Goal: Task Accomplishment & Management: Manage account settings

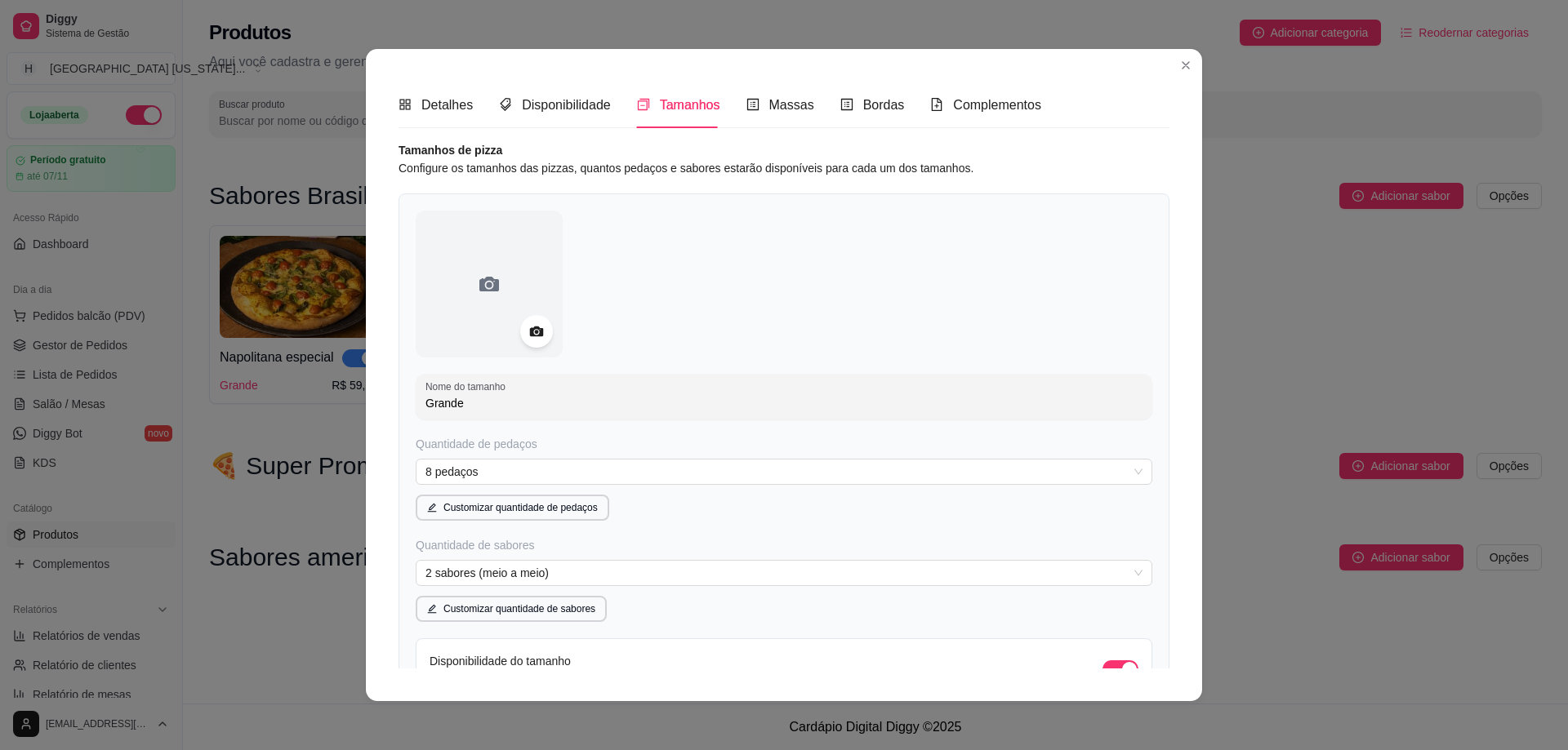
click at [1098, 72] on div "Detalhes Disponibilidade Tamanhos Massas Bordas Complementos Nome da categoria …" at bounding box center [784, 375] width 837 height 652
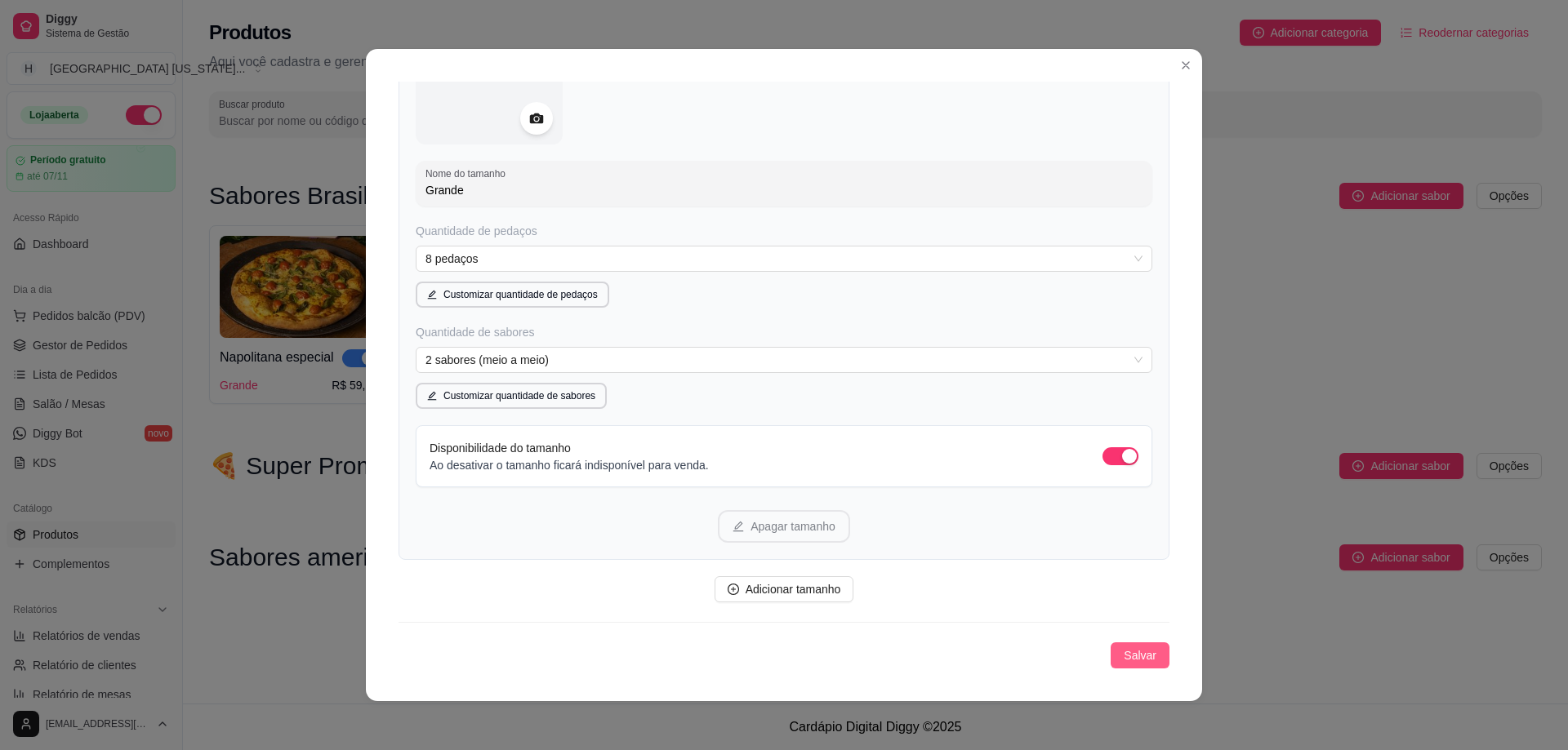
click at [1124, 650] on span "Salvar" at bounding box center [1140, 656] width 32 height 18
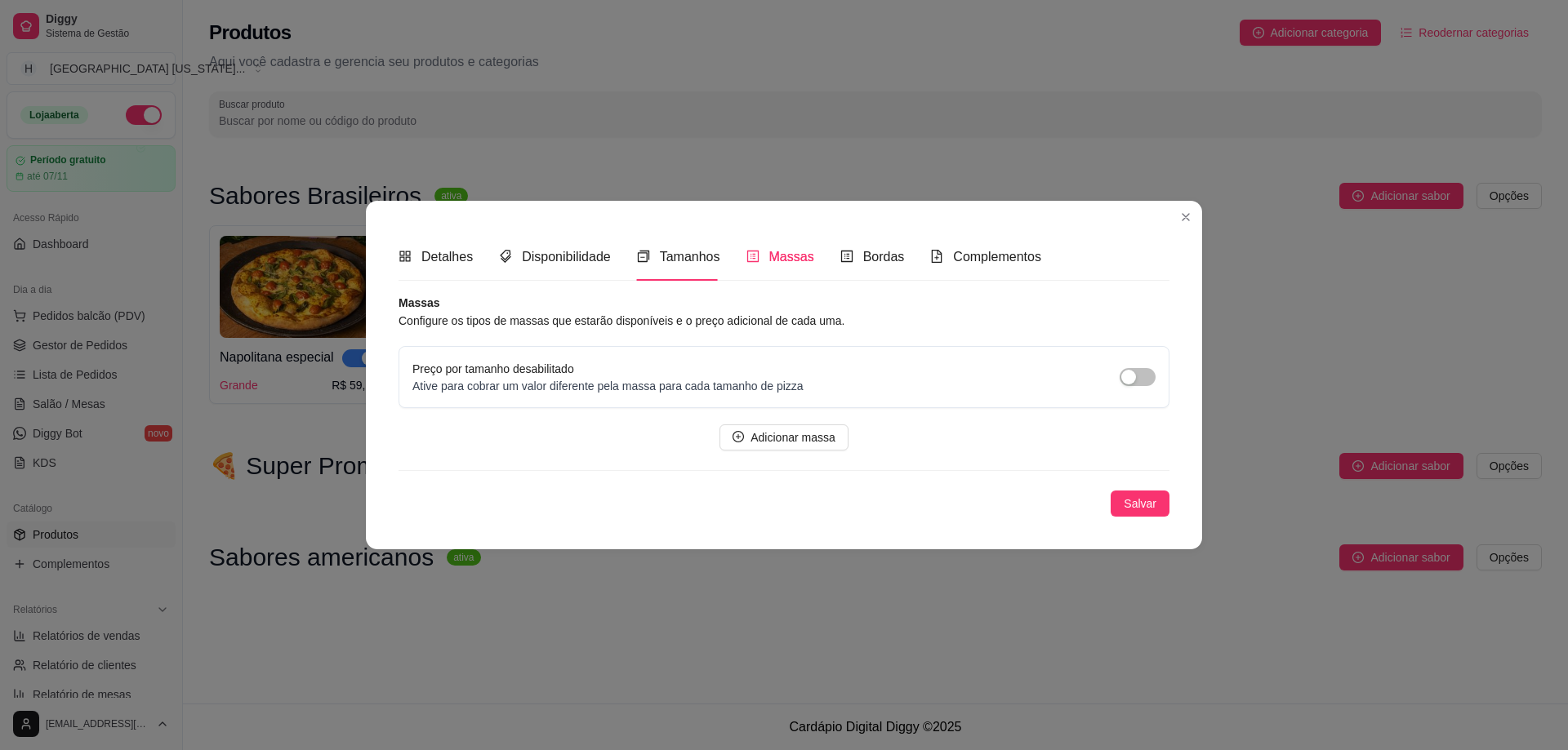
scroll to position [0, 0]
click at [1138, 513] on button "Salvar" at bounding box center [1139, 503] width 58 height 26
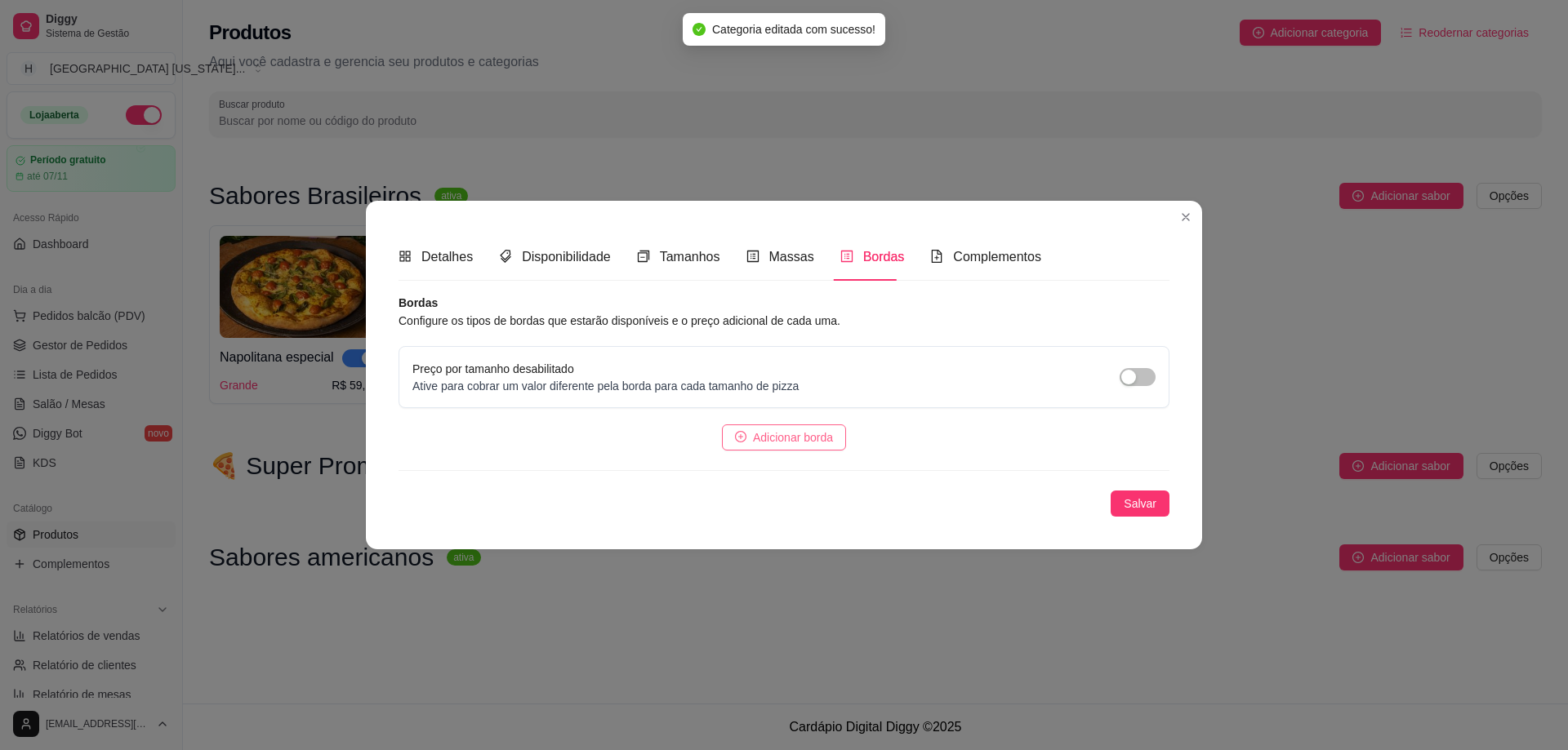
click at [819, 429] on span "Adicionar borda" at bounding box center [793, 437] width 80 height 18
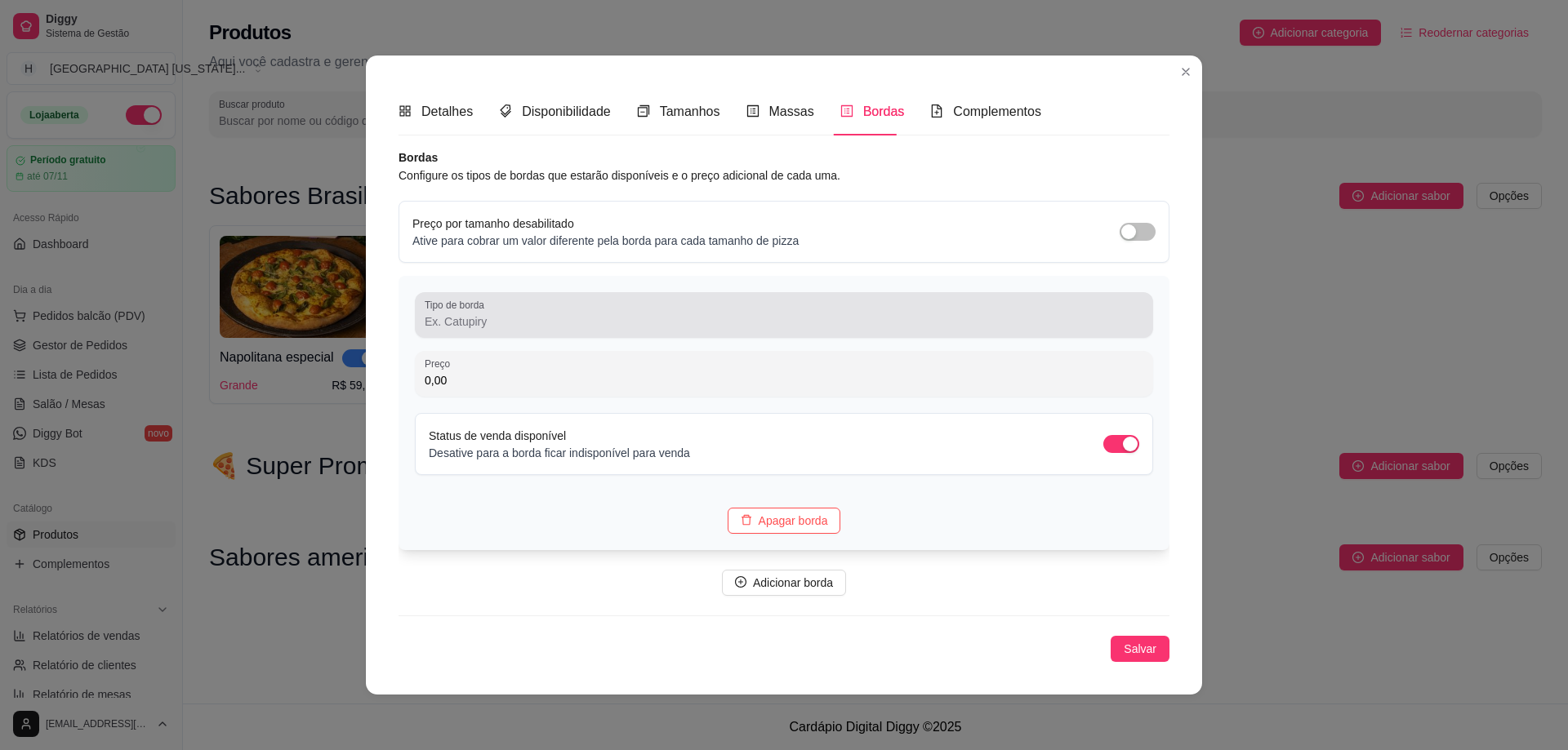
click at [1122, 310] on div at bounding box center [784, 315] width 719 height 32
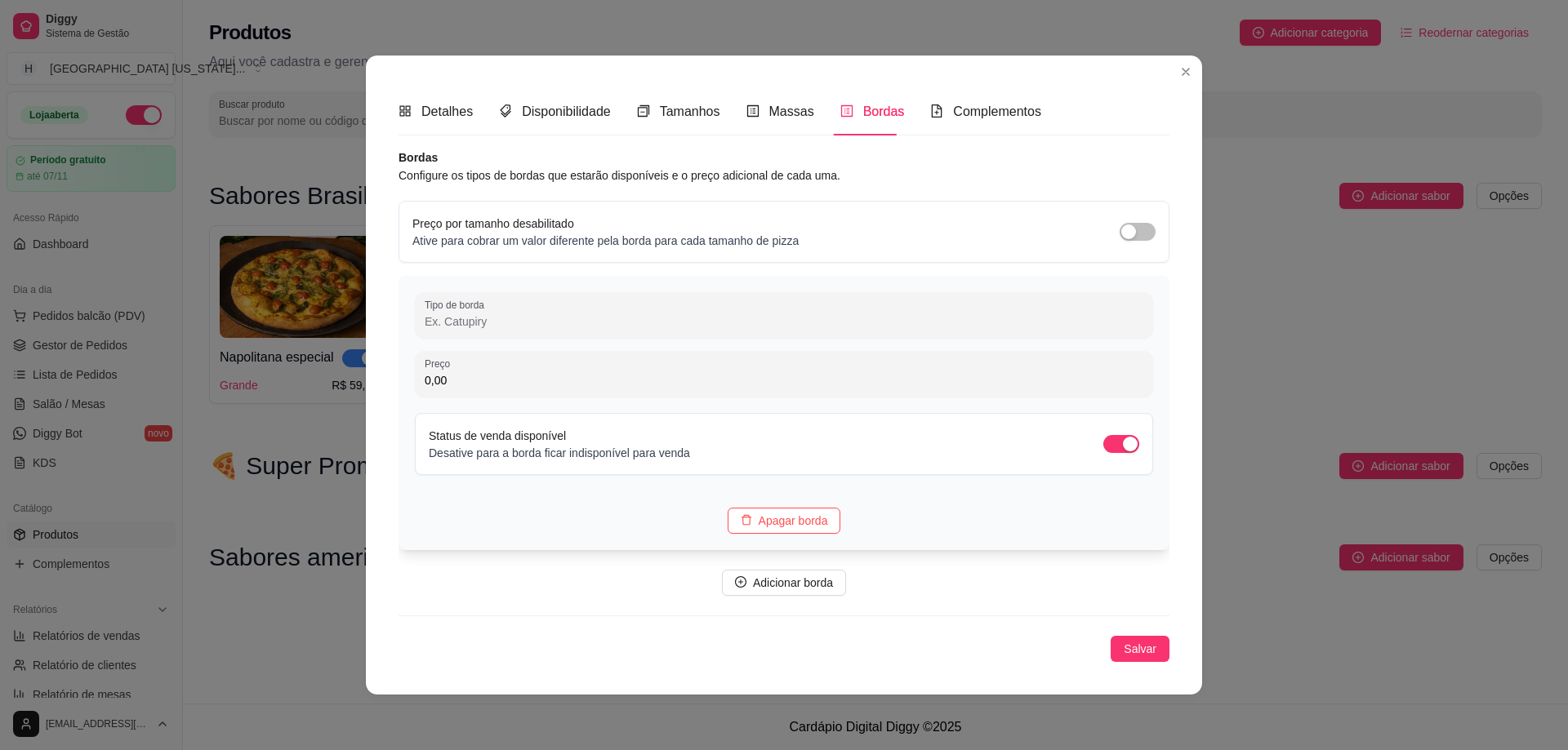
click at [552, 326] on input "Tipo de borda" at bounding box center [784, 322] width 719 height 16
paste input "Chedder"
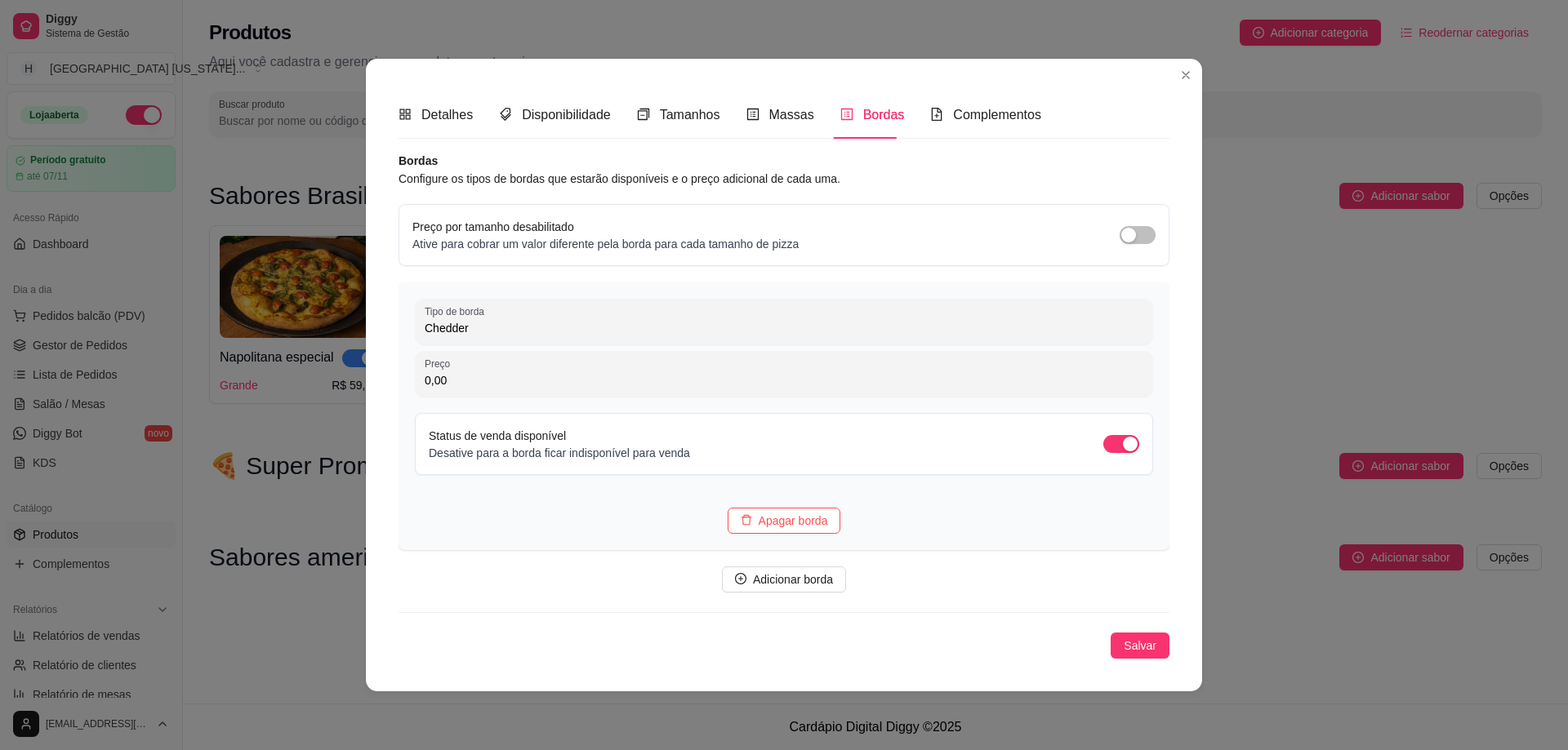
type input "Chedder"
click at [1174, 345] on div "Detalhes Disponibilidade Tamanhos Massas Bordas Complementos Nome da categoria …" at bounding box center [784, 375] width 837 height 632
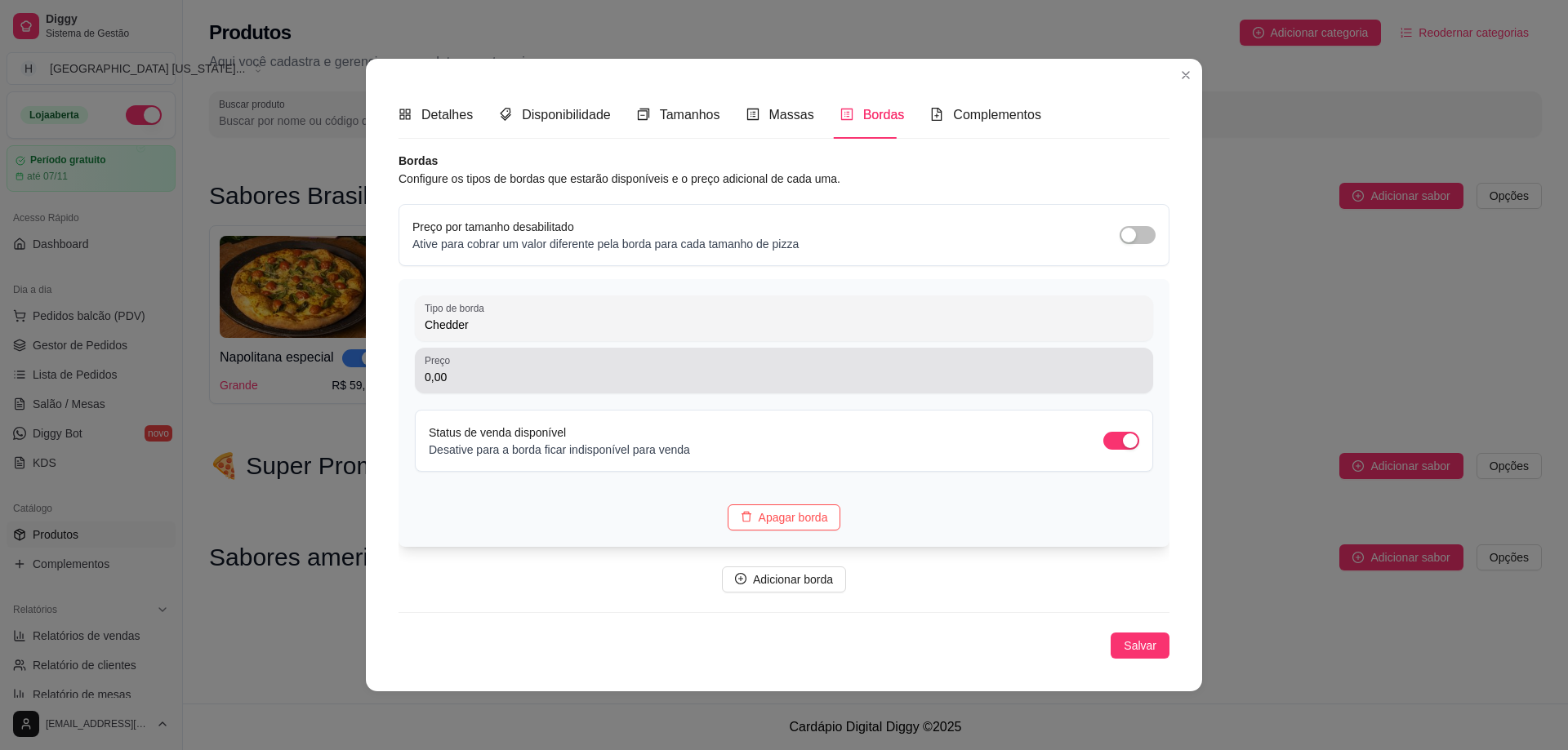
click at [551, 378] on input "0,00" at bounding box center [784, 377] width 719 height 16
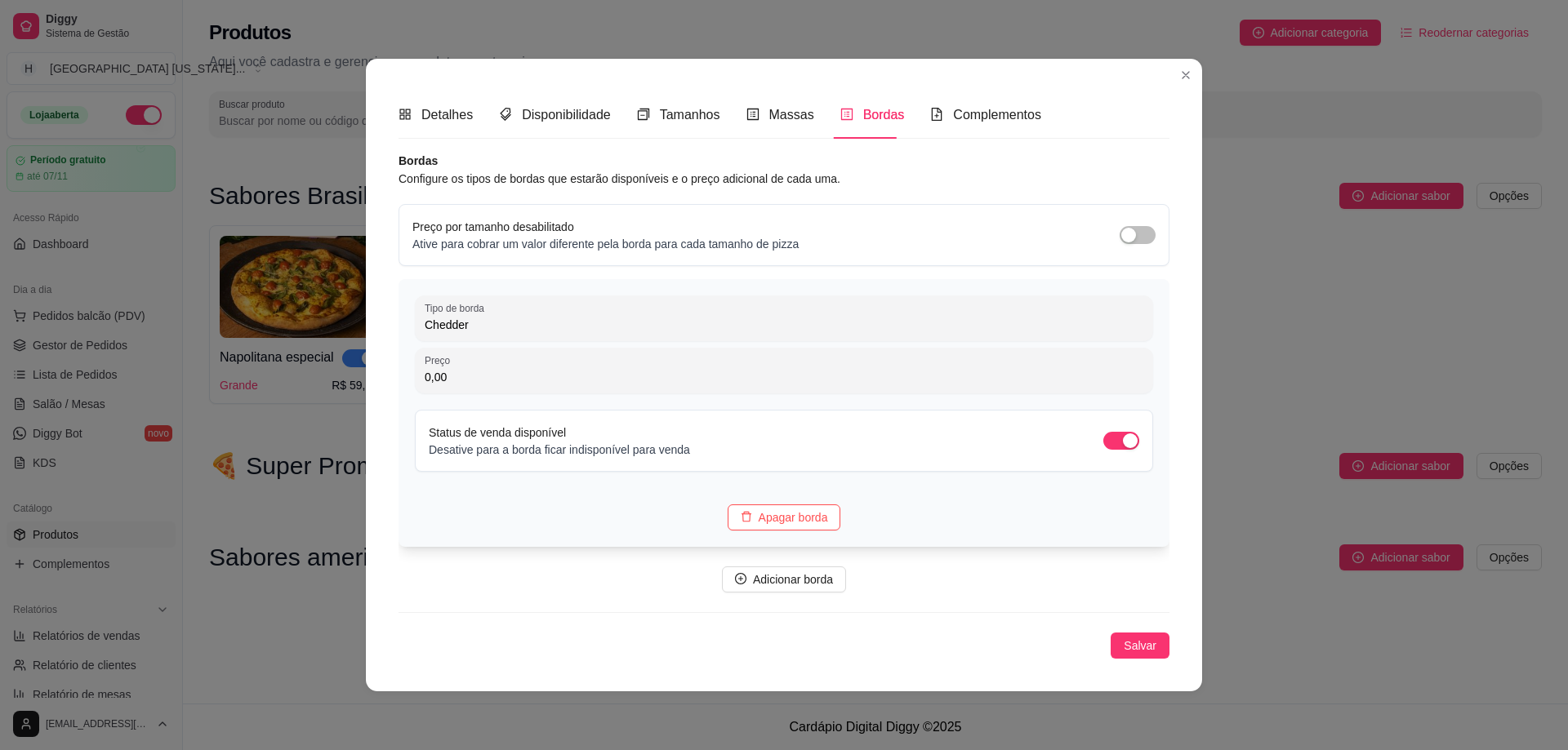
paste input "15"
type input "15,00"
click at [800, 575] on span "Adicionar borda" at bounding box center [793, 579] width 80 height 18
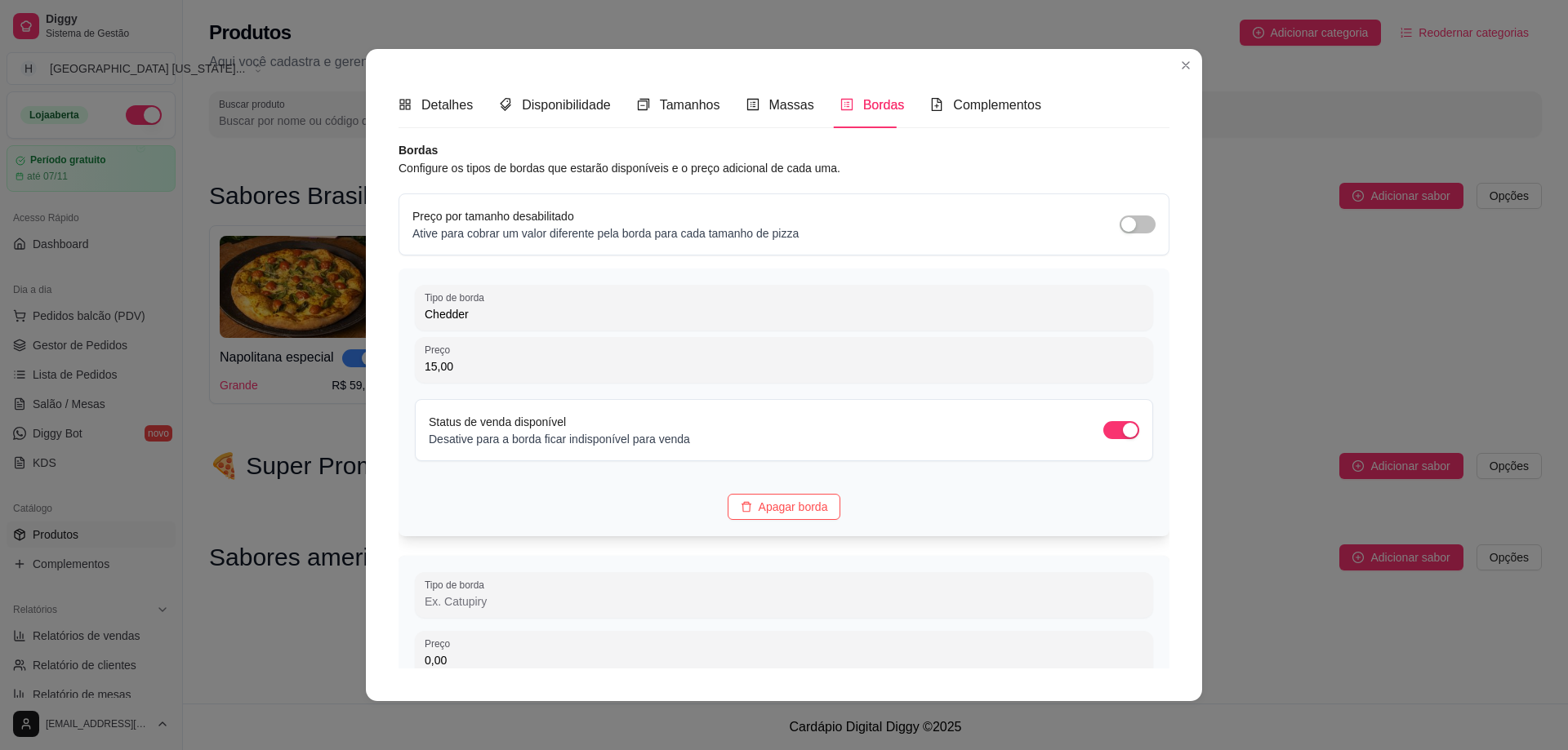
drag, startPoint x: 1178, startPoint y: 521, endPoint x: 1151, endPoint y: 516, distance: 27.5
click at [1178, 521] on div "Detalhes Disponibilidade Tamanhos Massas Bordas Complementos Nome da categoria …" at bounding box center [784, 375] width 837 height 652
click at [485, 604] on input "Tipo de borda" at bounding box center [784, 598] width 719 height 16
paste input "Catupiry"
type input "Catupiry"
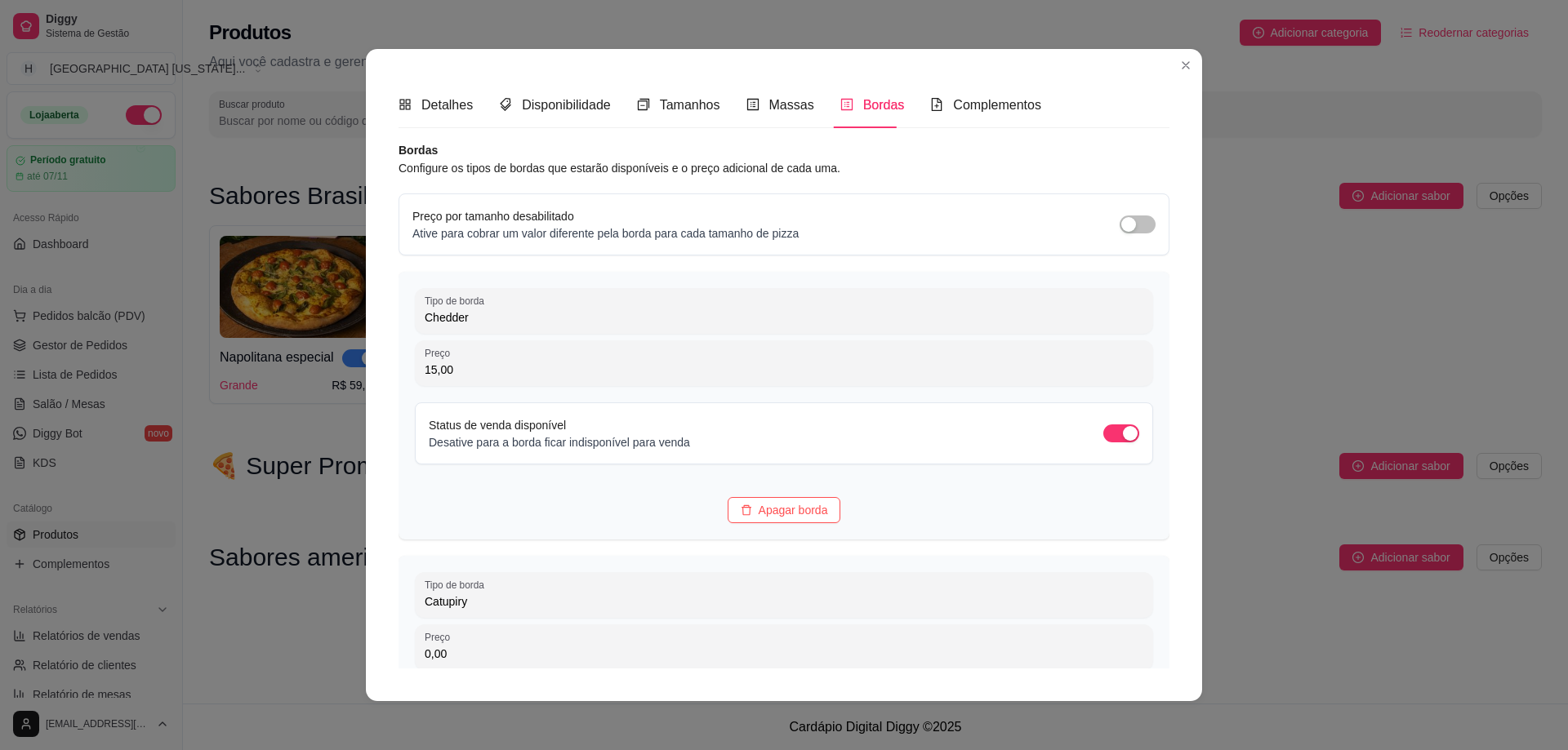
click at [1172, 595] on div "Detalhes Disponibilidade Tamanhos Massas Bordas Complementos Nome da categoria …" at bounding box center [784, 375] width 837 height 652
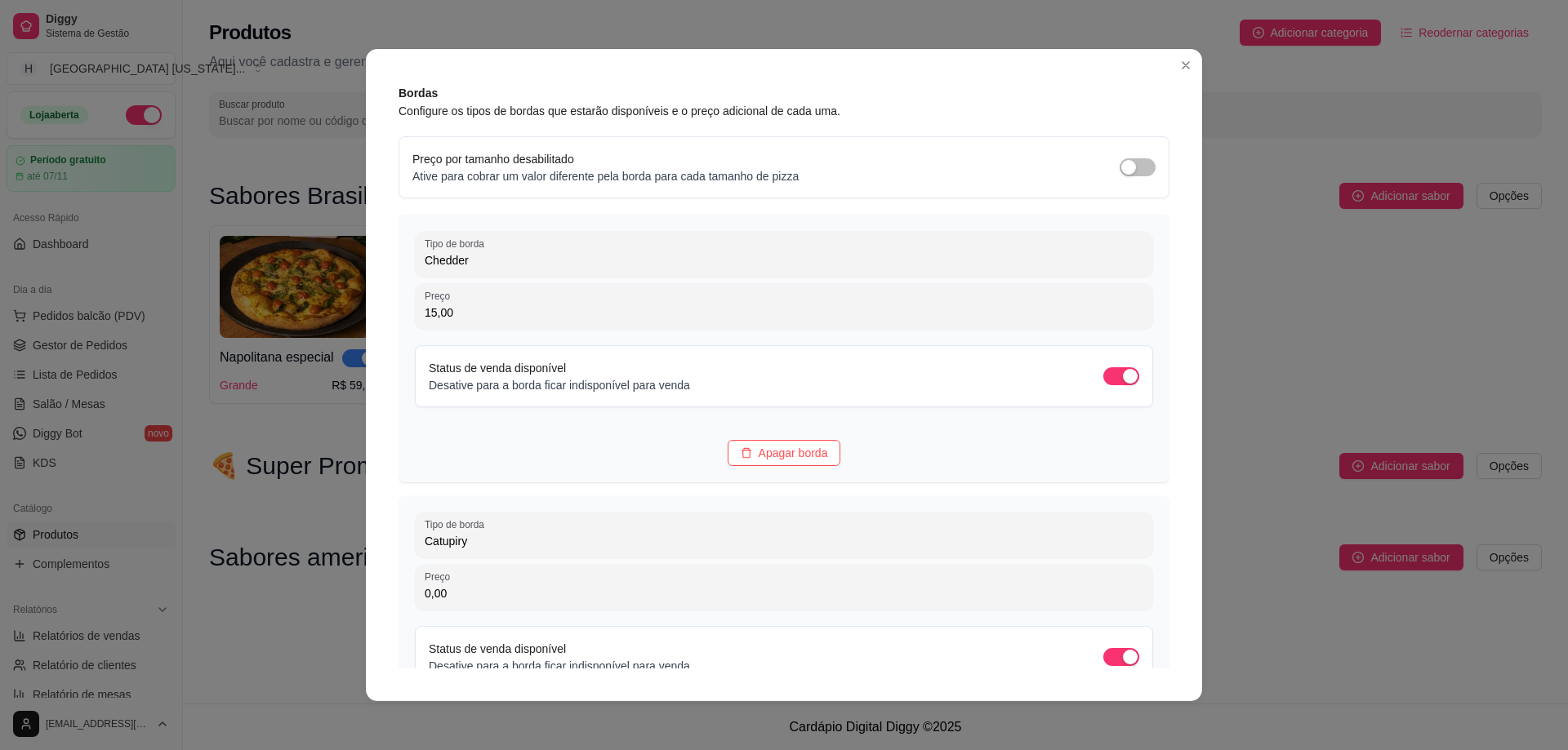
scroll to position [82, 0]
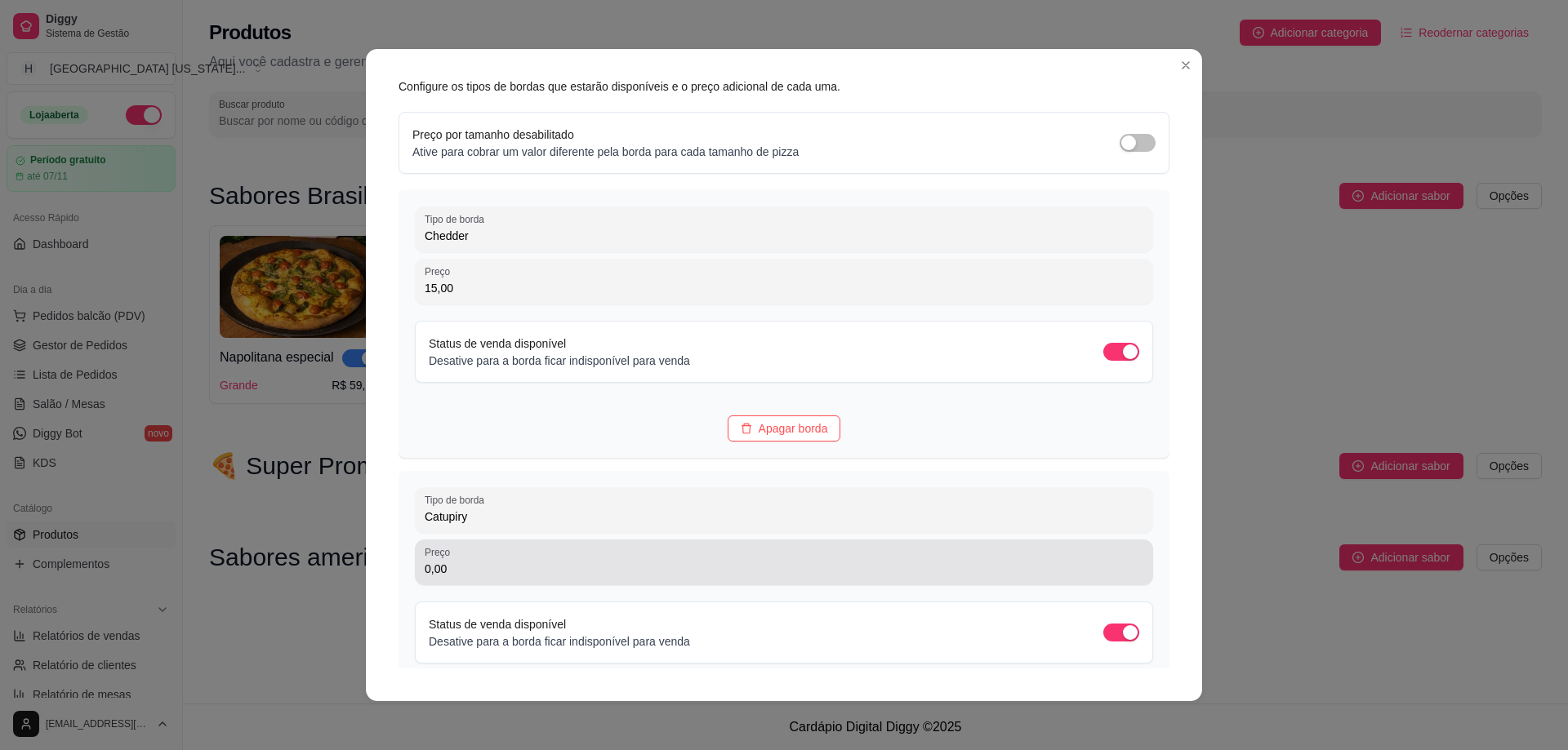
click at [497, 568] on input "0,00" at bounding box center [784, 569] width 719 height 16
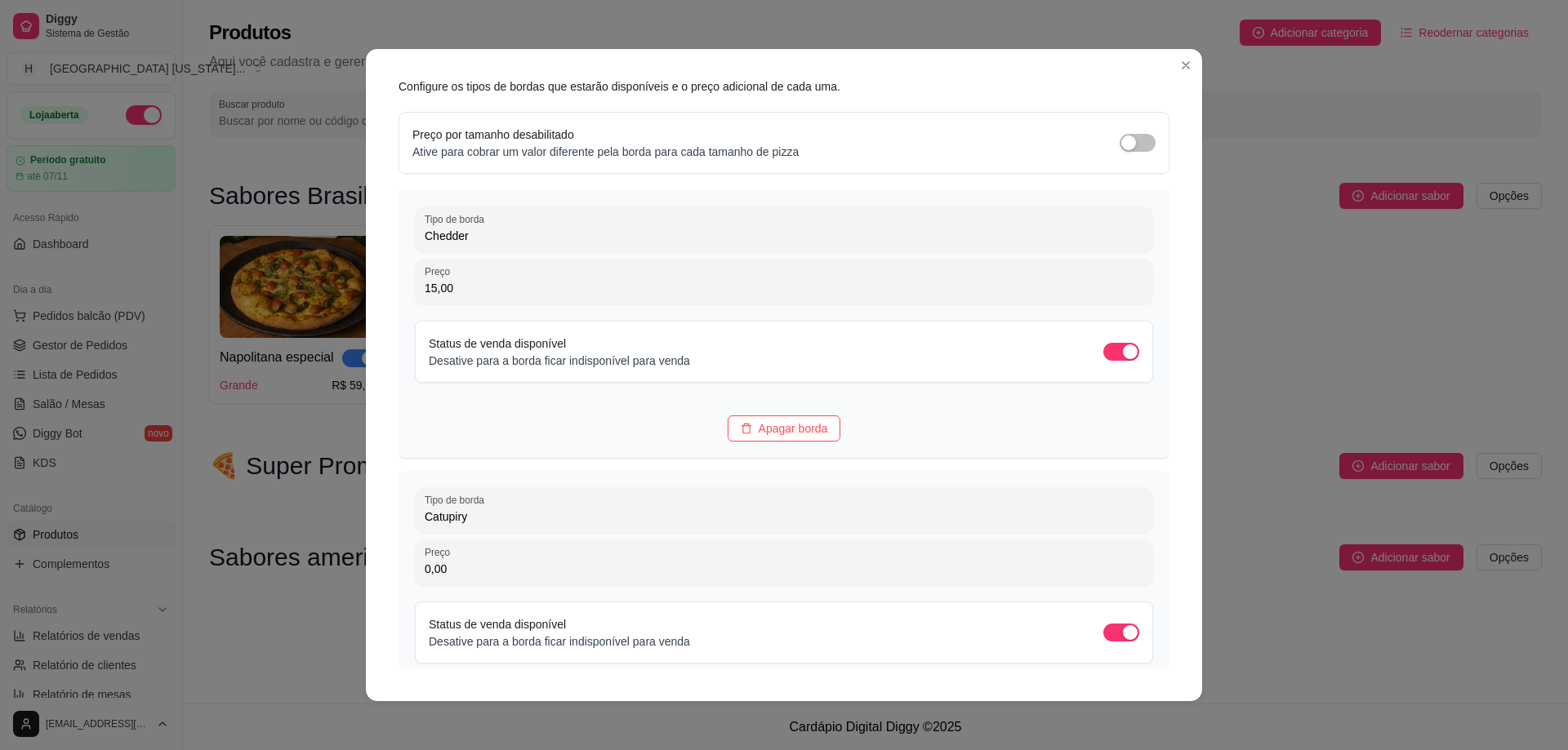
paste input "15"
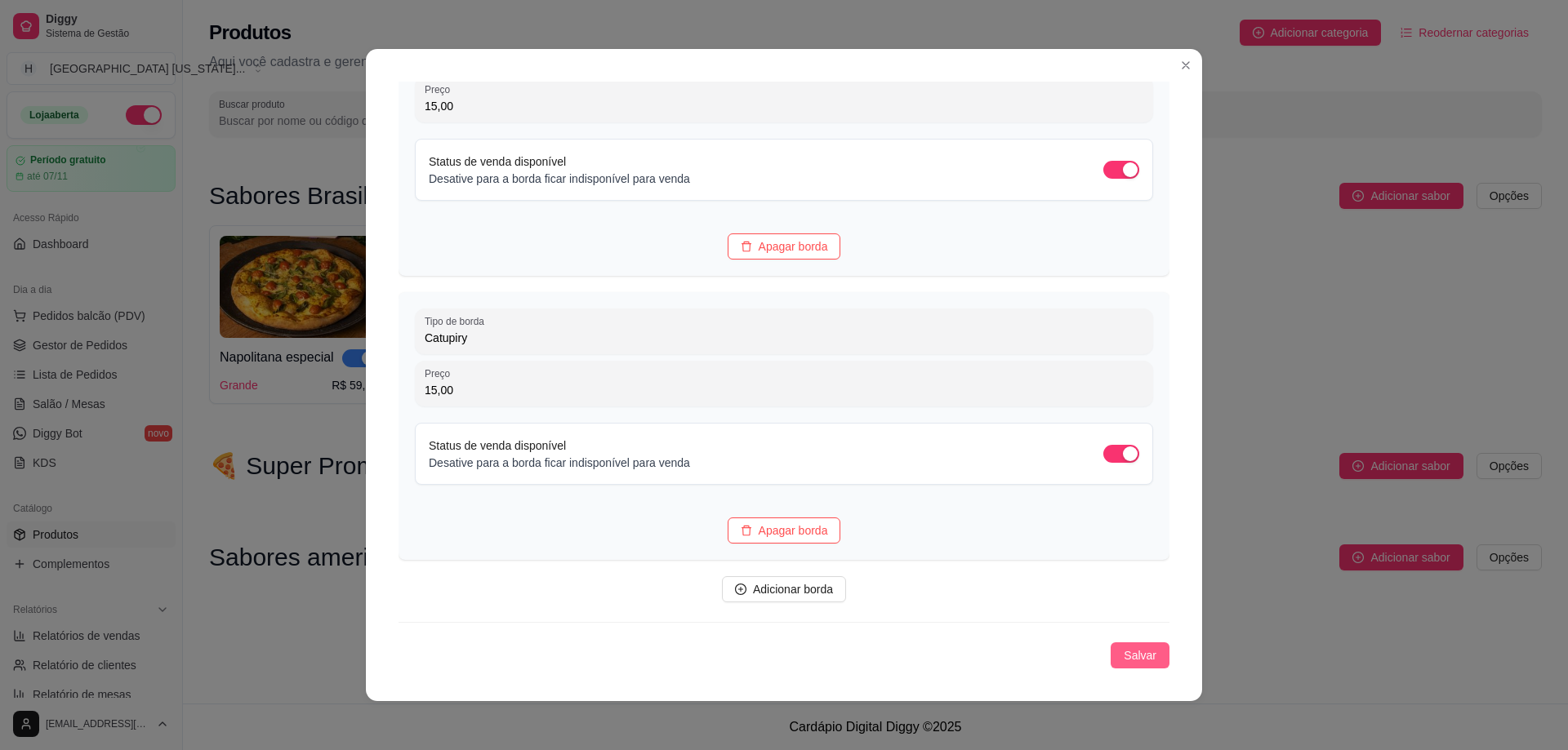
scroll to position [4, 0]
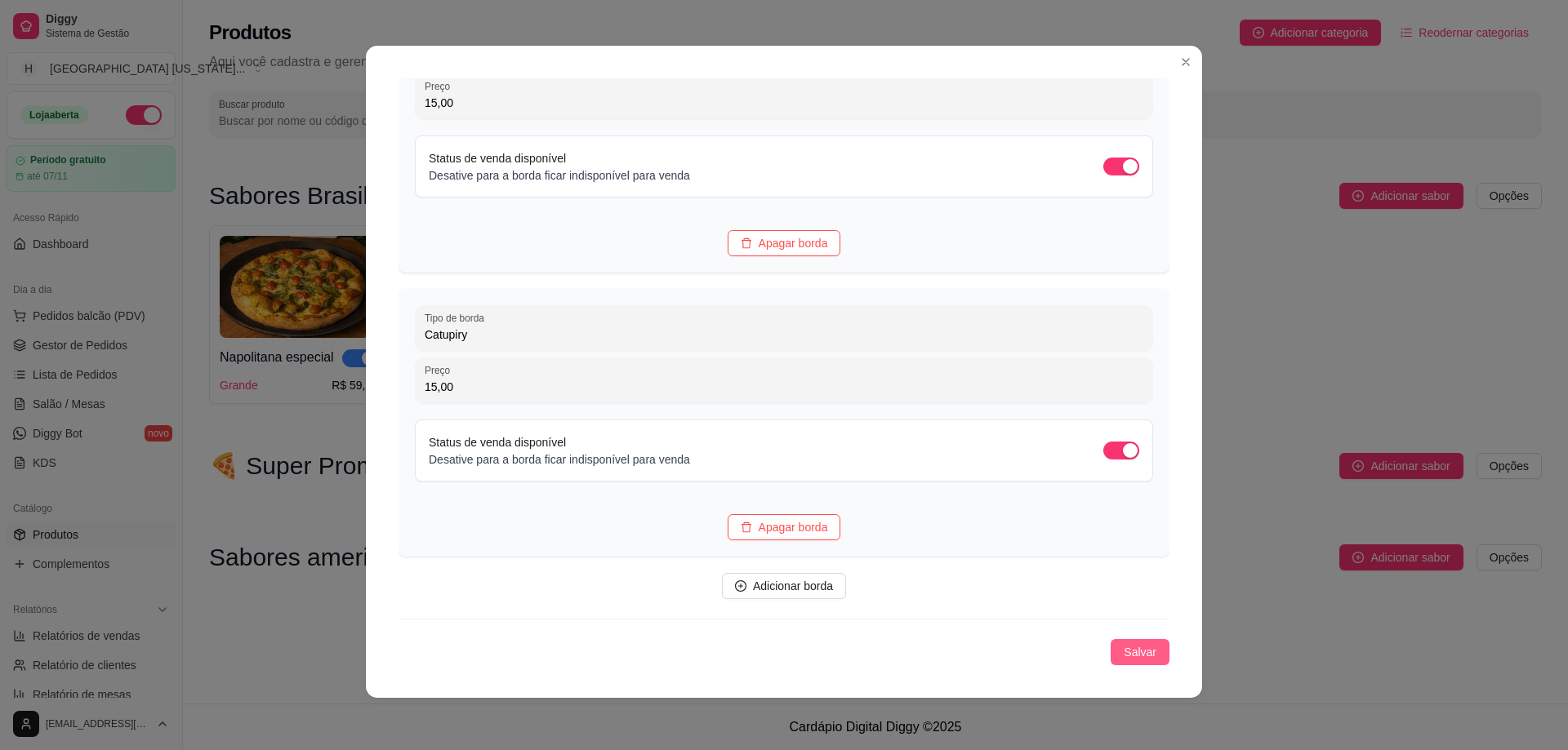
type input "15,00"
click at [1112, 641] on button "Salvar" at bounding box center [1139, 652] width 58 height 26
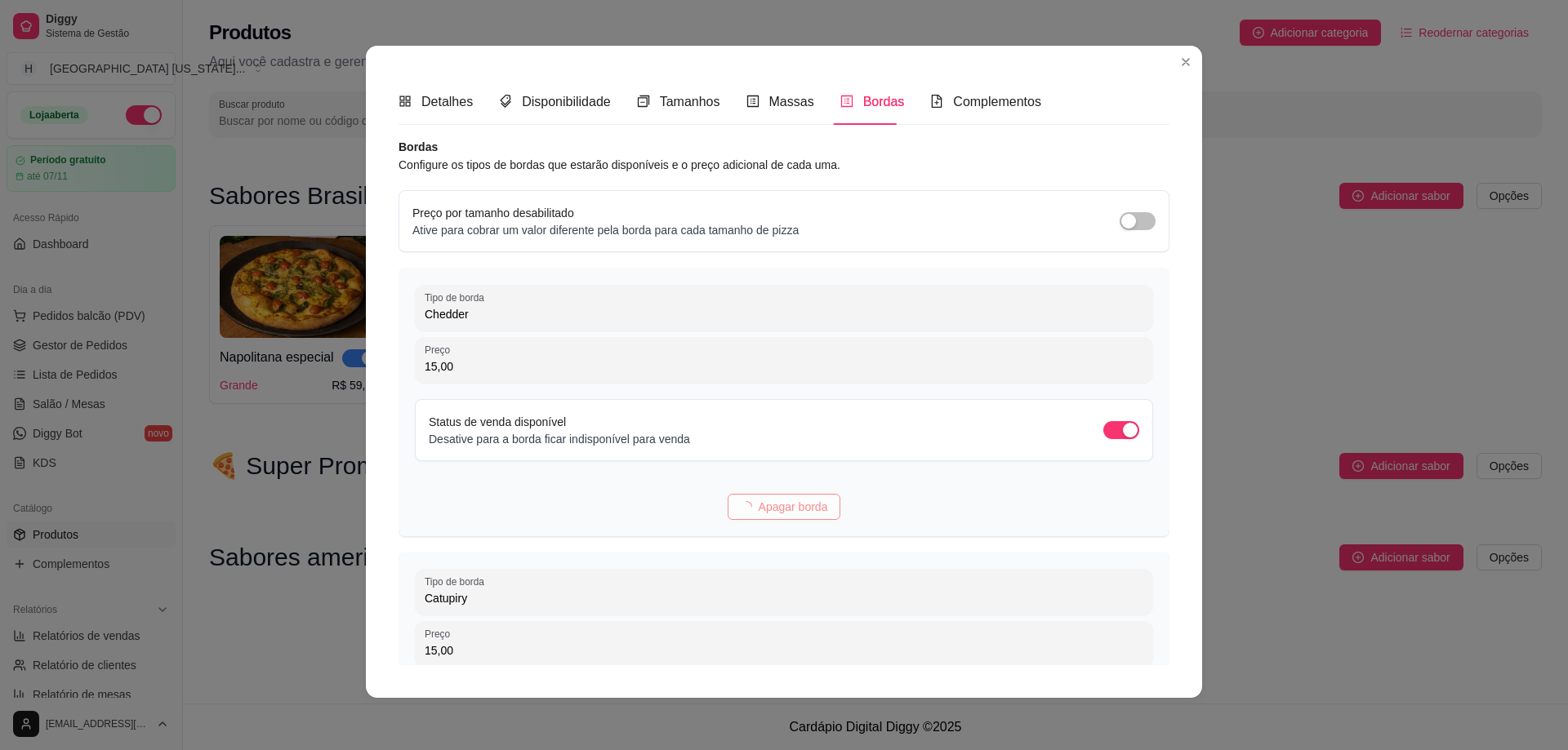
scroll to position [0, 0]
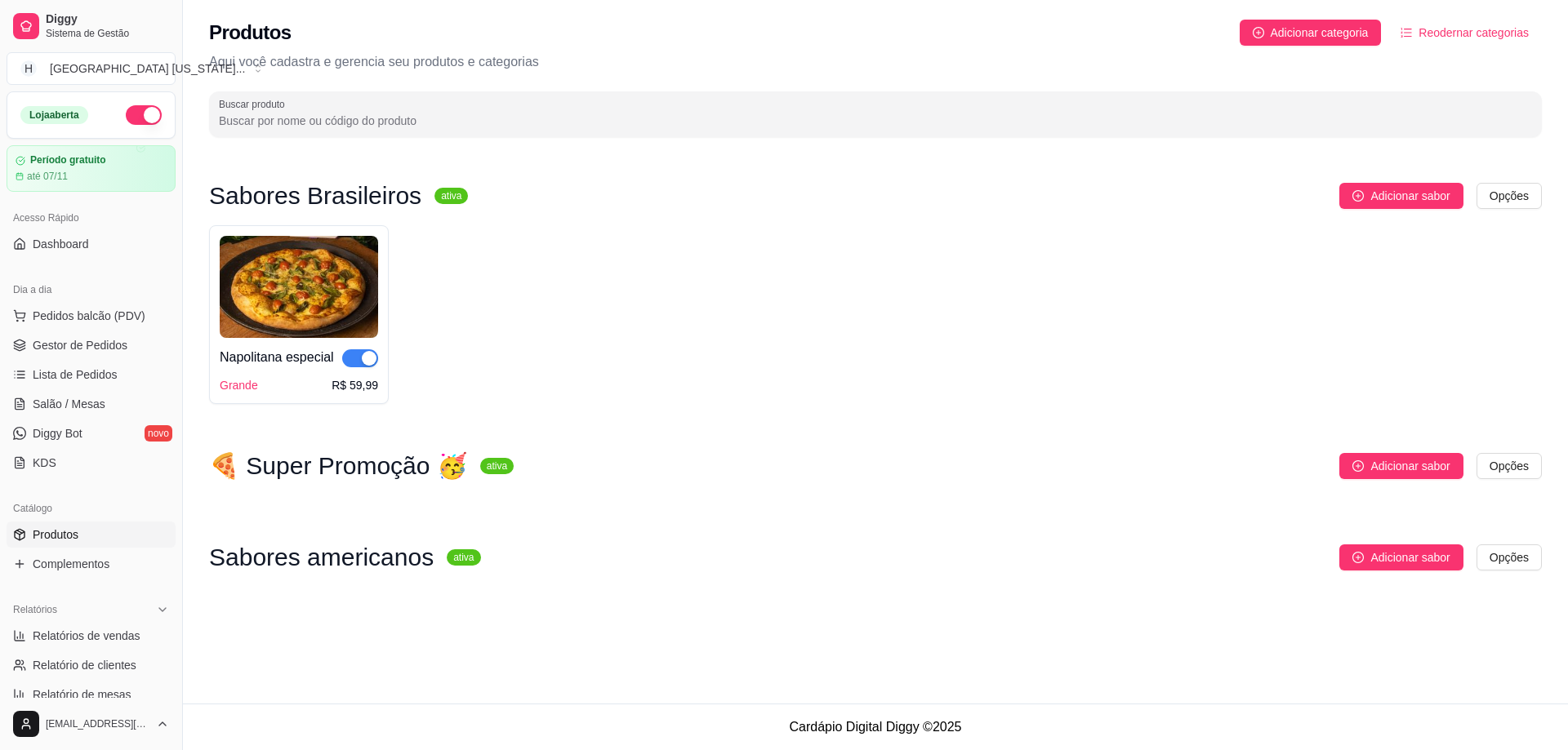
click at [1516, 558] on html "Diggy Sistema de Gestão H Houston [US_STATE] ... Loja aberta Período gratuito a…" at bounding box center [784, 375] width 1568 height 750
click at [1474, 628] on div "Editar categoria" at bounding box center [1476, 625] width 175 height 26
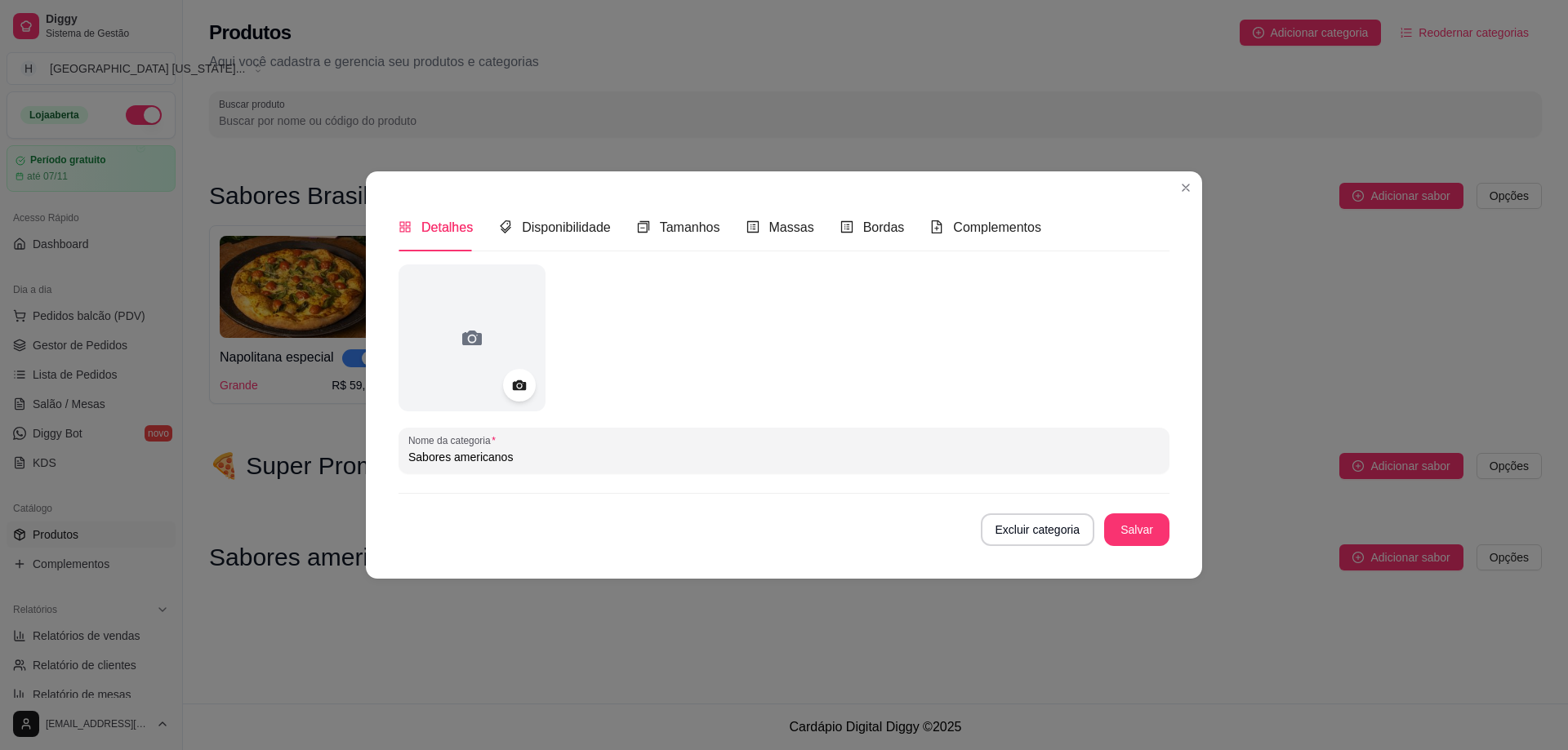
click at [567, 462] on input "Sabores americanos" at bounding box center [784, 457] width 751 height 16
paste input "🇺🇸"
click at [1183, 399] on div "Detalhes Disponibilidade Tamanhos Massas Bordas Complementos Nome da categoria …" at bounding box center [784, 375] width 837 height 407
click at [571, 462] on input "Sabores americanos" at bounding box center [784, 457] width 751 height 16
paste input "🇺🇸"
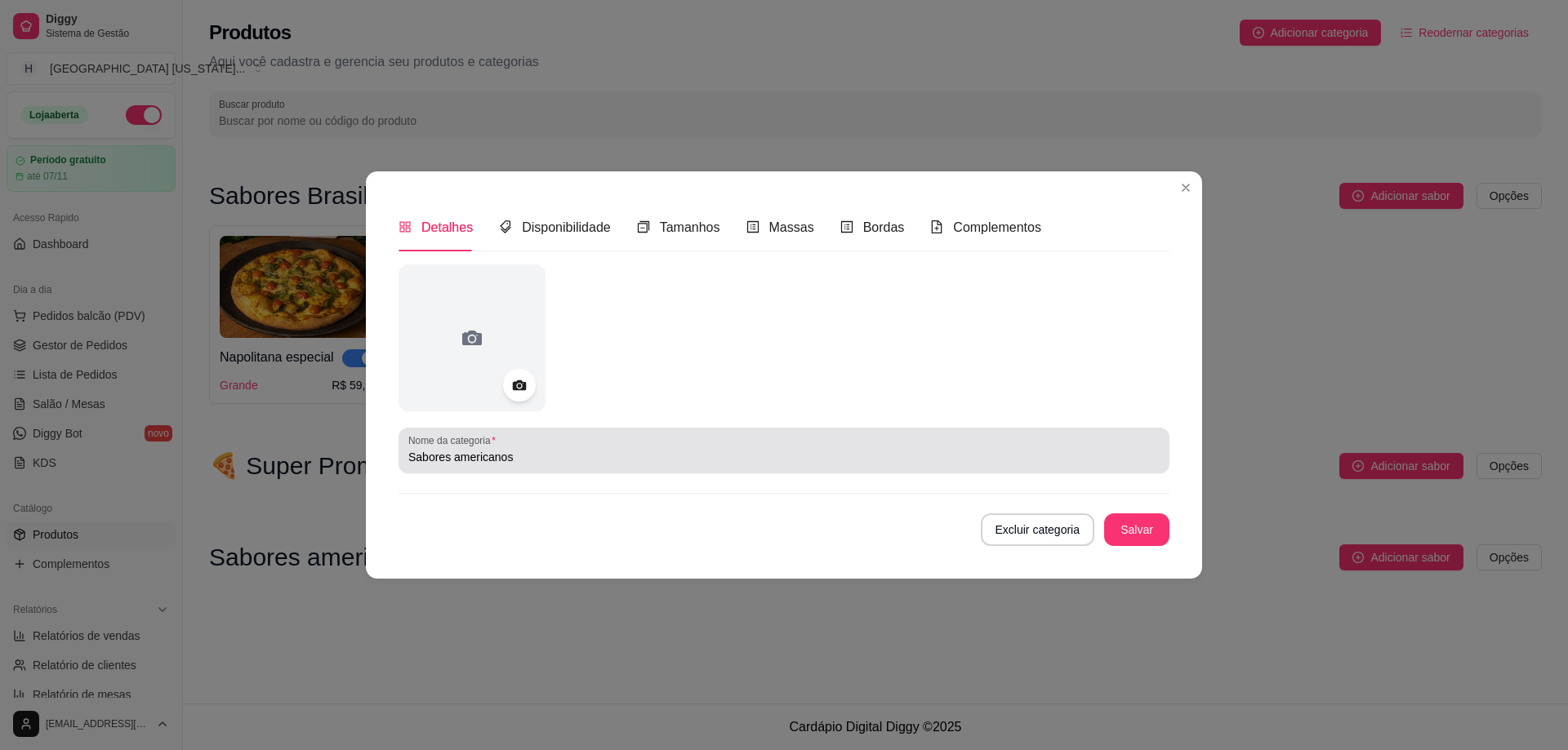
click at [1131, 465] on div "Sabores americanos" at bounding box center [784, 451] width 751 height 32
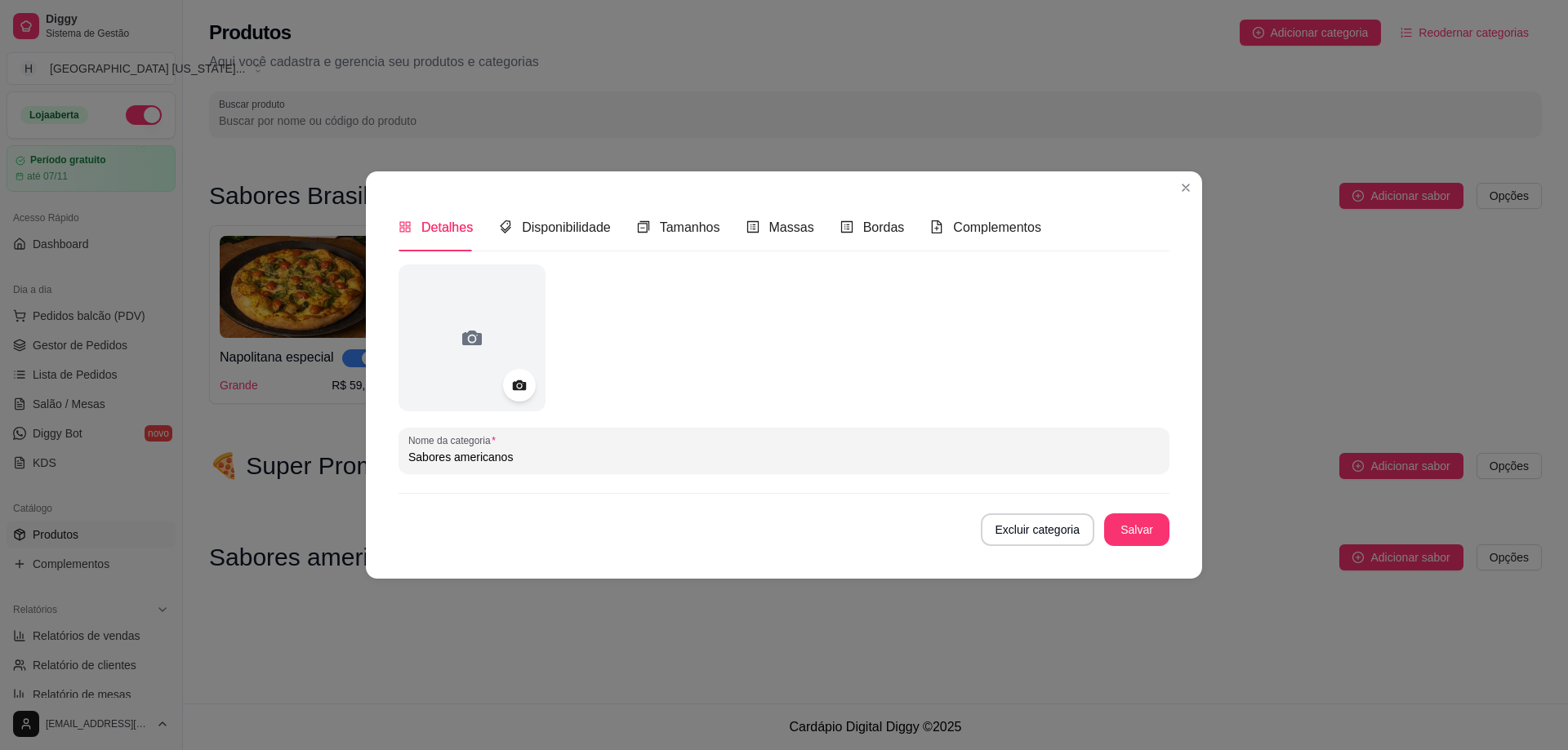
paste input "🇱🇷"
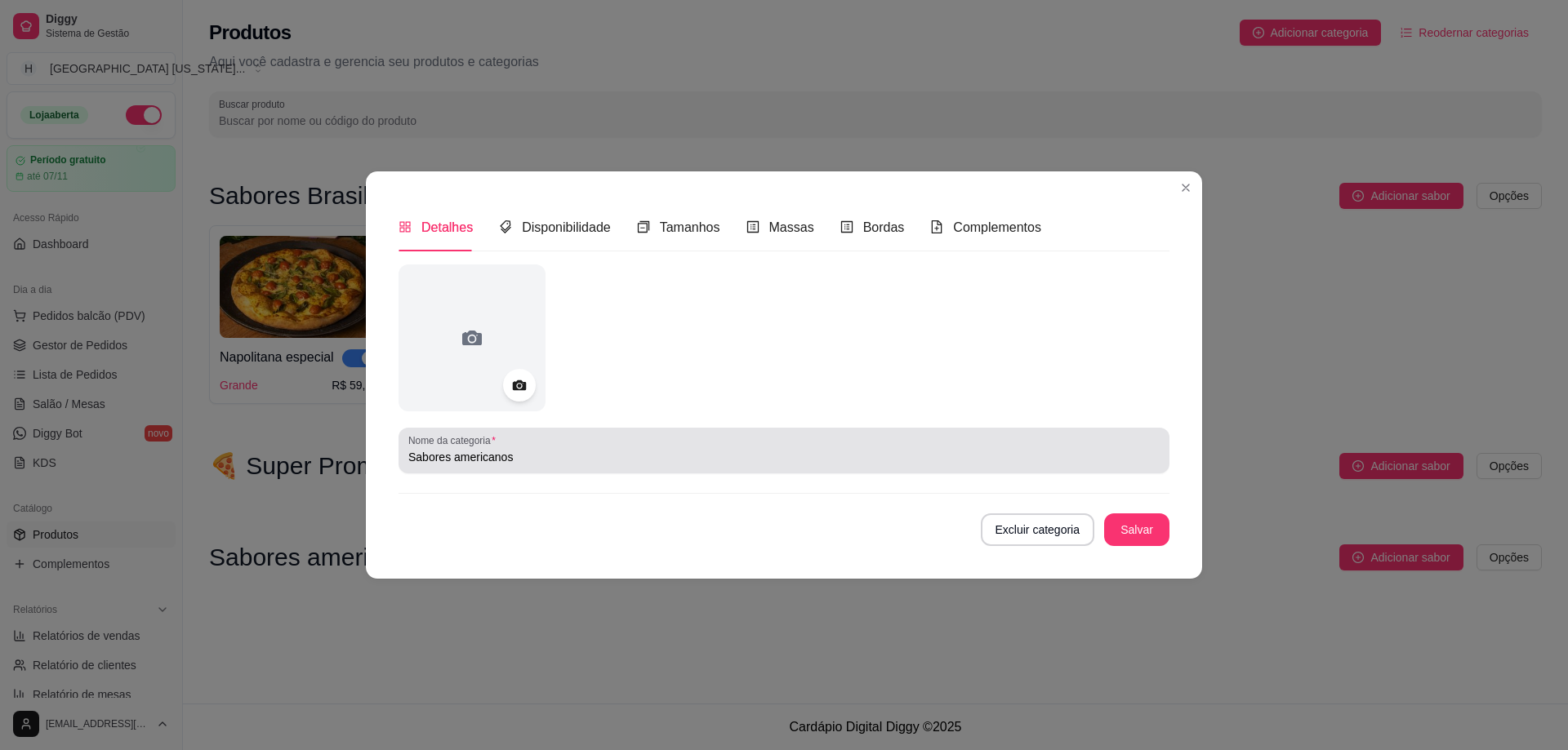
click at [1114, 462] on input "Sabores americanos" at bounding box center [784, 457] width 751 height 16
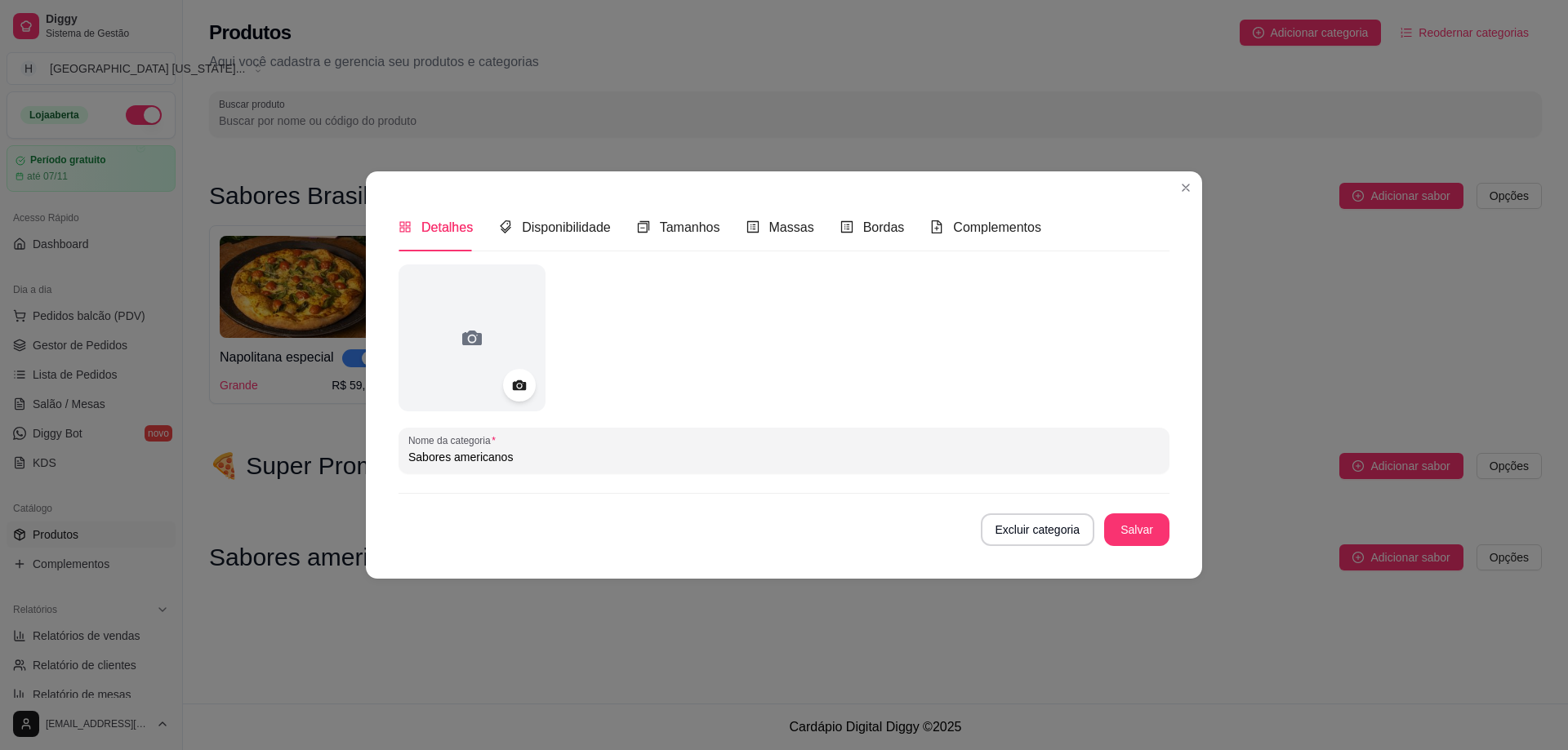
paste input "🌎"
type input "Sabores americanos 🌎"
click at [1144, 534] on button "Salvar" at bounding box center [1137, 529] width 64 height 31
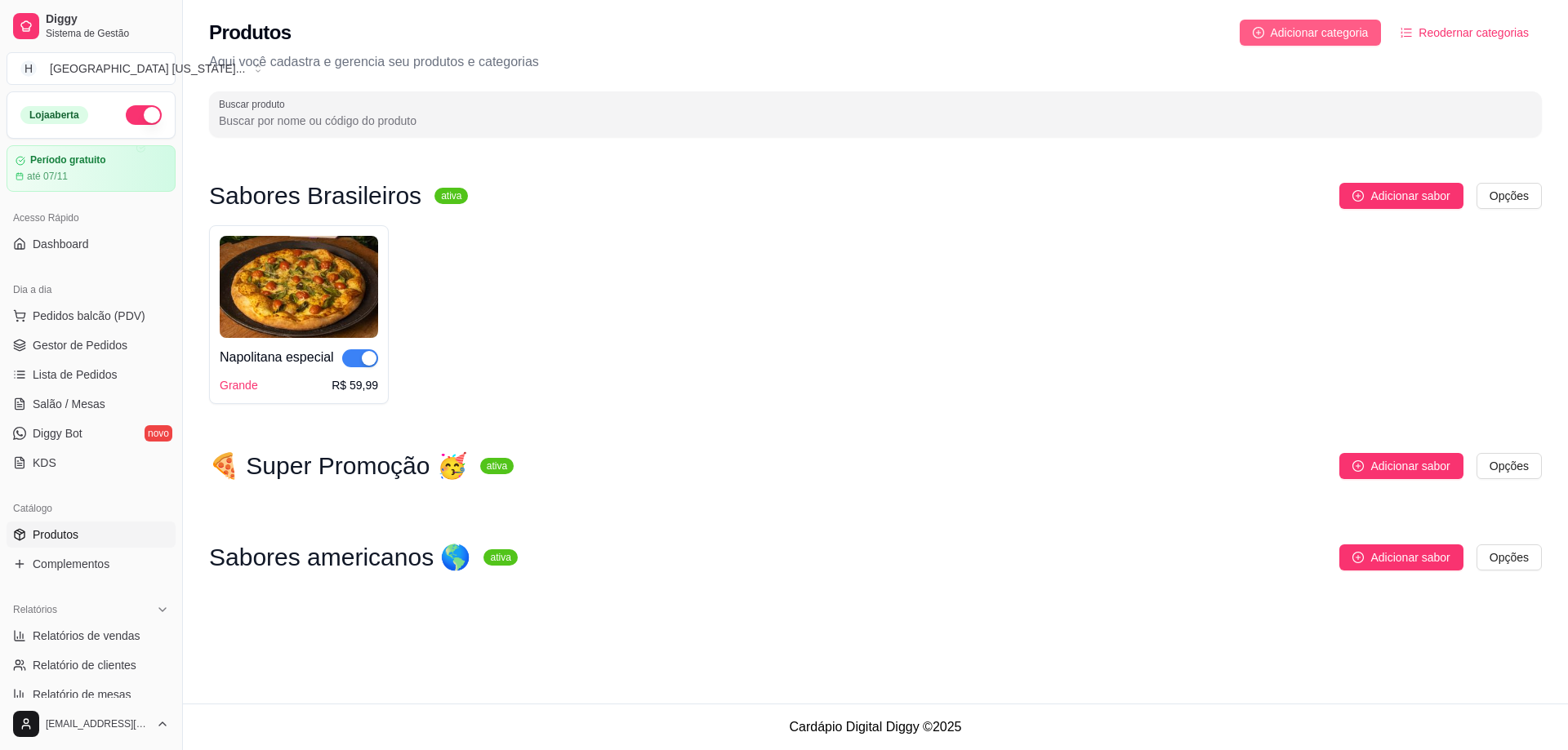
click at [1339, 32] on span "Adicionar categoria" at bounding box center [1319, 32] width 98 height 18
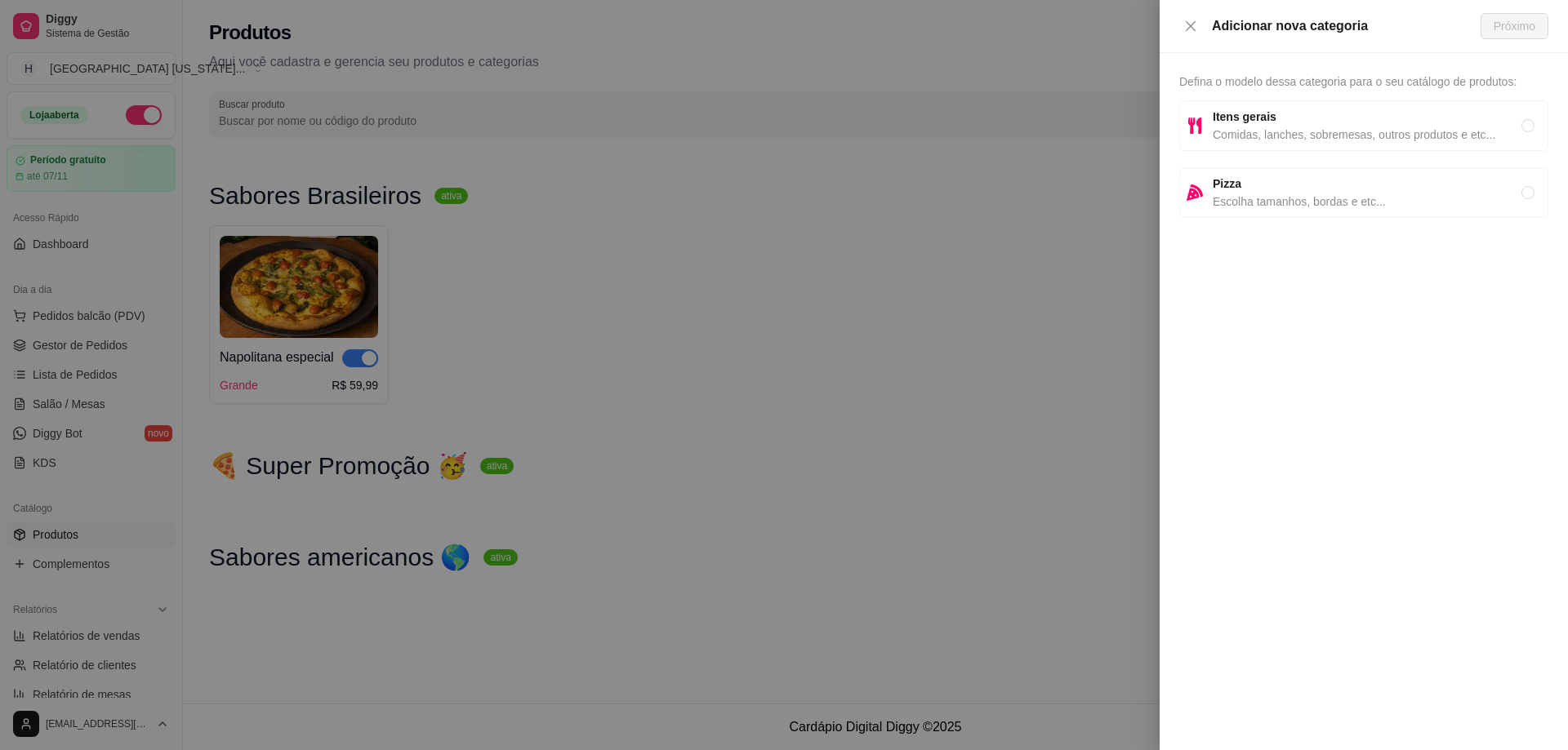
click at [1432, 189] on span "Pizza" at bounding box center [1368, 184] width 309 height 18
radio input "true"
click at [1515, 20] on span "Próximo" at bounding box center [1514, 26] width 41 height 18
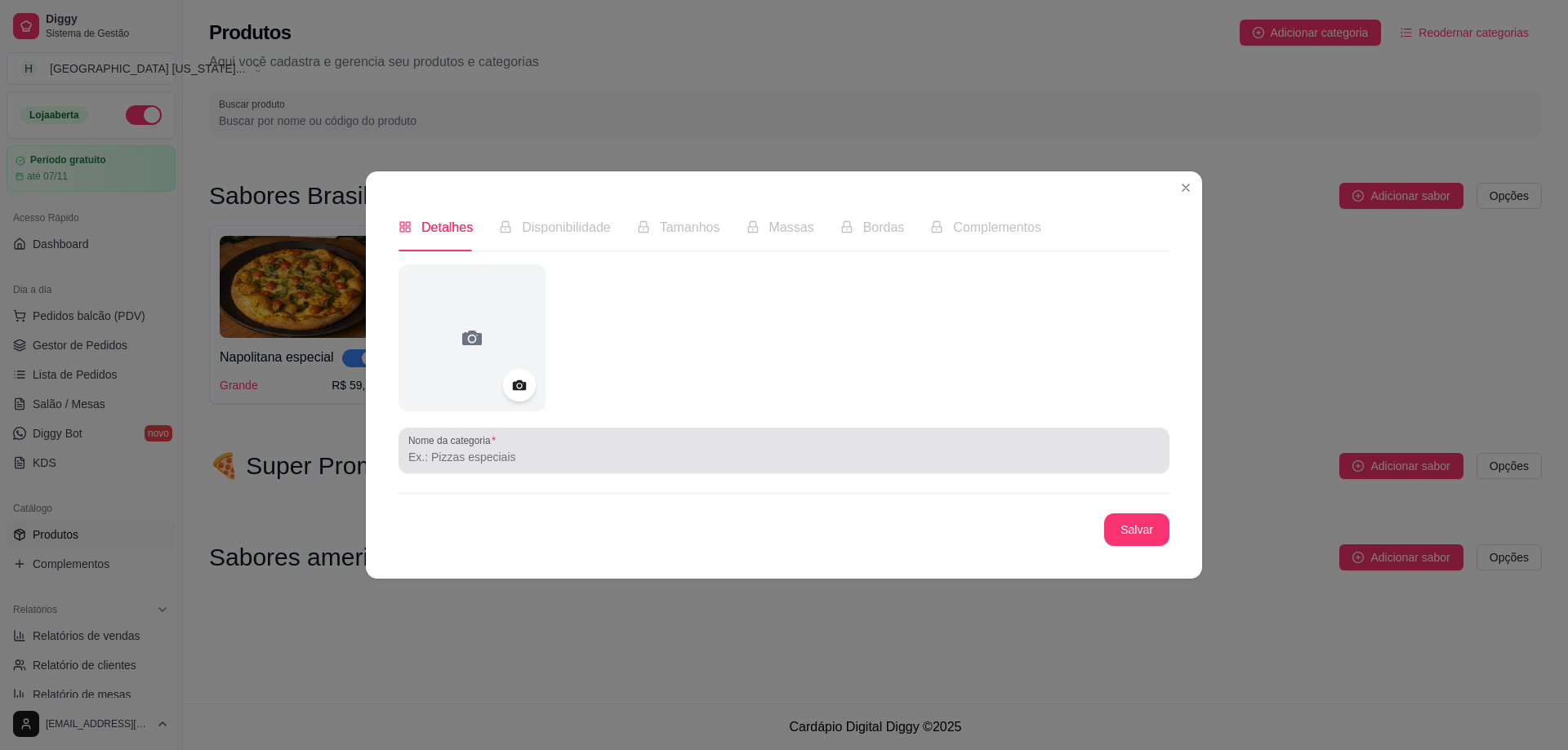
click at [506, 463] on input "Nome da categoria" at bounding box center [784, 457] width 751 height 16
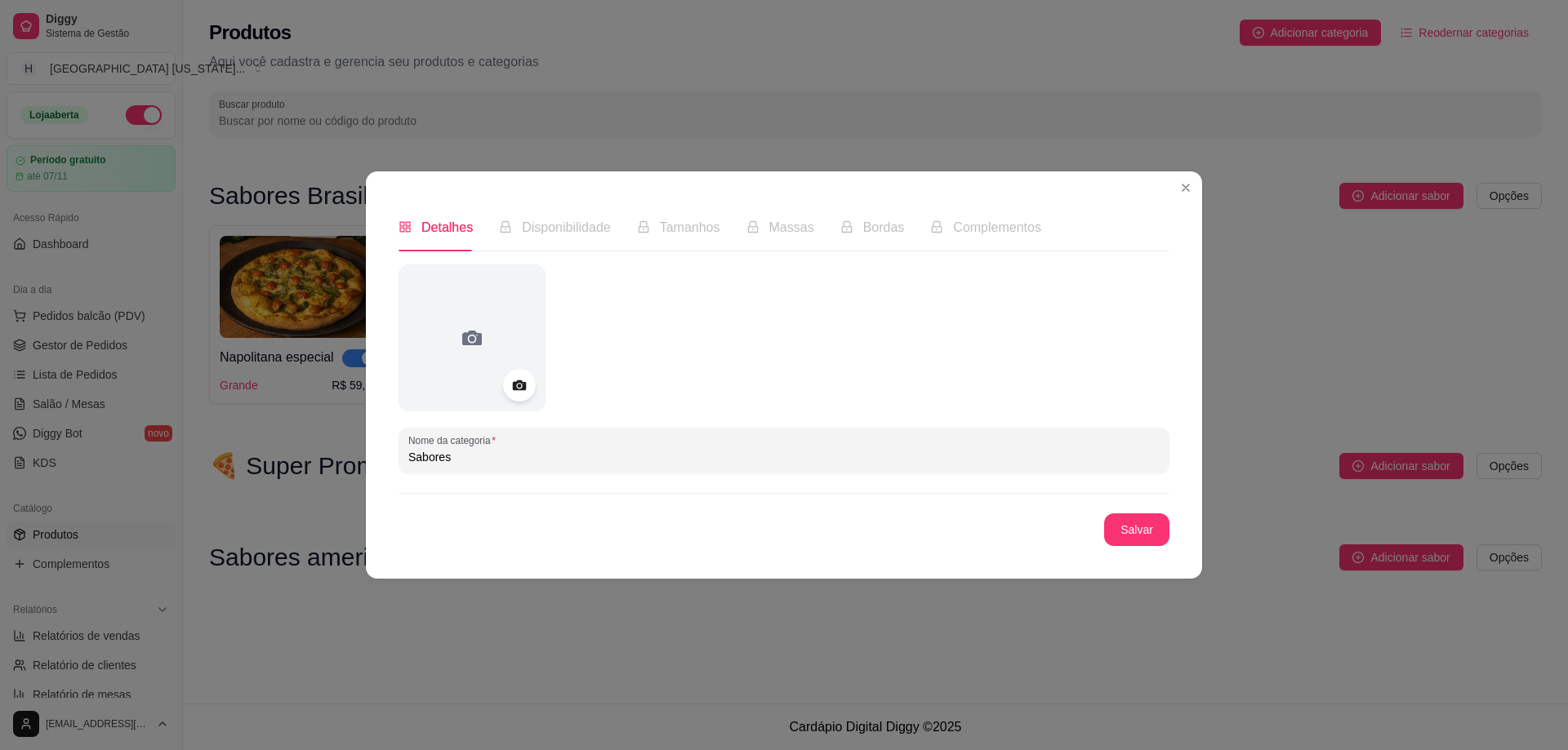
type input "Sabores"
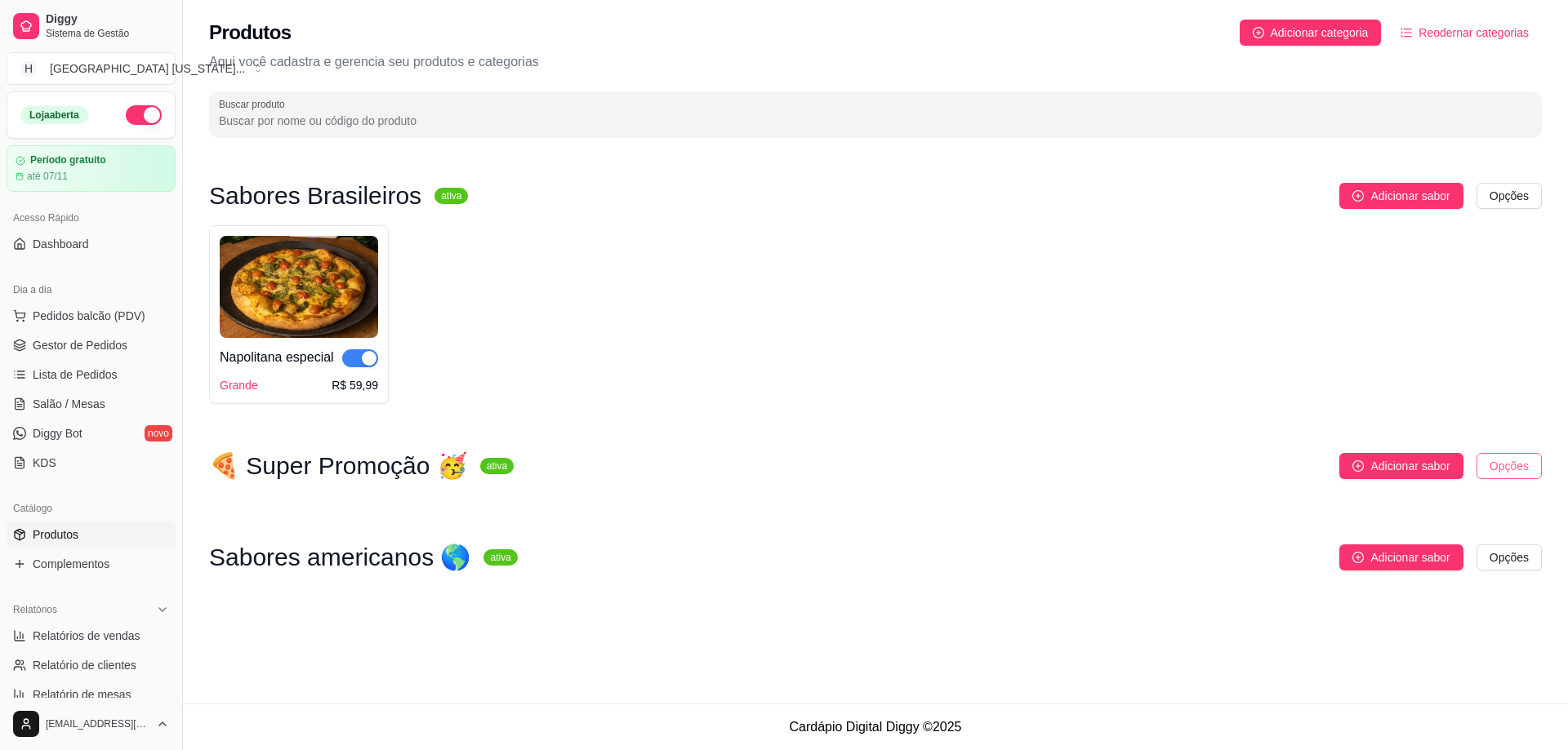
click at [1518, 464] on html "Diggy Sistema de Gestão H Houston [US_STATE] ... Loja aberta Período gratuito a…" at bounding box center [784, 375] width 1568 height 750
click at [992, 640] on html "Diggy Sistema de Gestão H Houston [US_STATE] ... Loja aberta Período gratuito a…" at bounding box center [784, 375] width 1568 height 750
click at [1338, 37] on span "Adicionar categoria" at bounding box center [1319, 32] width 98 height 18
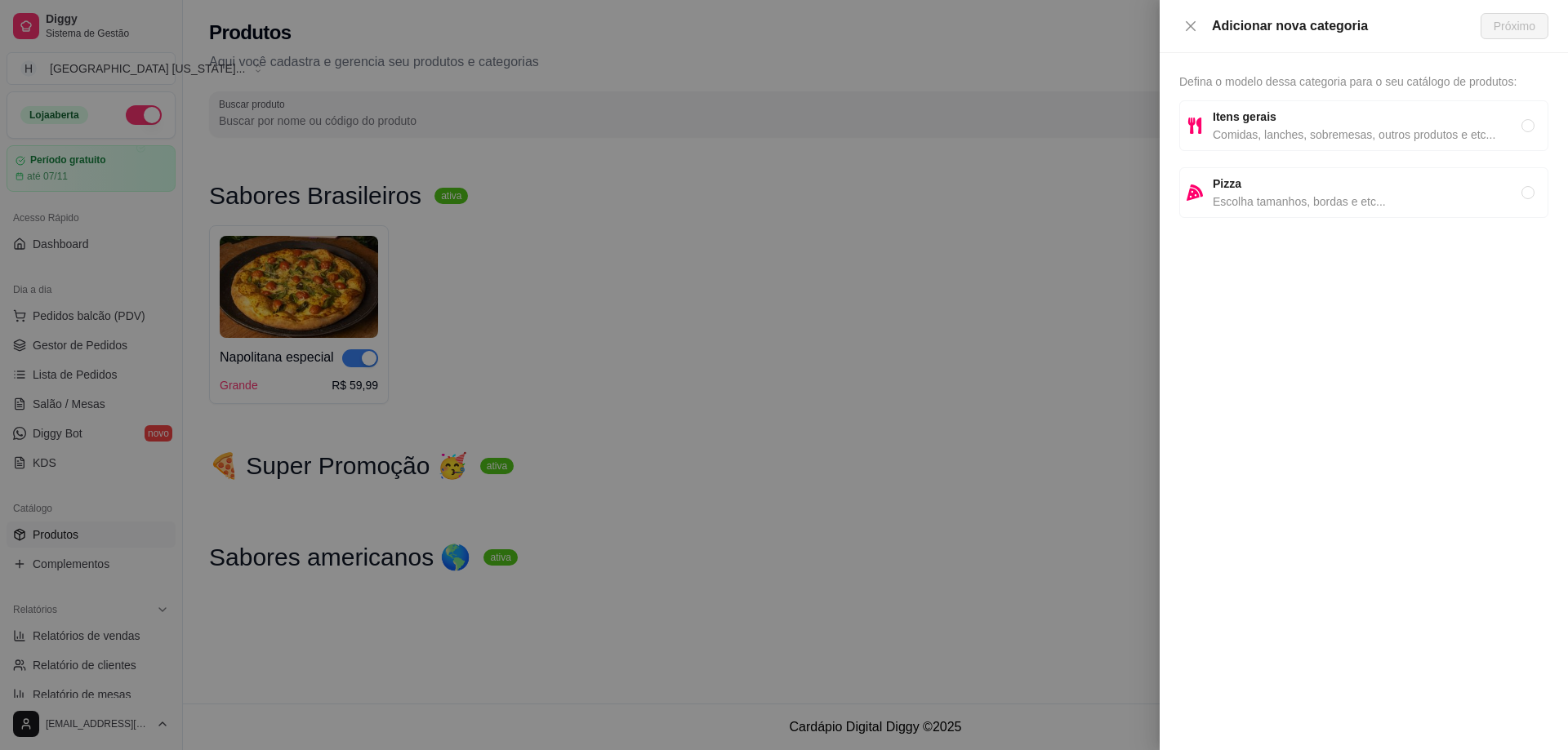
drag, startPoint x: 1305, startPoint y: 204, endPoint x: 1118, endPoint y: 211, distance: 187.1
click at [1299, 204] on span "Escolha tamanhos, bordas e etc..." at bounding box center [1368, 202] width 309 height 18
radio input "true"
click at [1519, 21] on span "Próximo" at bounding box center [1514, 26] width 41 height 18
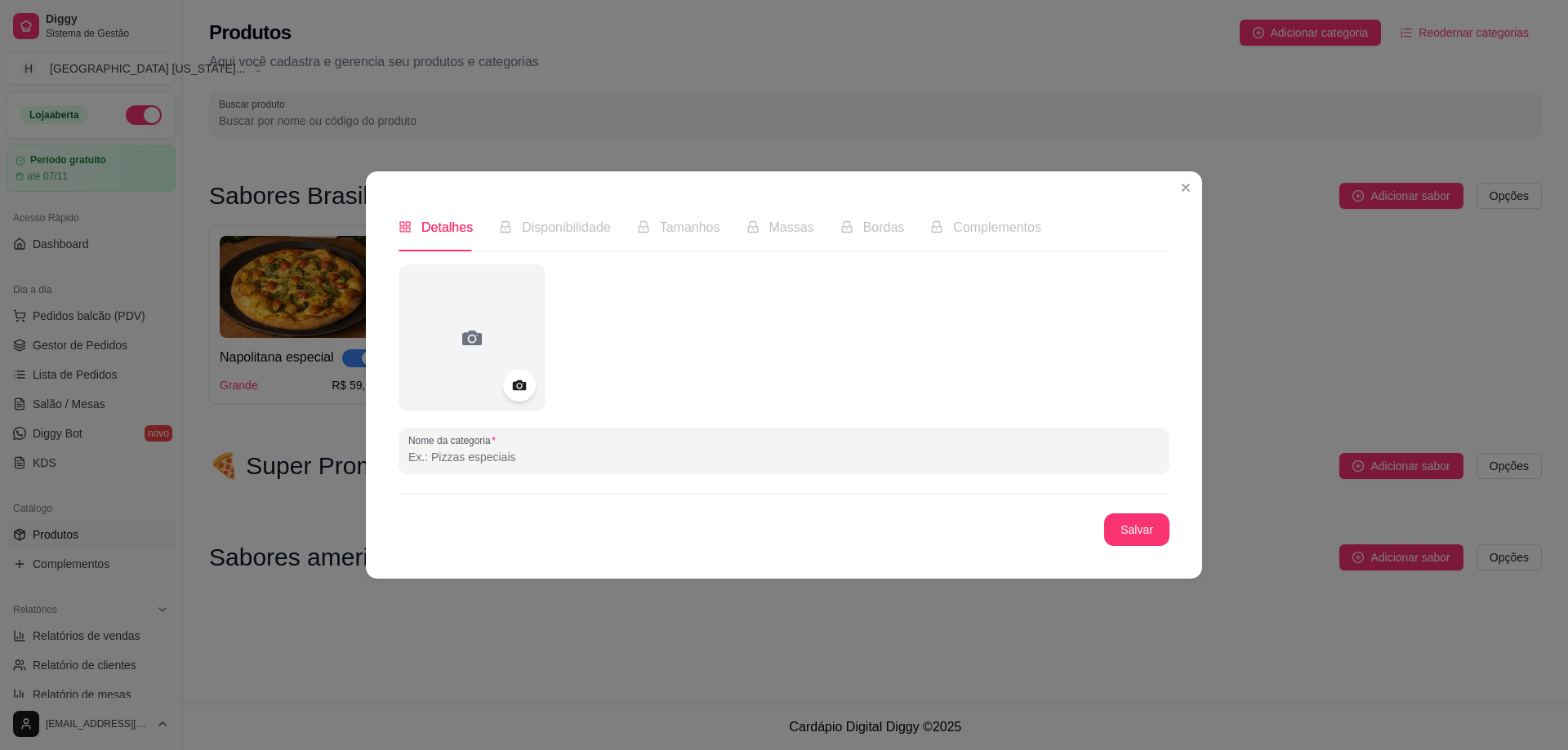
click at [518, 459] on input "Nome da categoria" at bounding box center [784, 457] width 751 height 16
click at [1138, 392] on div at bounding box center [784, 339] width 771 height 147
click at [545, 452] on input "Sabores Brasileiros" at bounding box center [784, 457] width 751 height 16
paste input "🇧🇷"
drag, startPoint x: 1138, startPoint y: 318, endPoint x: 1111, endPoint y: 340, distance: 34.8
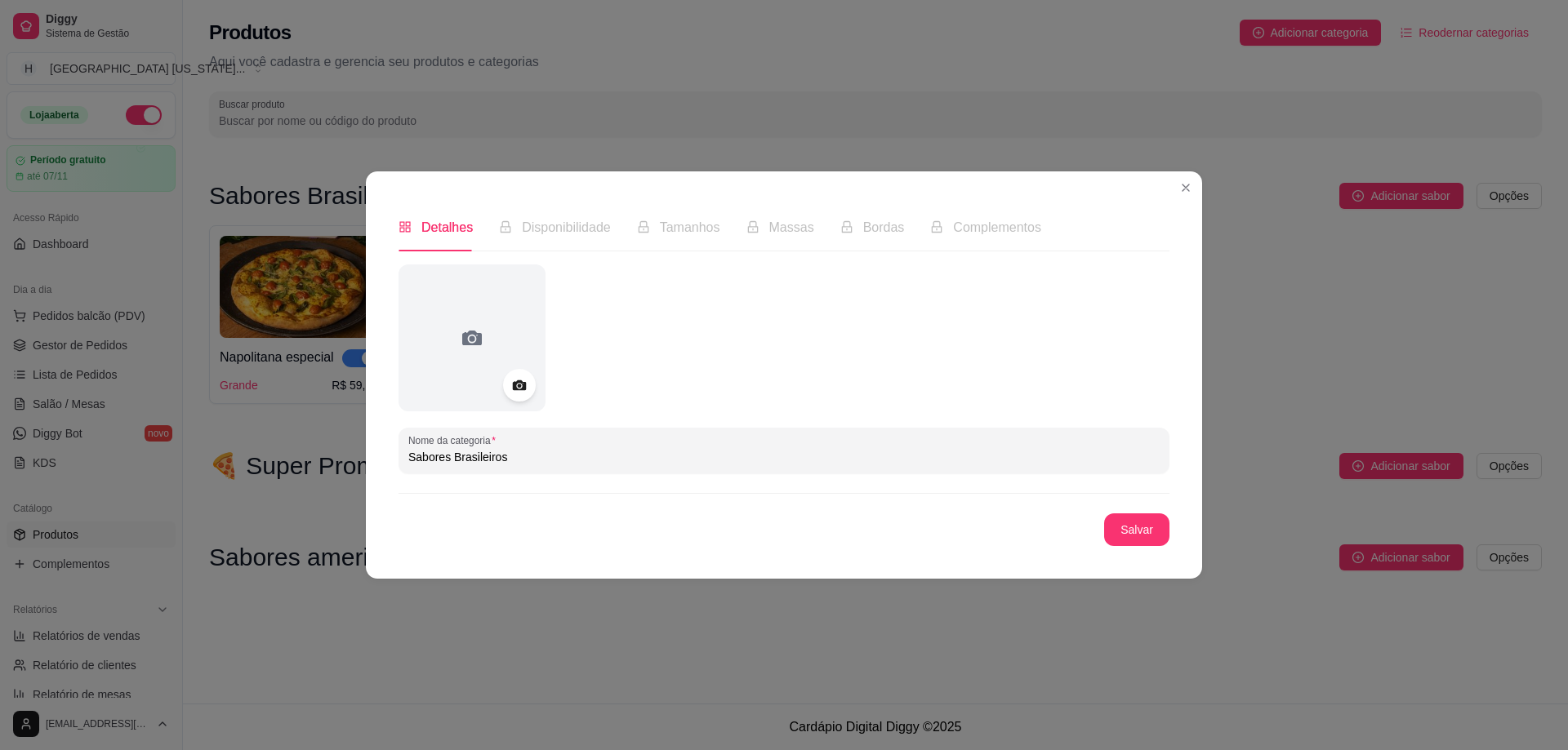
click at [1138, 318] on div at bounding box center [784, 339] width 771 height 147
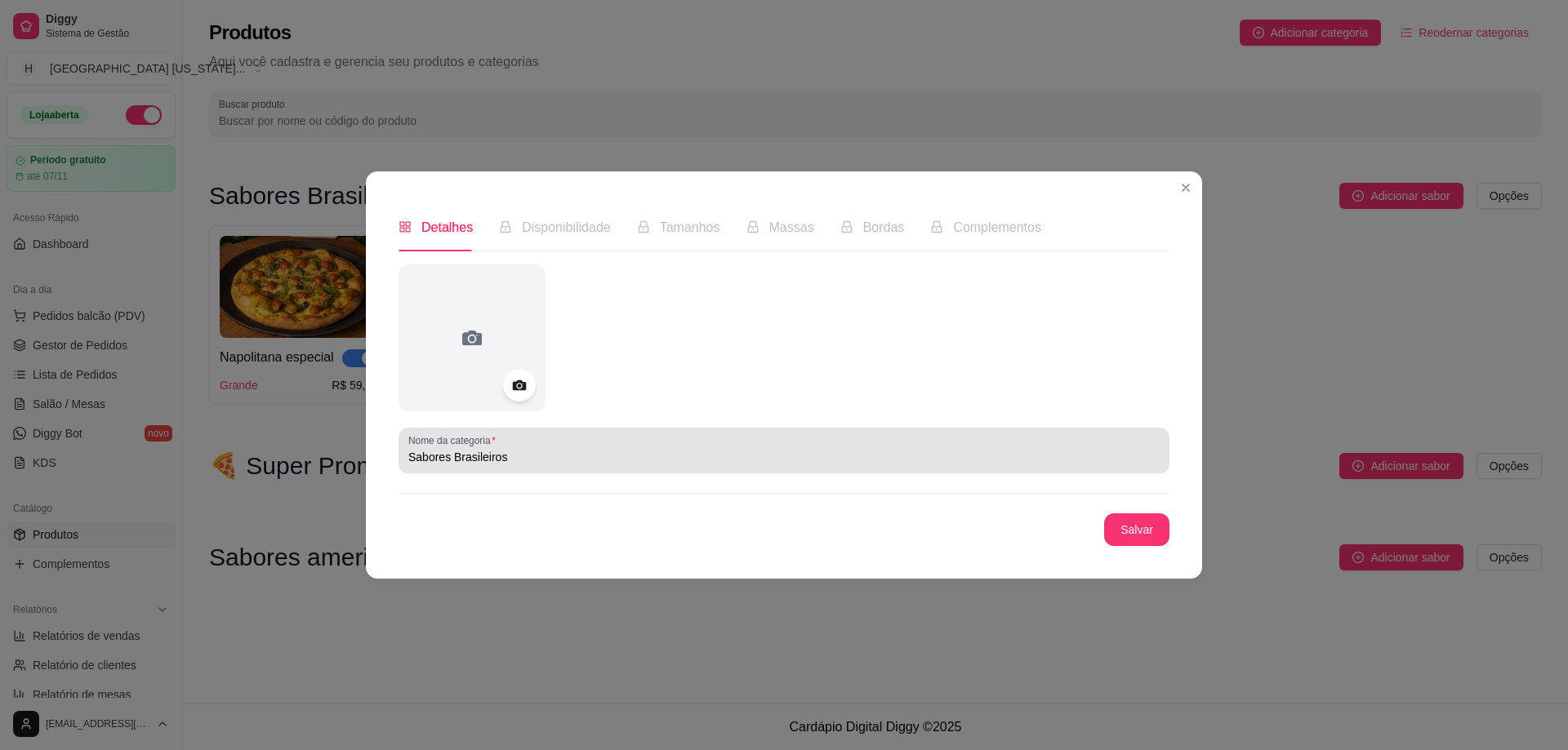
click at [573, 460] on input "Sabores Brasileiros" at bounding box center [784, 457] width 751 height 16
paste input "💚💛"
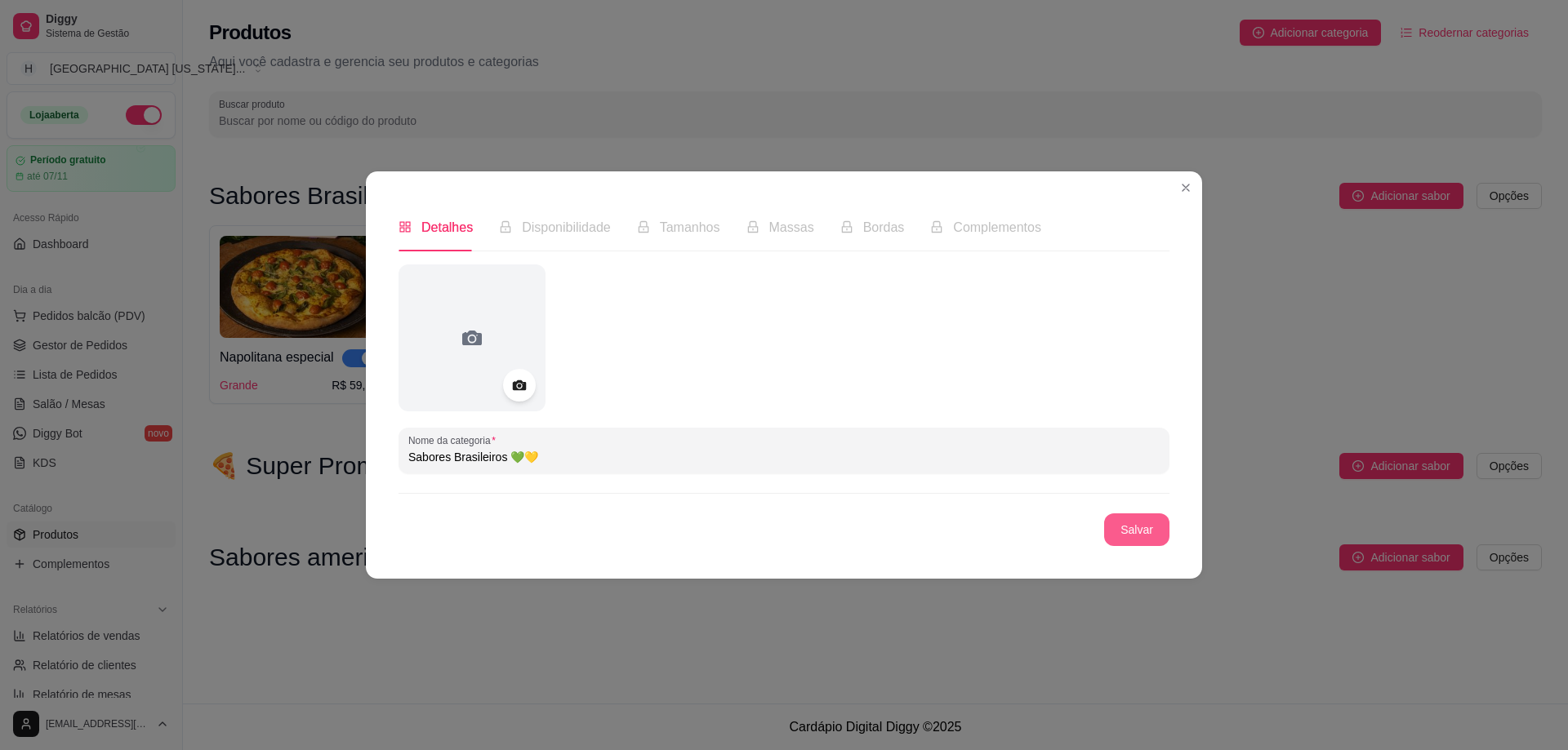
type input "Sabores Brasileiros 💚💛"
click at [1129, 529] on button "Salvar" at bounding box center [1137, 530] width 66 height 32
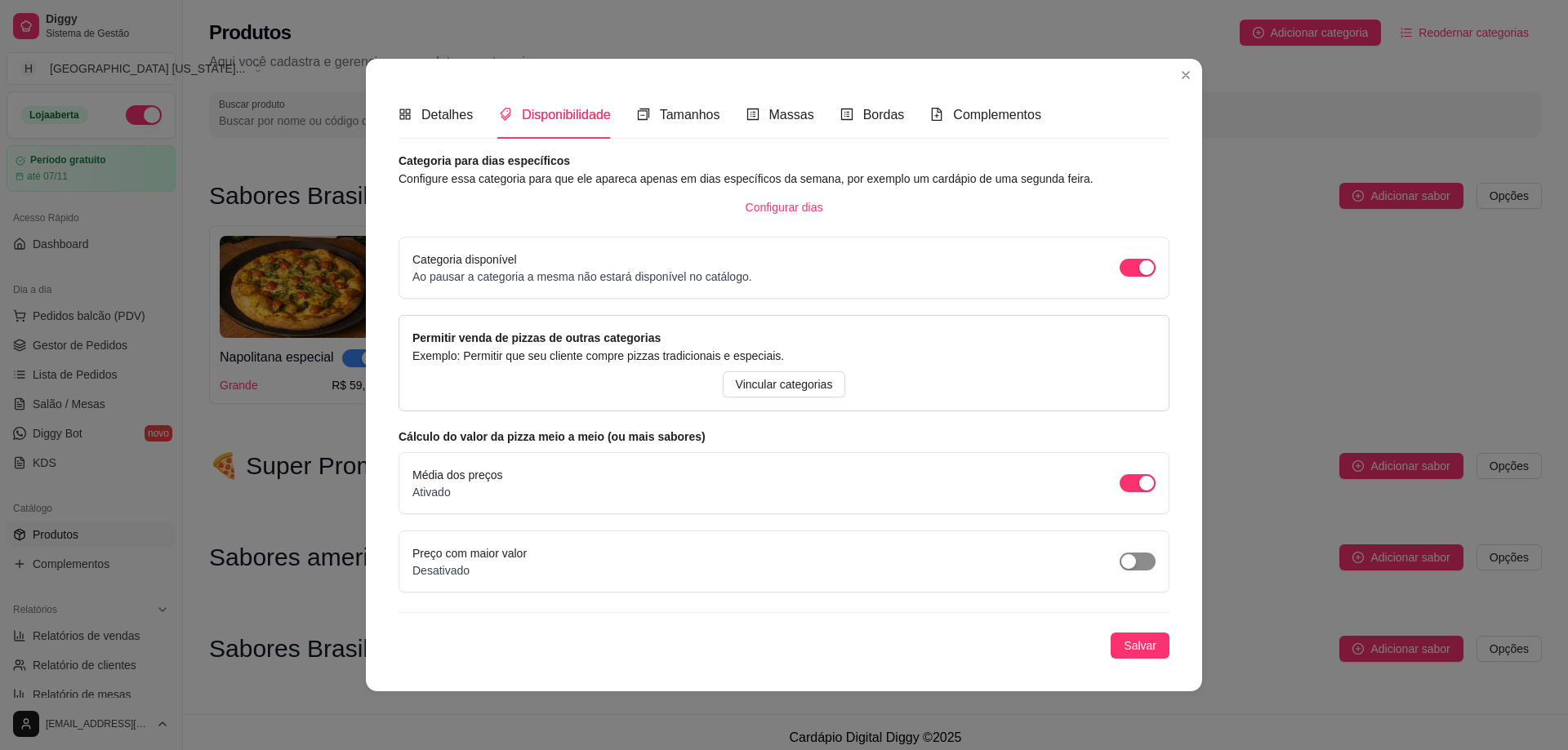
click at [1129, 554] on div "button" at bounding box center [1129, 561] width 14 height 14
click at [1144, 628] on div "Categoria para dias específicos Configure essa categoria para que ele apareca a…" at bounding box center [784, 405] width 771 height 507
click at [1152, 648] on span "Salvar" at bounding box center [1140, 646] width 32 height 18
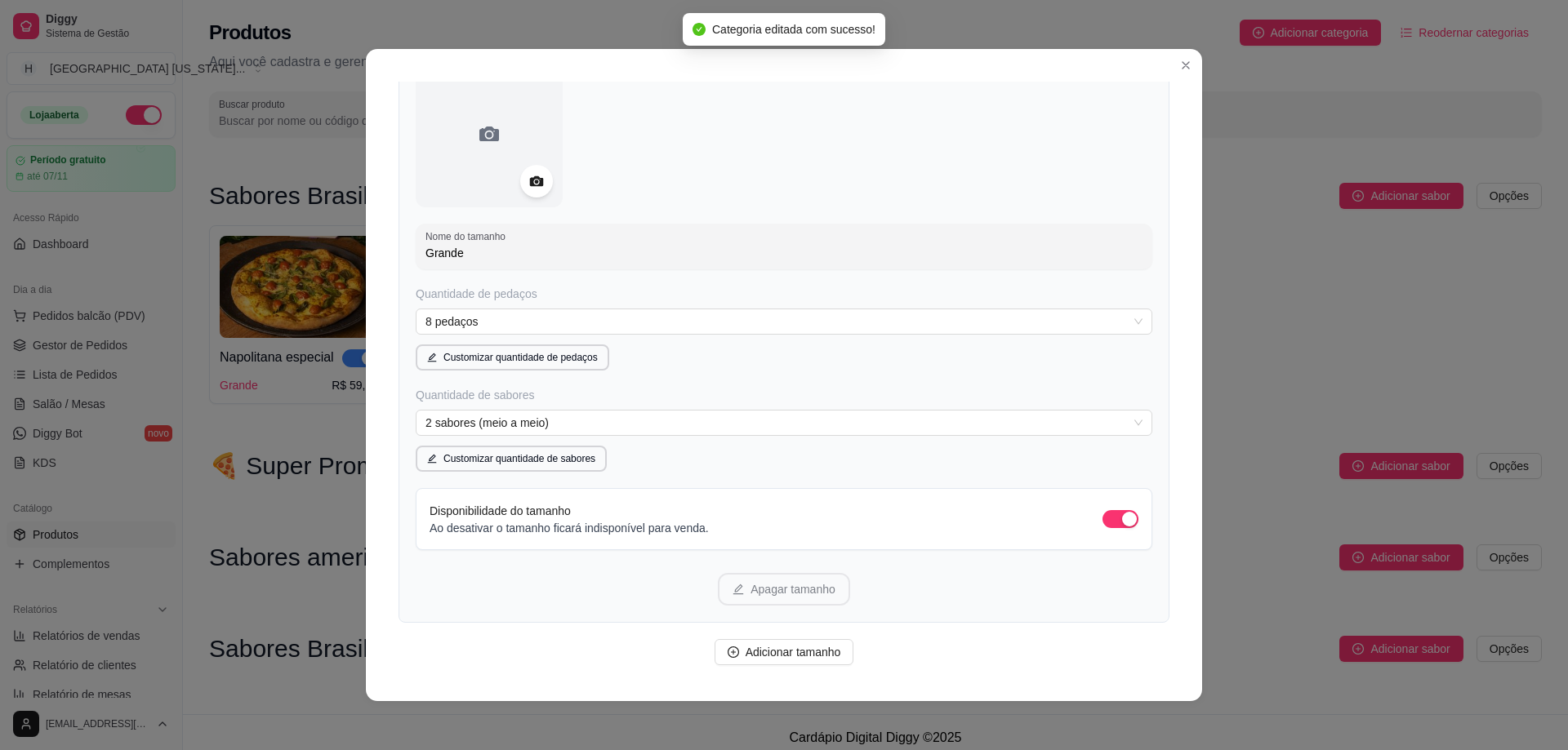
scroll to position [213, 0]
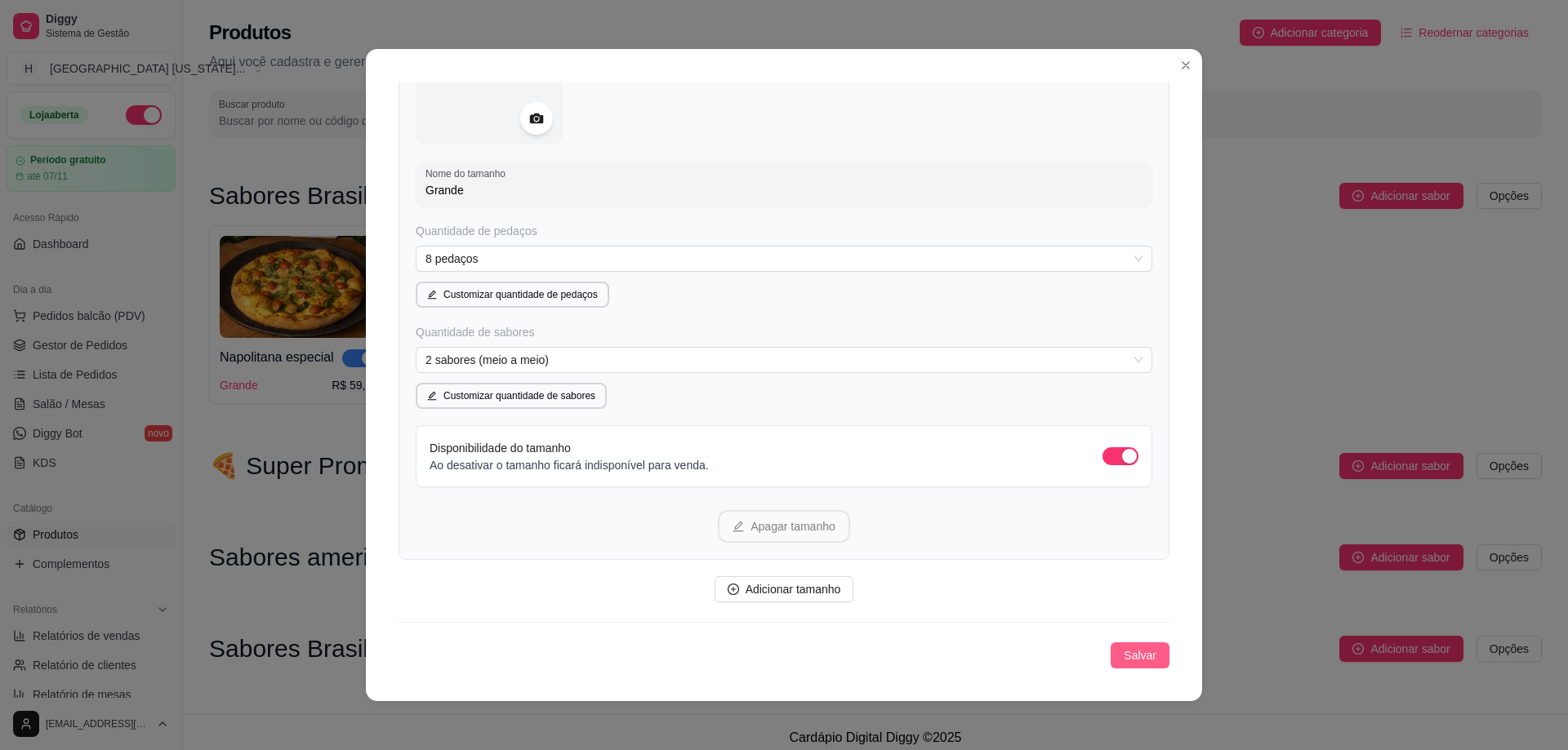
click at [1135, 651] on span "Salvar" at bounding box center [1140, 656] width 32 height 18
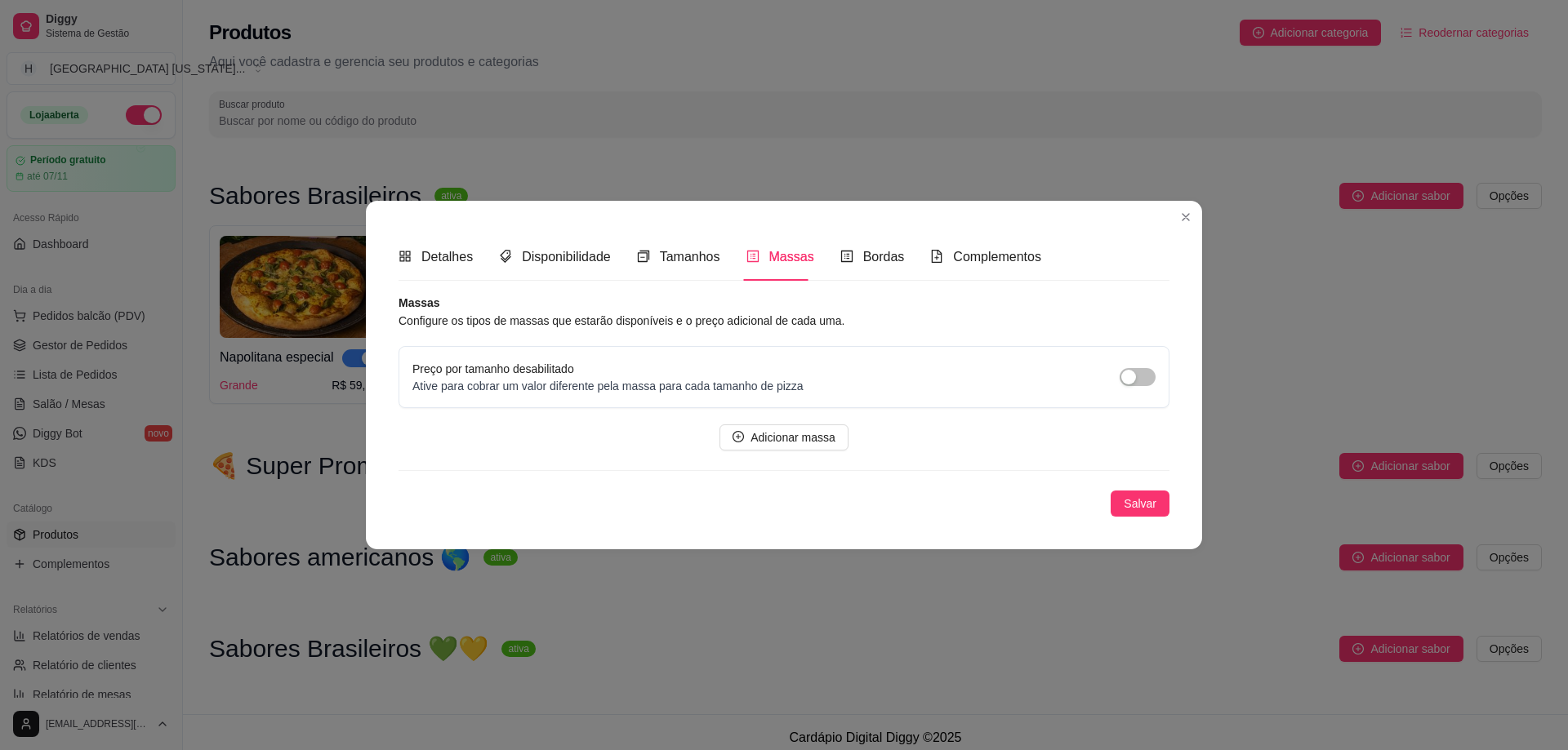
scroll to position [0, 0]
click at [1145, 495] on span "Salvar" at bounding box center [1140, 504] width 32 height 18
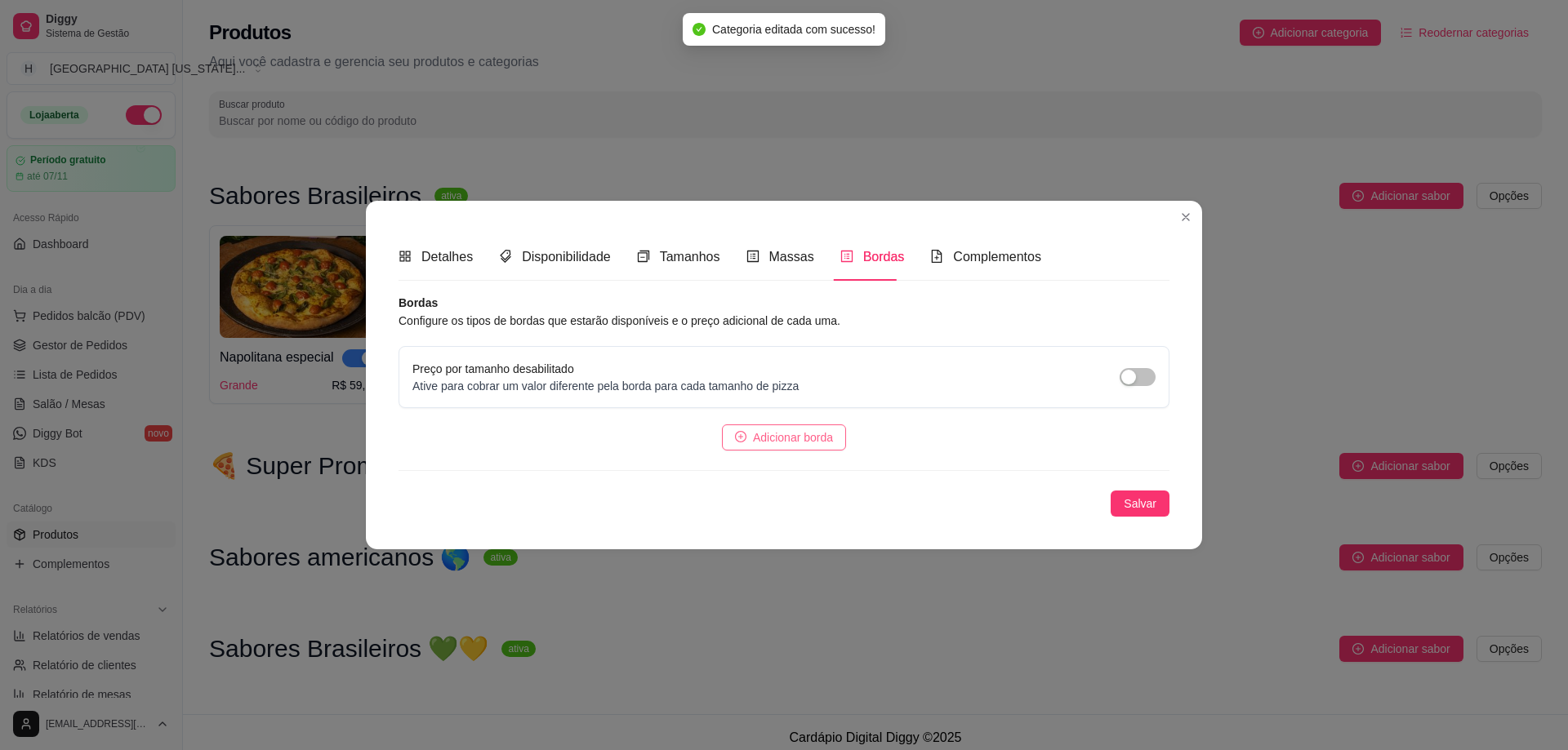
click at [818, 434] on span "Adicionar borda" at bounding box center [793, 437] width 80 height 18
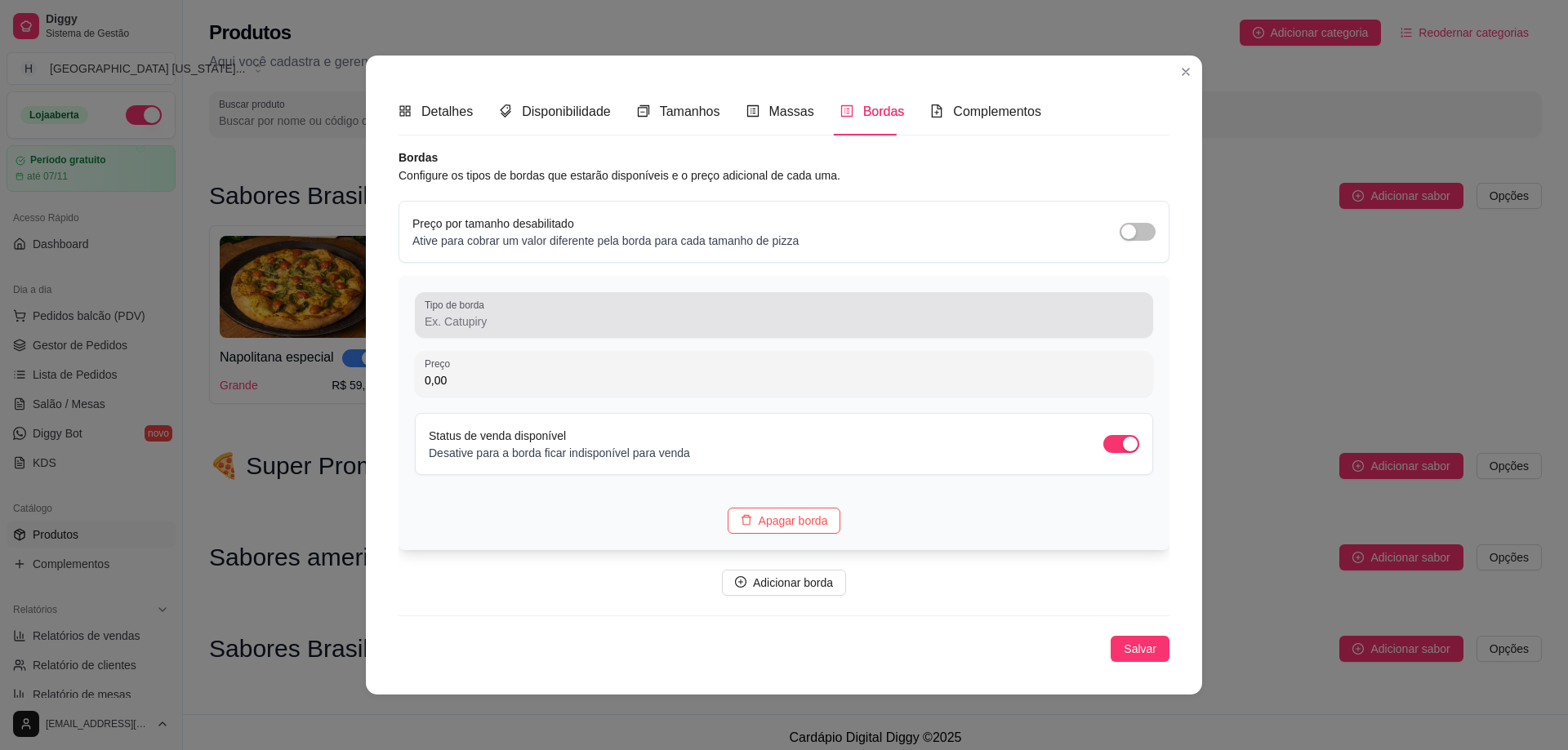
click at [598, 315] on input "Tipo de borda" at bounding box center [784, 322] width 719 height 16
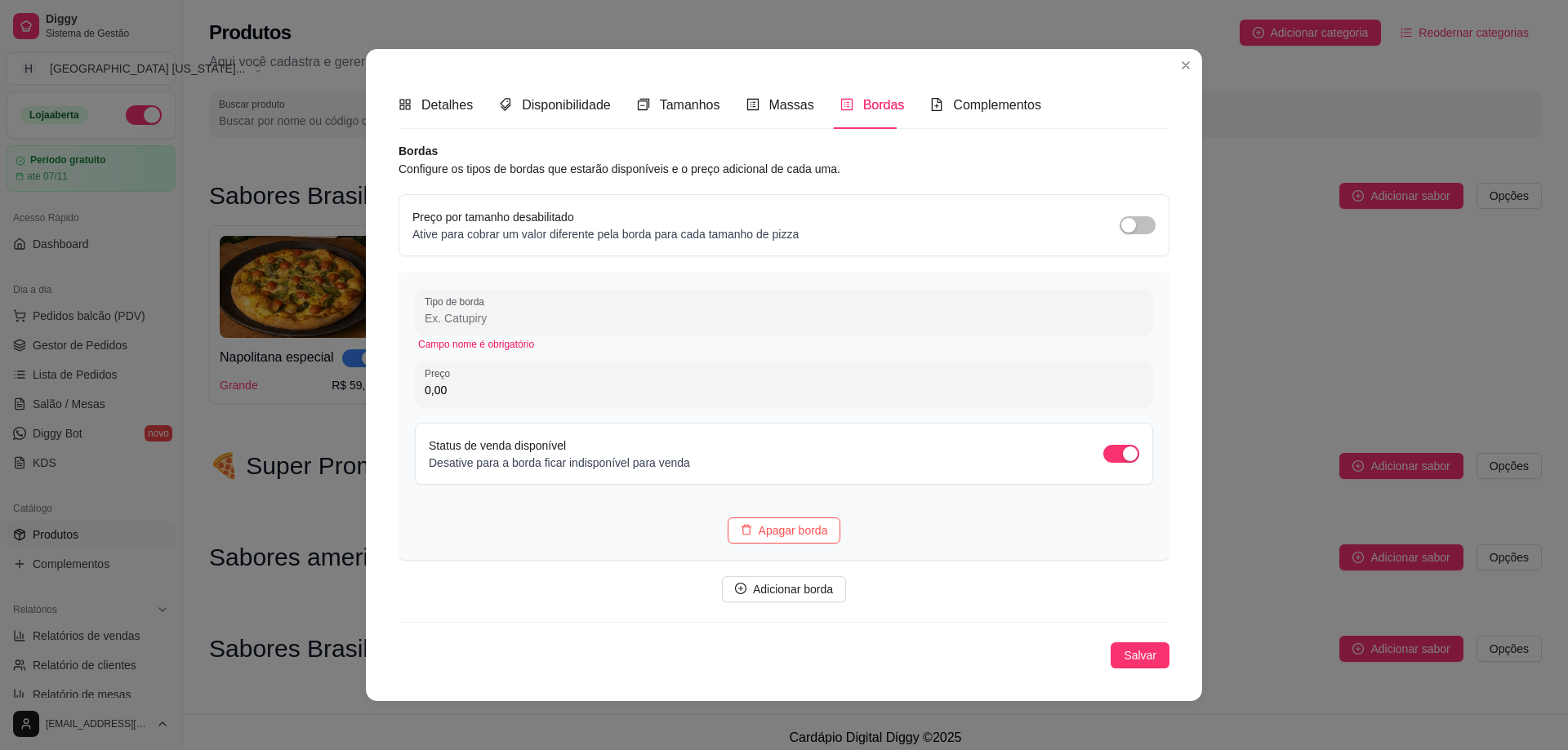
click at [1133, 128] on div "Detalhes Disponibilidade Tamanhos Massas Bordas Complementos" at bounding box center [784, 105] width 771 height 47
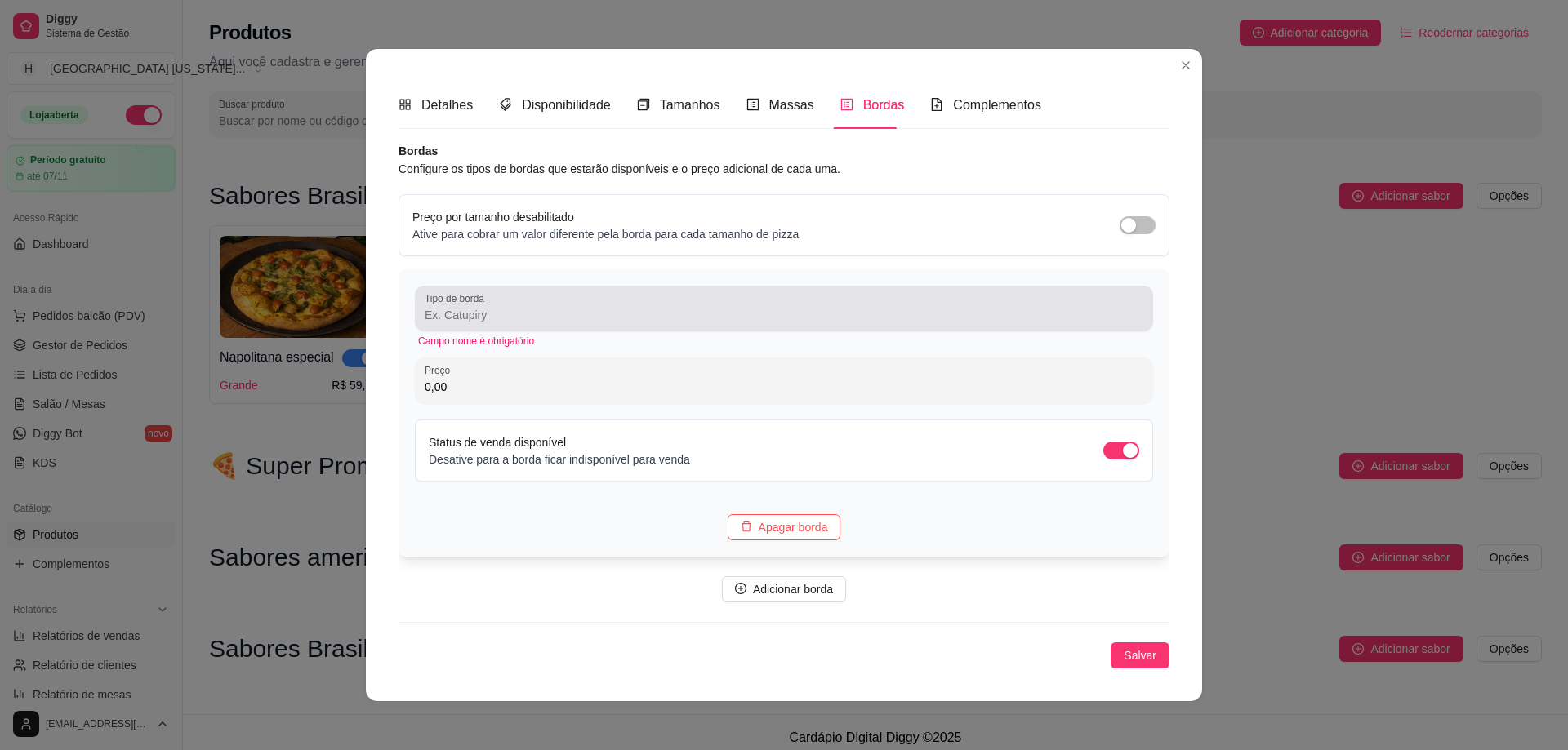
click at [561, 323] on div at bounding box center [784, 308] width 719 height 32
paste input "Chedder"
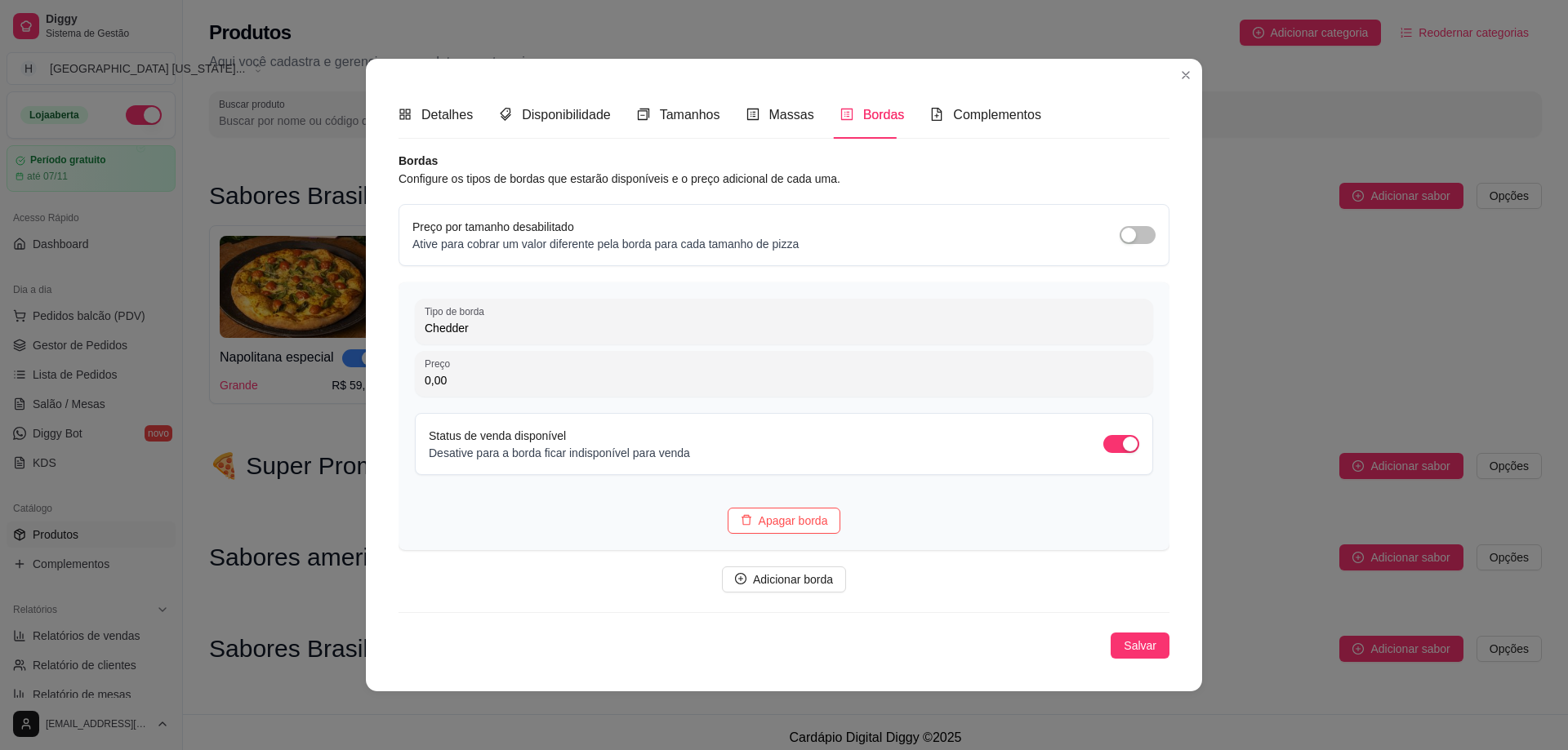
type input "Chedder"
click at [1073, 273] on div "Bordas Configure os tipos de bordas que estarão disponíveis e o preço adicional…" at bounding box center [784, 405] width 771 height 507
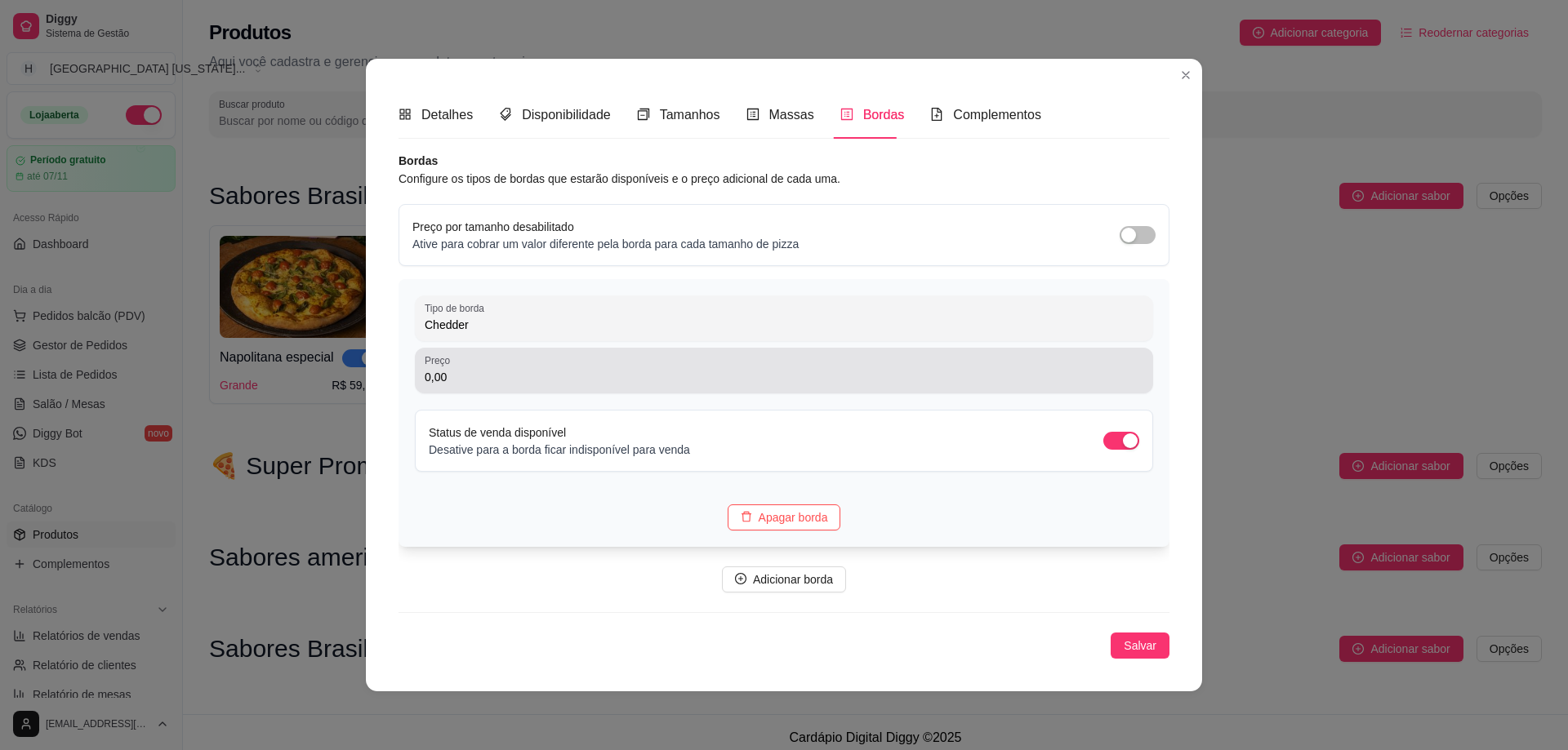
click at [524, 382] on input "0,00" at bounding box center [784, 377] width 719 height 16
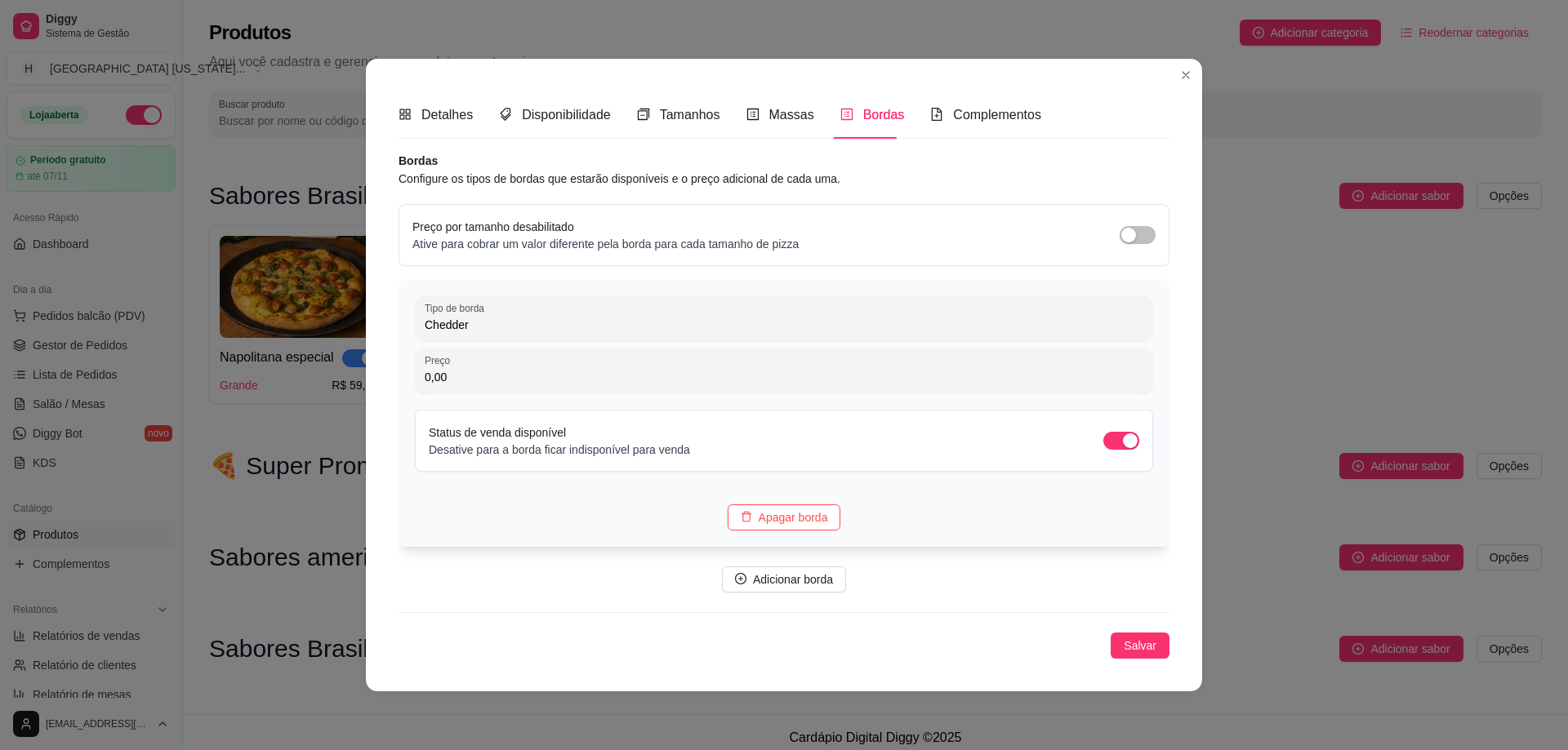
paste input "15"
type input "15,00"
click at [828, 589] on button "Adicionar borda" at bounding box center [784, 579] width 124 height 26
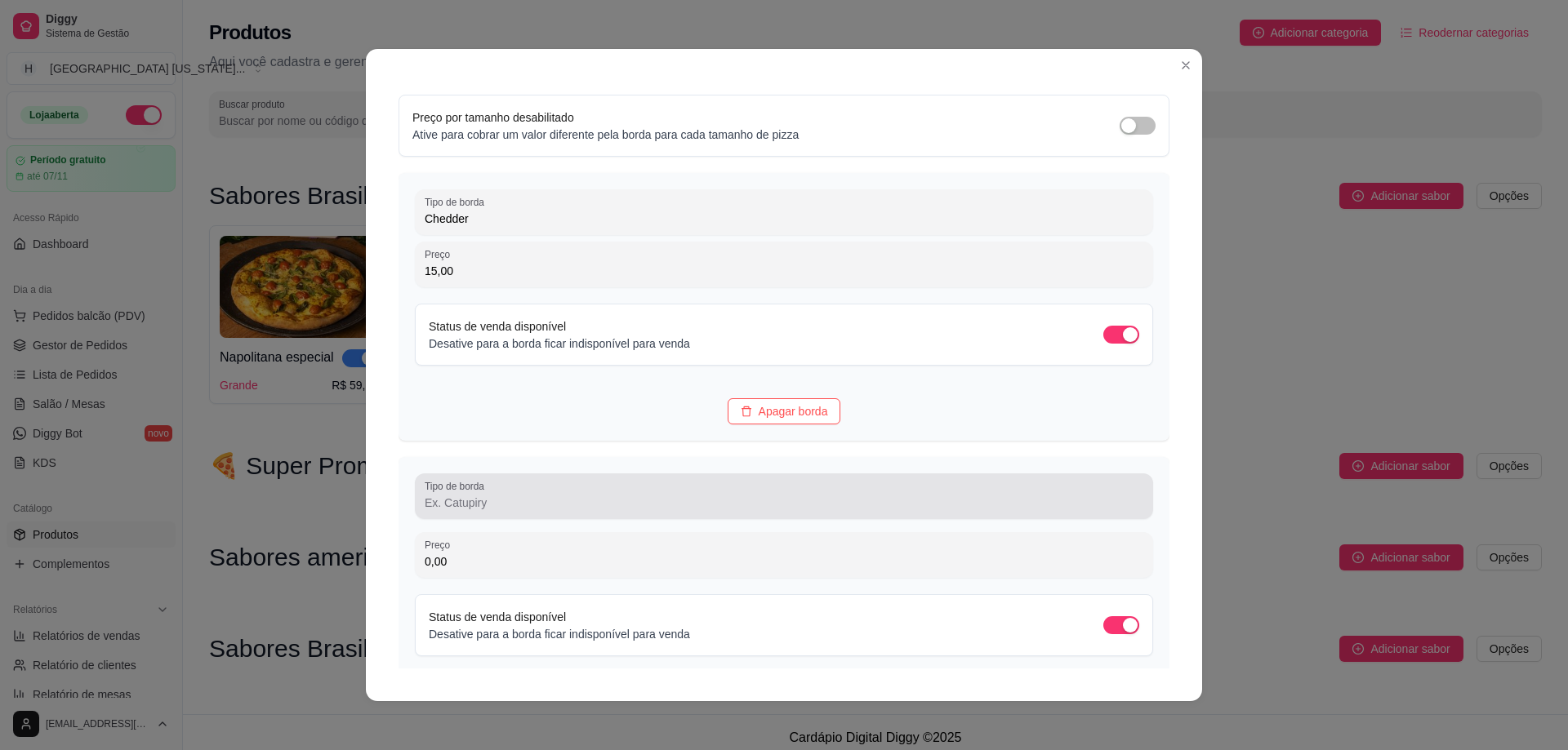
scroll to position [245, 0]
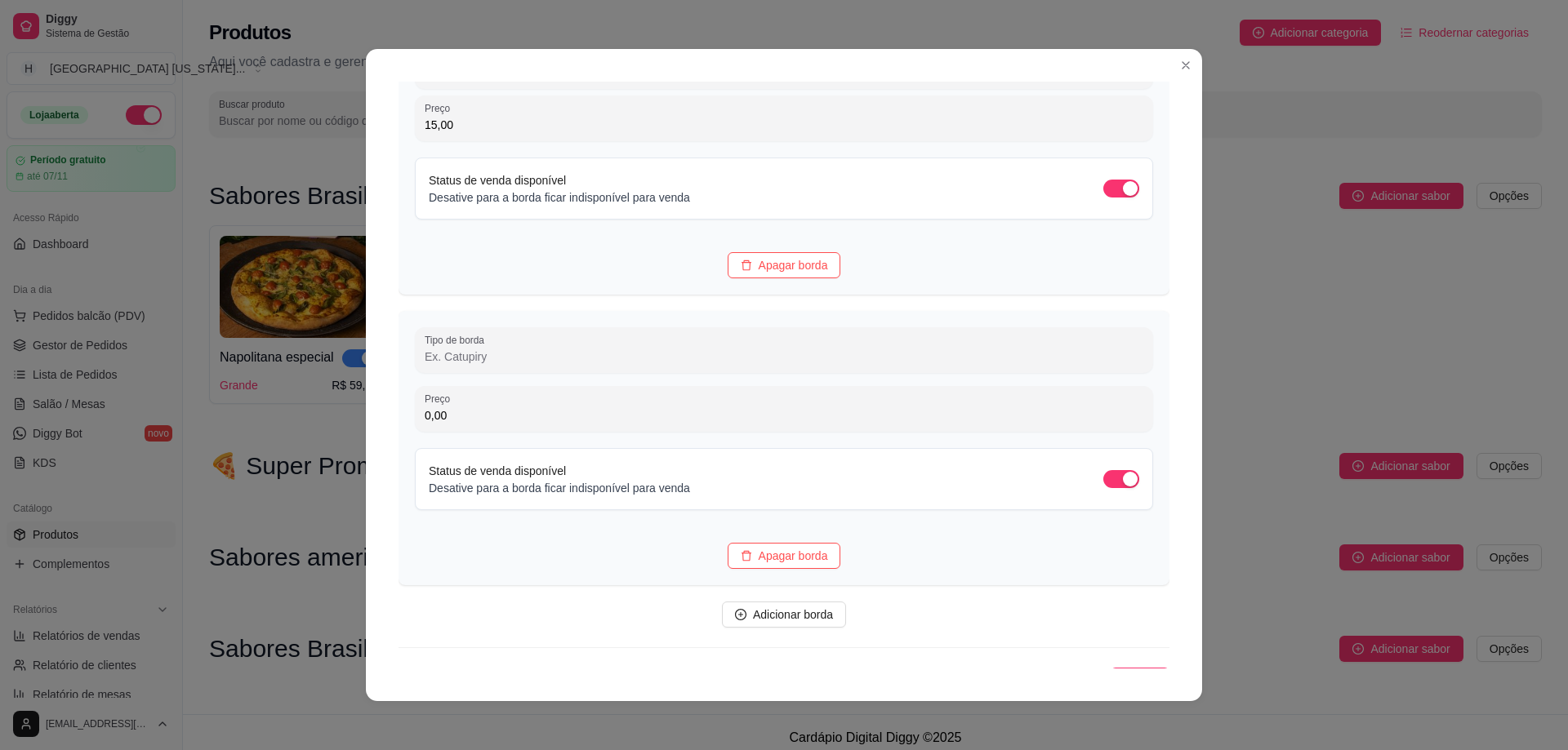
click at [1181, 362] on div "Detalhes Disponibilidade Tamanhos Massas Bordas Complementos Nome da categoria …" at bounding box center [784, 375] width 837 height 652
click at [458, 349] on input "Tipo de borda" at bounding box center [784, 353] width 719 height 16
paste input "Catupiry"
type input "Catupiry"
click at [1184, 329] on div "Detalhes Disponibilidade Tamanhos Massas Bordas Complementos Nome da categoria …" at bounding box center [784, 375] width 837 height 652
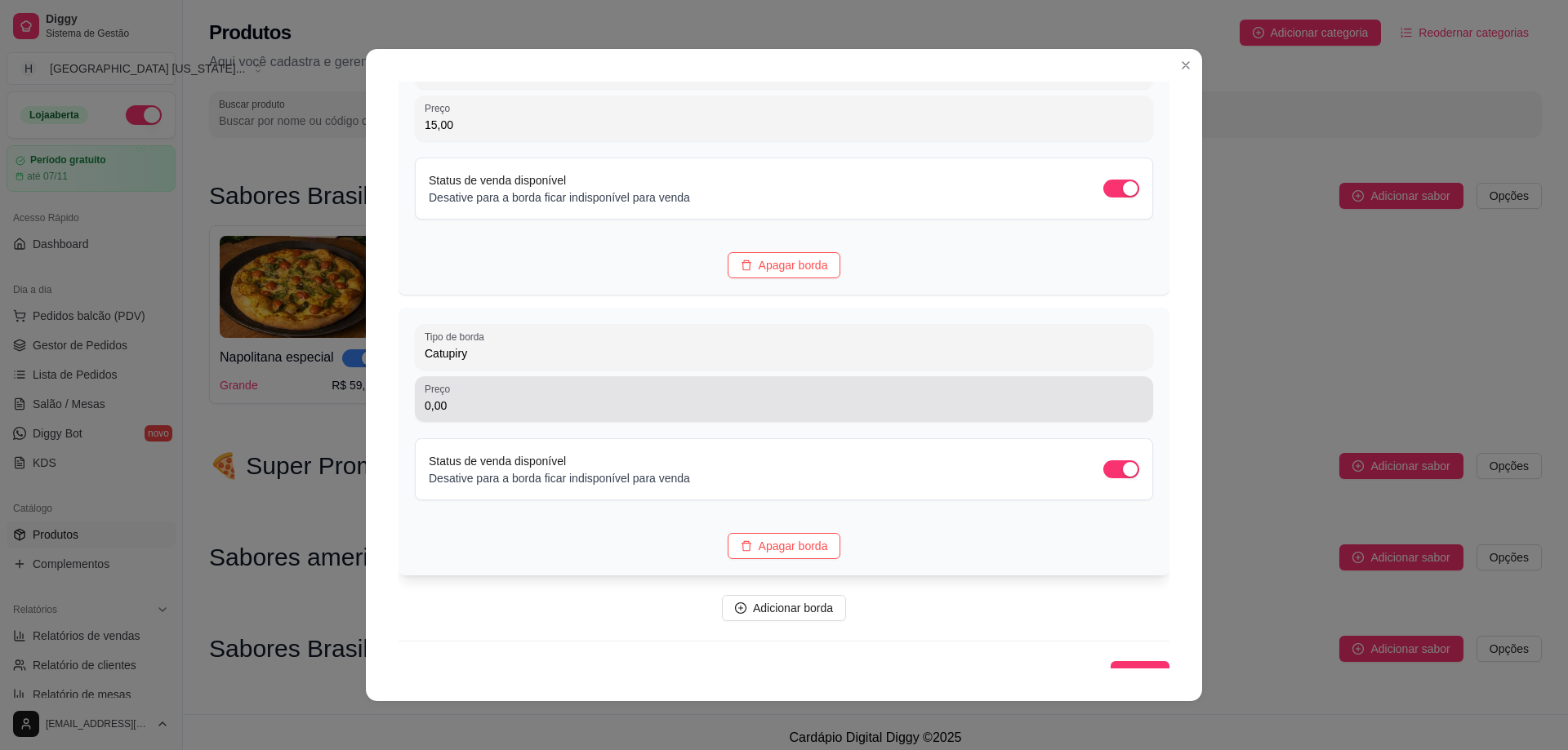
click at [496, 408] on input "0,00" at bounding box center [784, 406] width 719 height 16
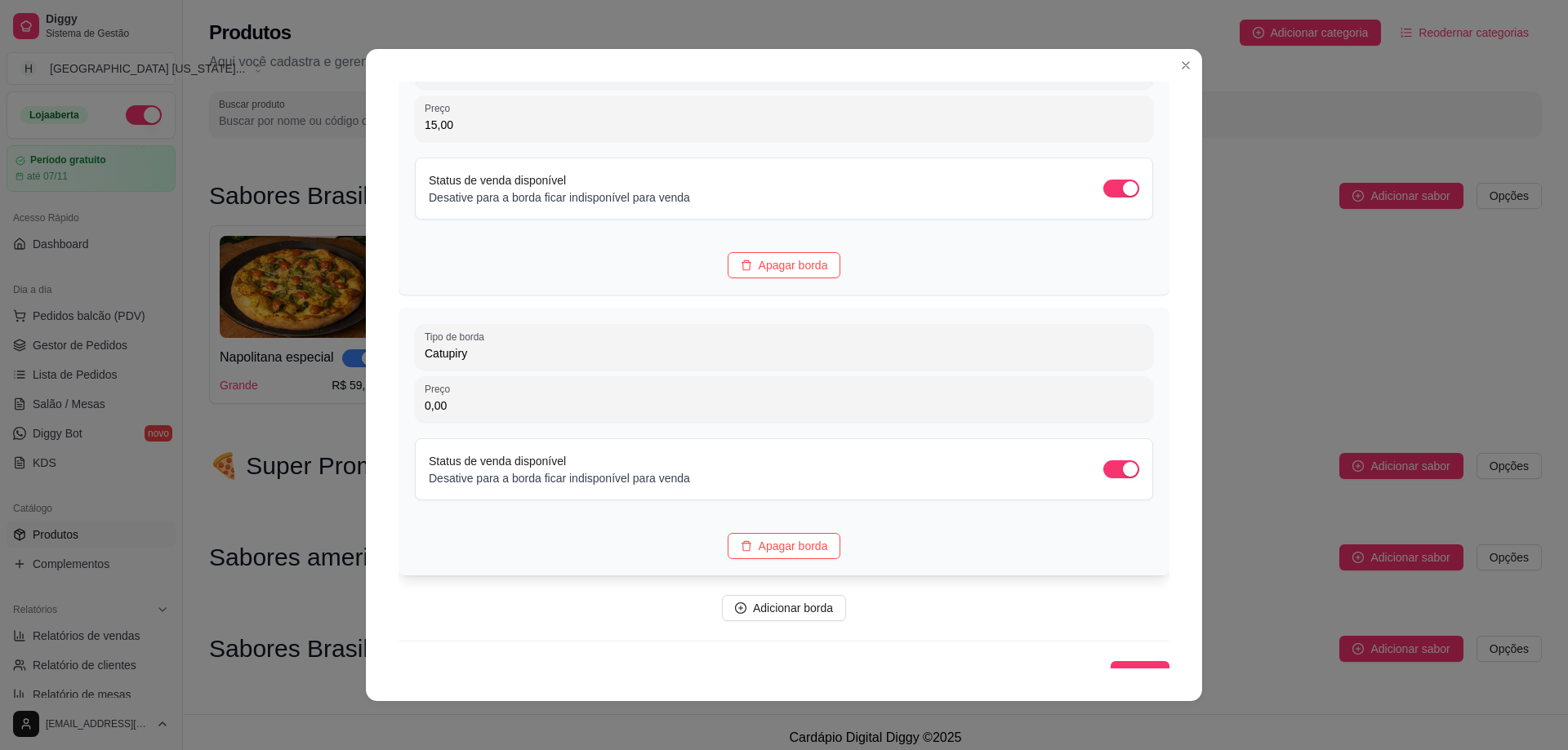
paste input "15"
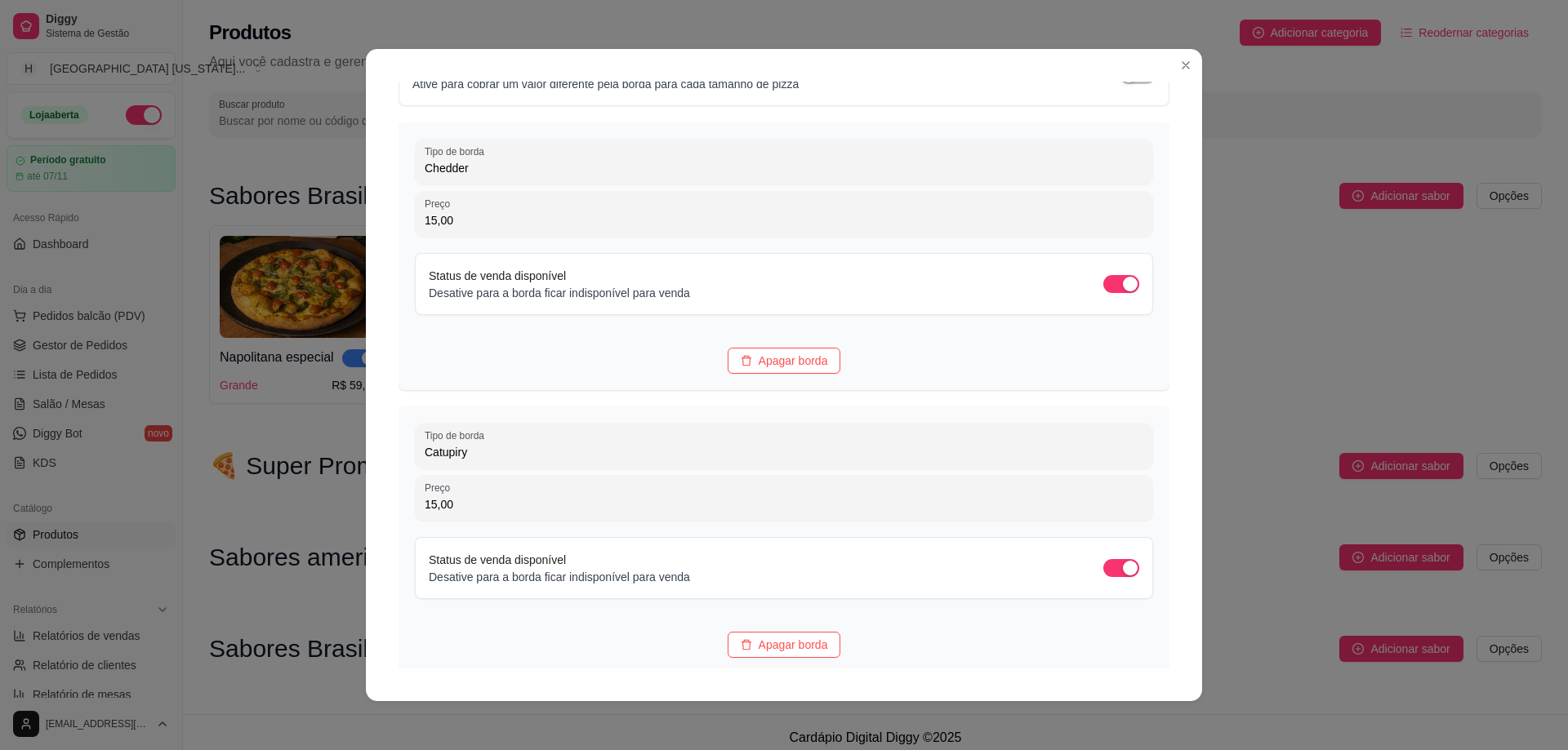
scroll to position [264, 0]
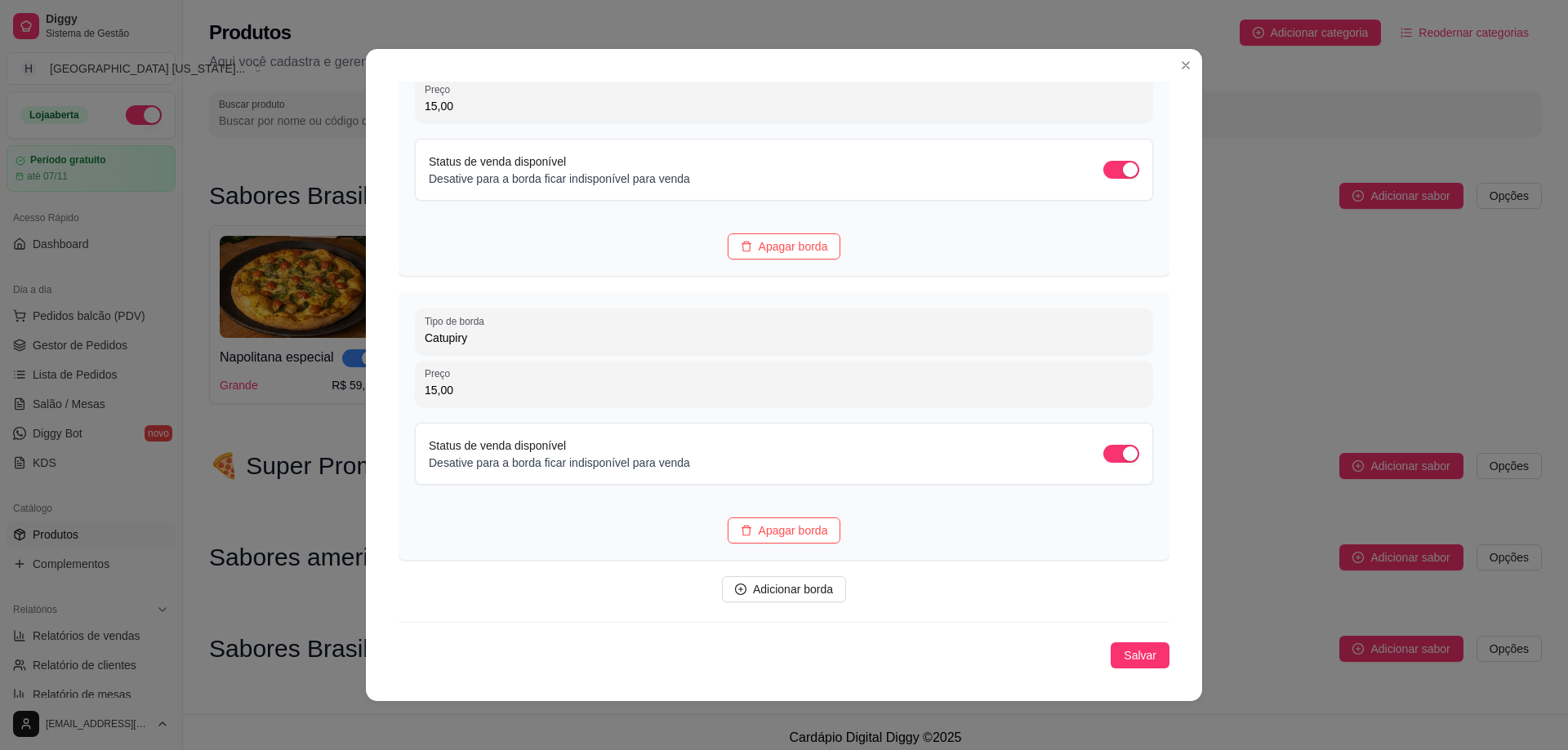
type input "15,00"
click at [1125, 641] on div "Bordas Configure os tipos de bordas que estarão disponíveis e o preço adicional…" at bounding box center [784, 273] width 771 height 791
click at [1124, 653] on span "Salvar" at bounding box center [1140, 656] width 32 height 18
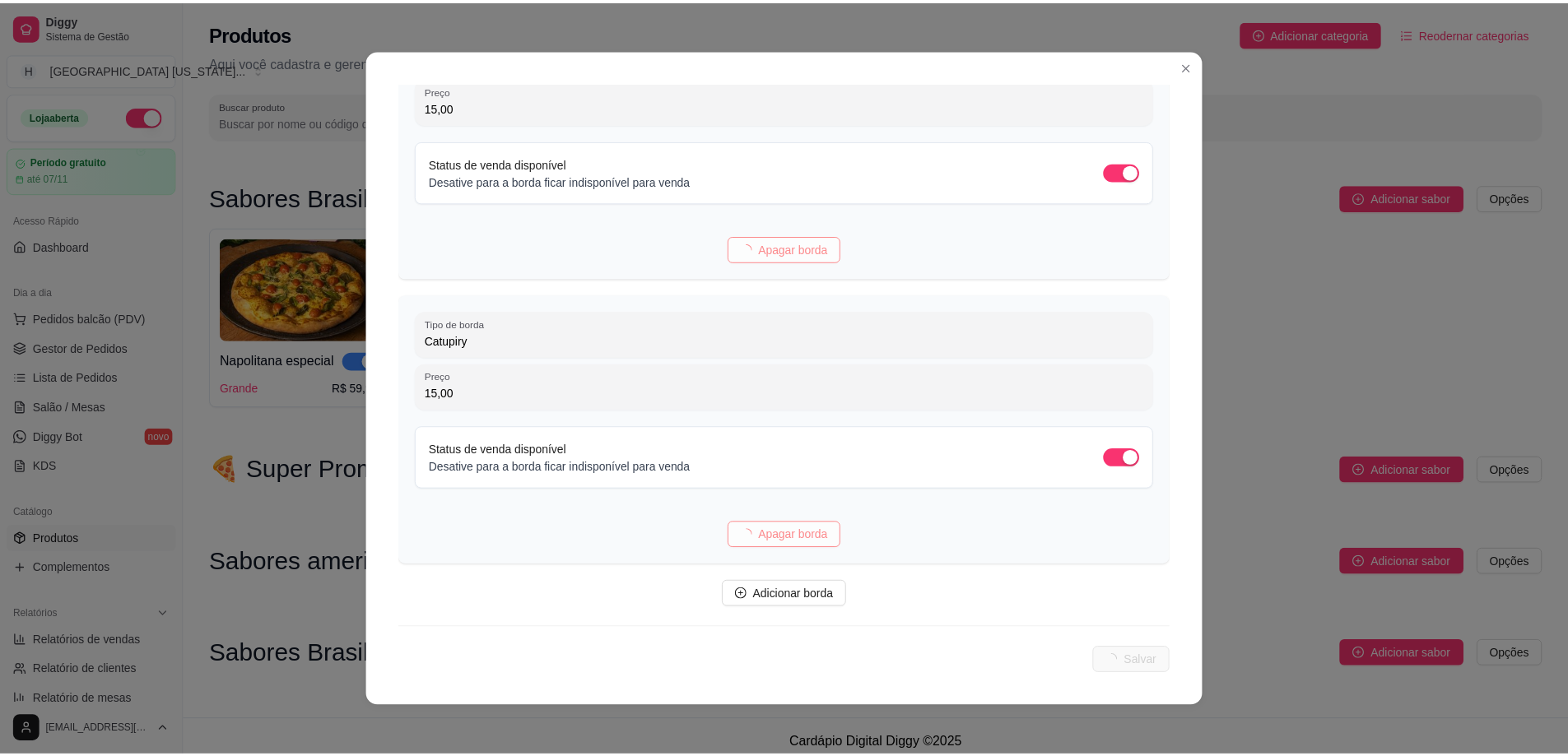
scroll to position [0, 0]
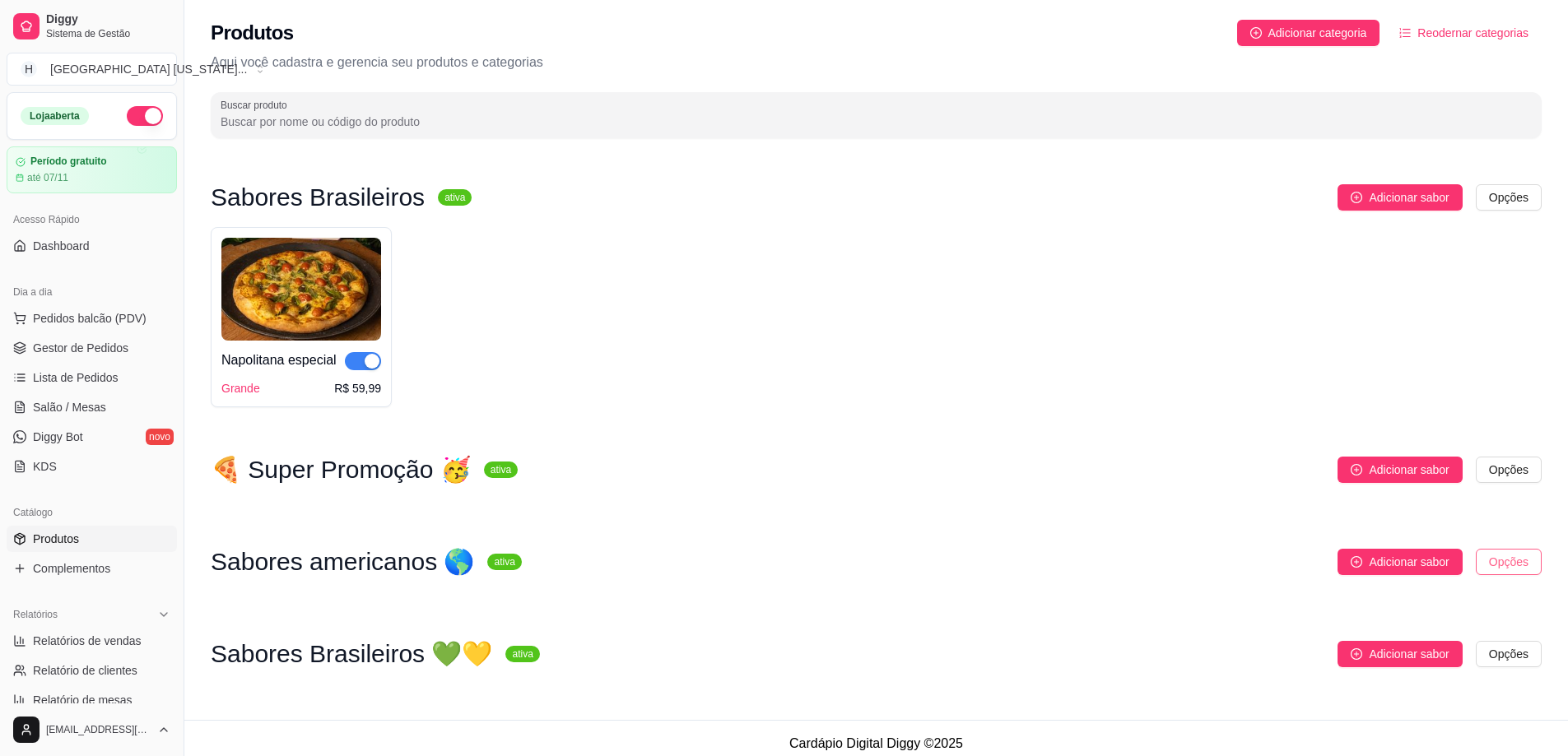
click at [1513, 569] on html "Diggy Sistema de Gestão H Houston [US_STATE] ... Loja aberta Período gratuito a…" at bounding box center [784, 378] width 1568 height 756
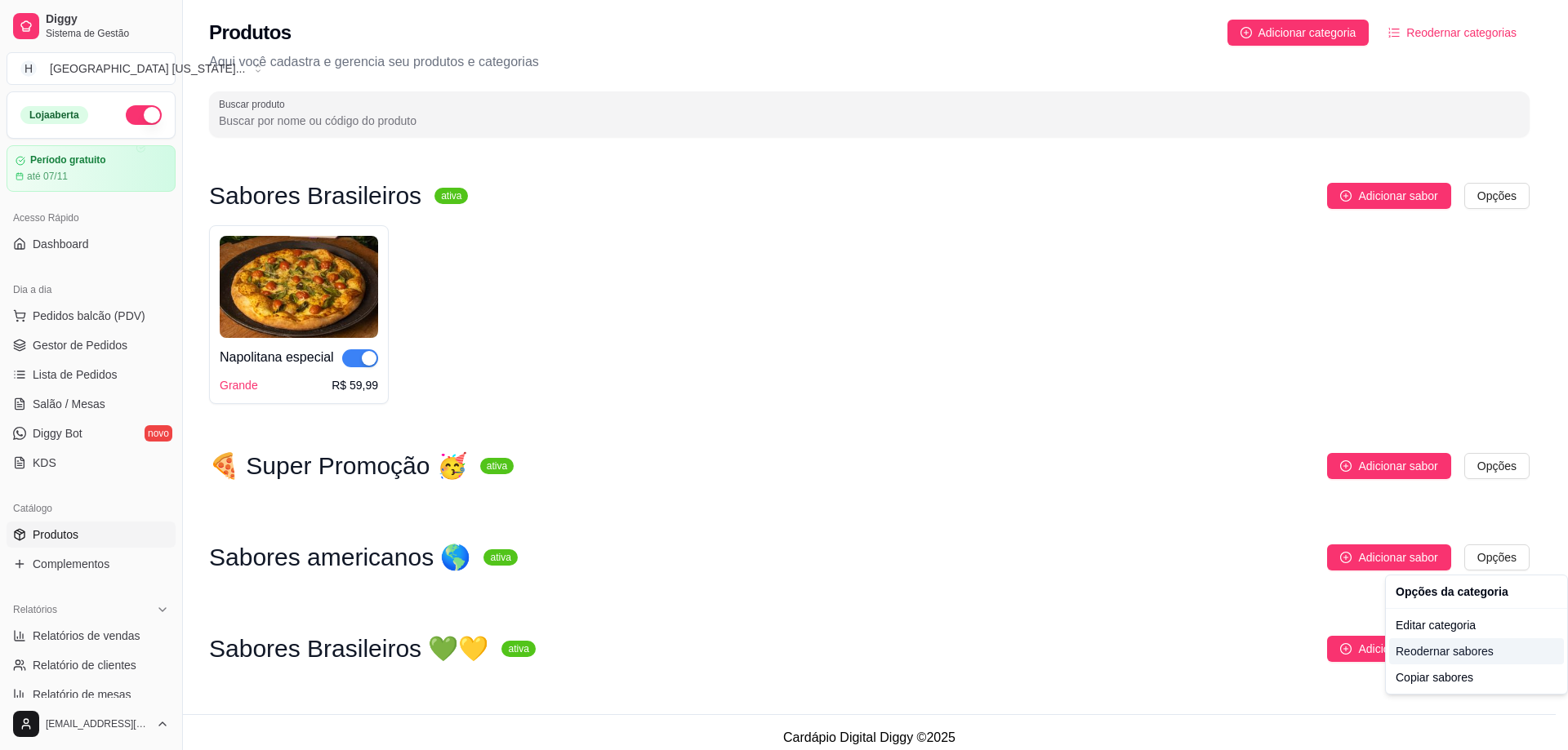
click at [1484, 661] on div "Reodernar sabores" at bounding box center [1476, 651] width 175 height 26
click at [1502, 551] on html "Diggy Sistema de Gestão H Houston [US_STATE] ... Loja aberta Período gratuito a…" at bounding box center [784, 375] width 1568 height 750
click at [1413, 657] on div "Reodernar sabores" at bounding box center [1476, 651] width 175 height 26
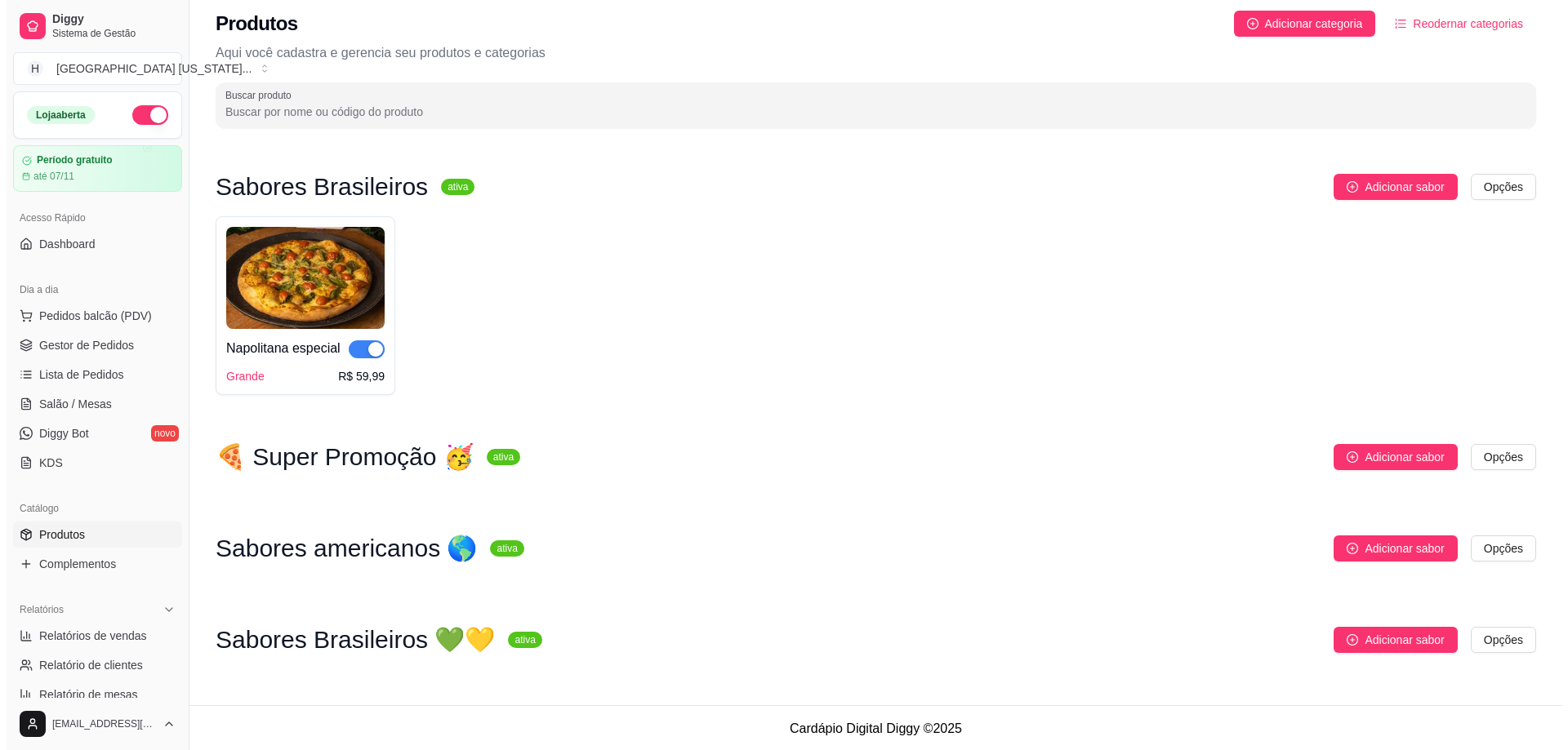
scroll to position [12, 0]
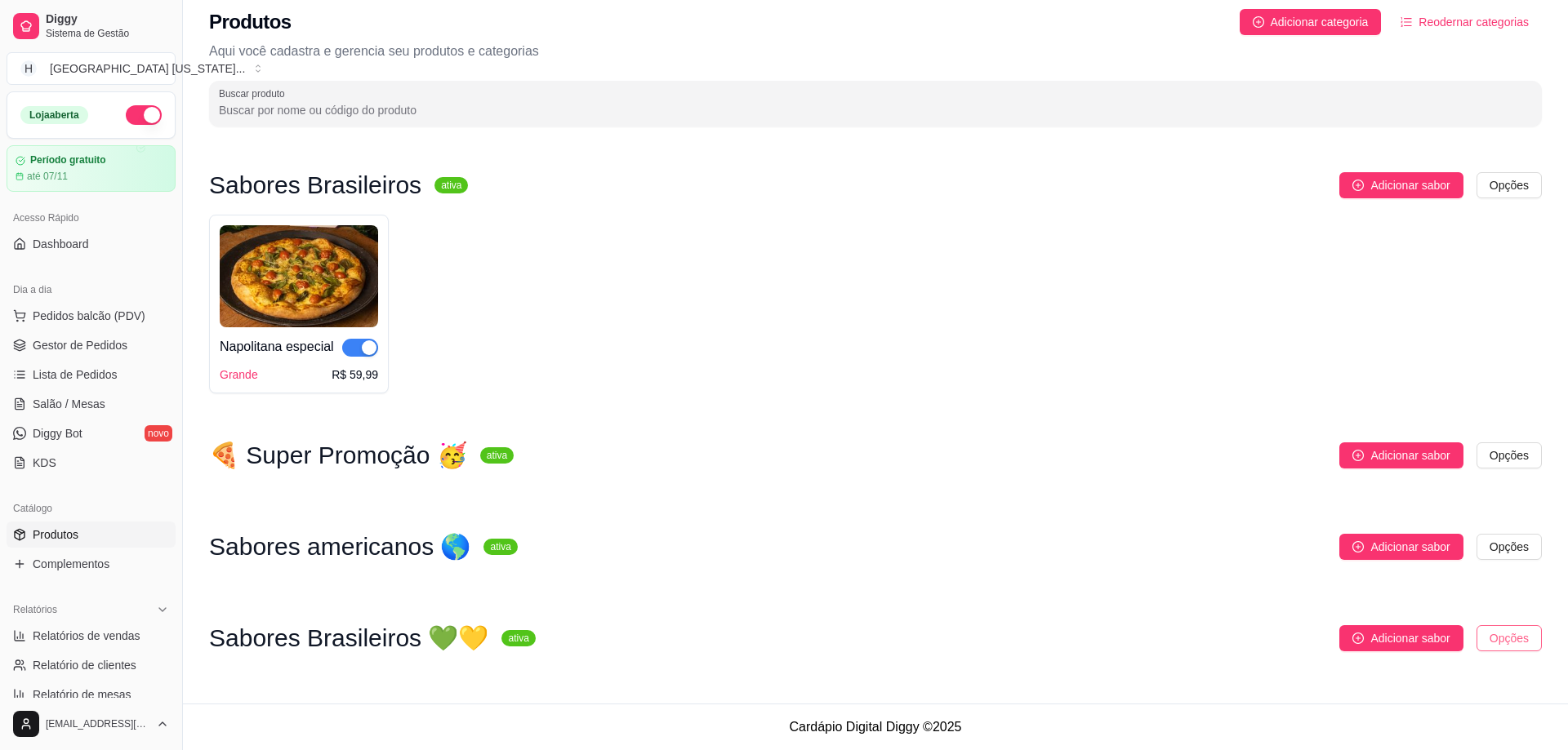
click at [1494, 645] on html "Diggy Sistema de Gestão H Houston [US_STATE] ... Loja aberta Período gratuito a…" at bounding box center [784, 364] width 1568 height 750
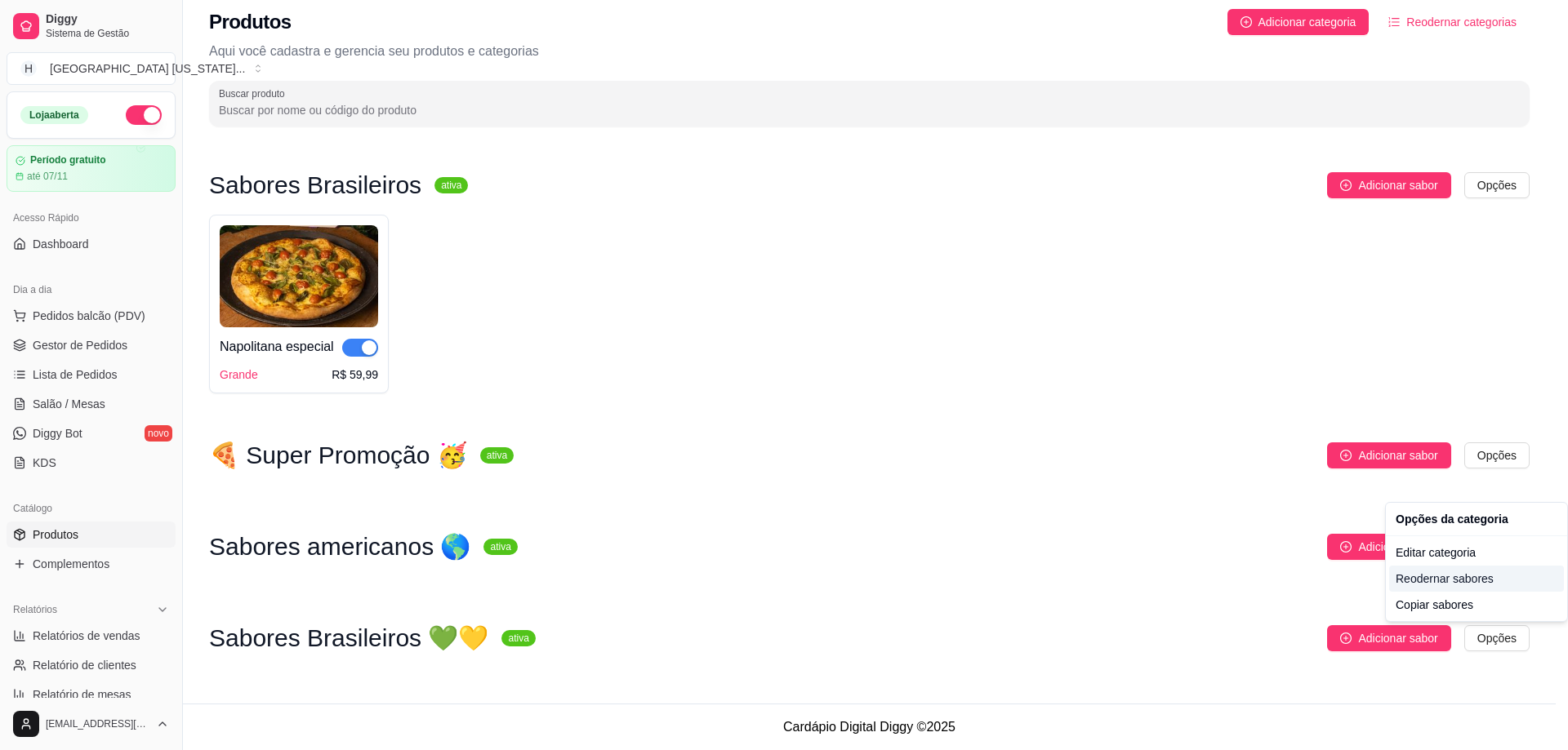
click at [1454, 572] on div "Reodernar sabores" at bounding box center [1476, 578] width 175 height 26
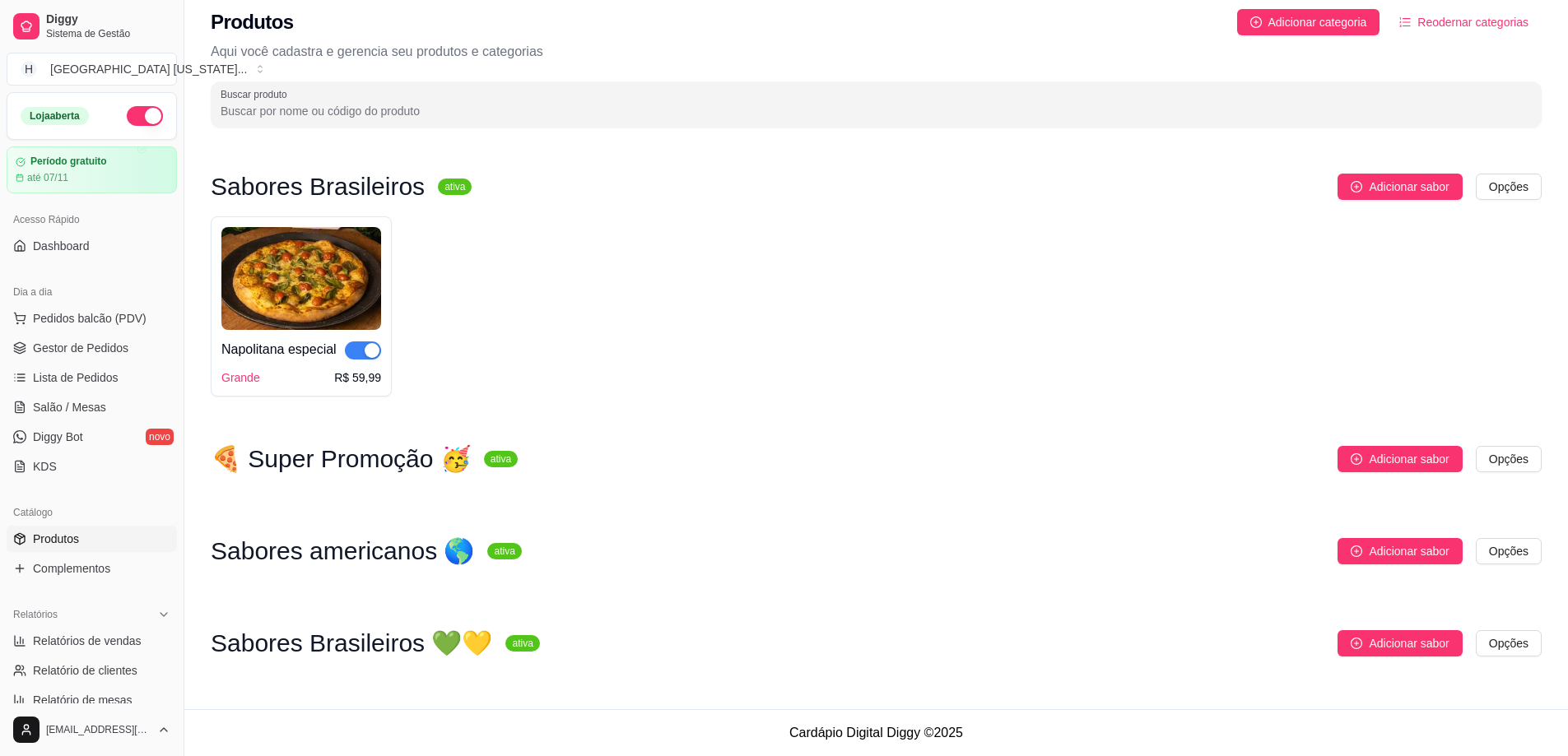
drag, startPoint x: 1518, startPoint y: 533, endPoint x: 1505, endPoint y: 555, distance: 25.6
click at [1518, 535] on div "Sabores Brasileiros ativa Adicionar sabor Opções Napolitana especial Grande R$ …" at bounding box center [876, 432] width 1331 height 516
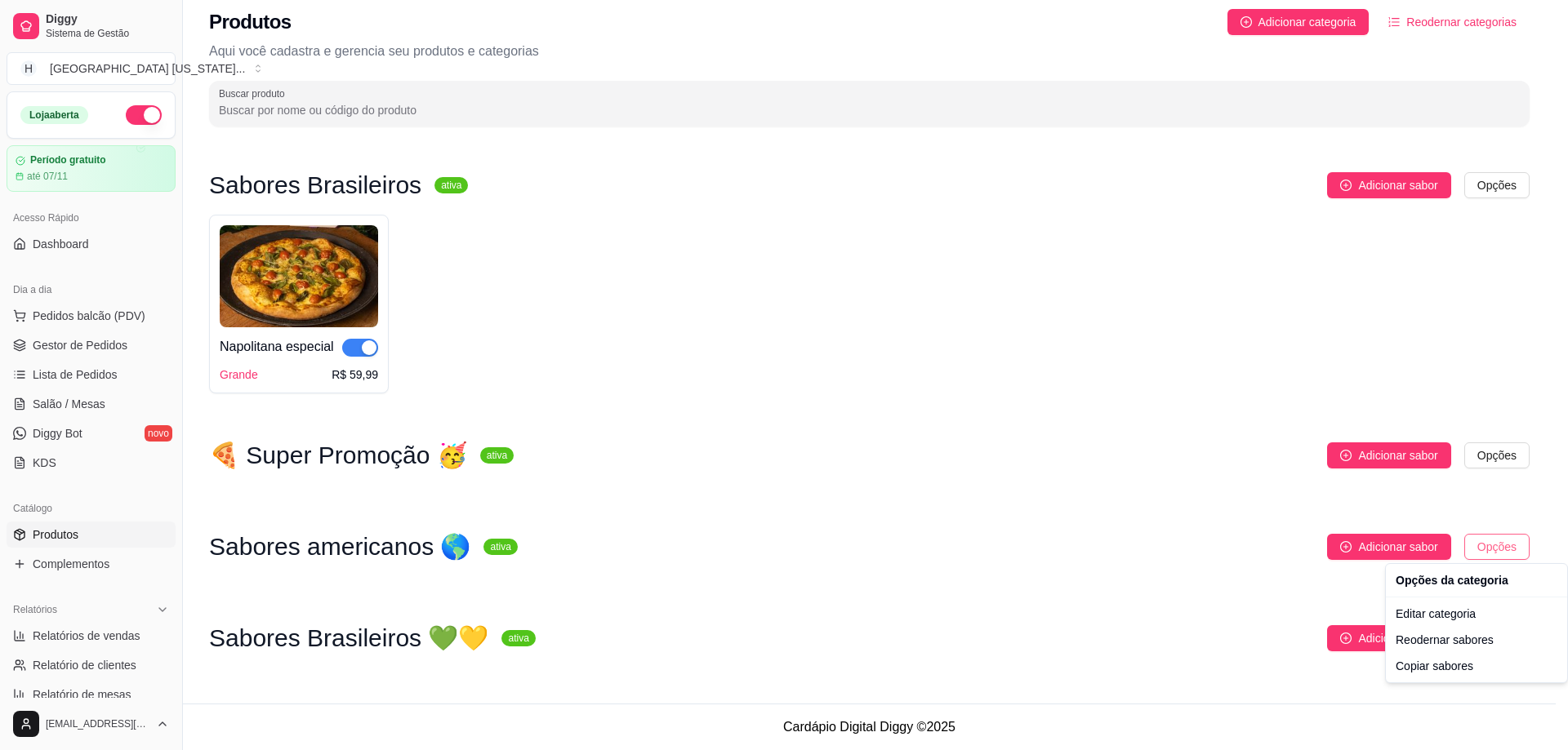
click at [1502, 591] on body "Diggy Sistema de Gestão H Houston [US_STATE] ... Loja aberta Período gratuito a…" at bounding box center [778, 364] width 1556 height 750
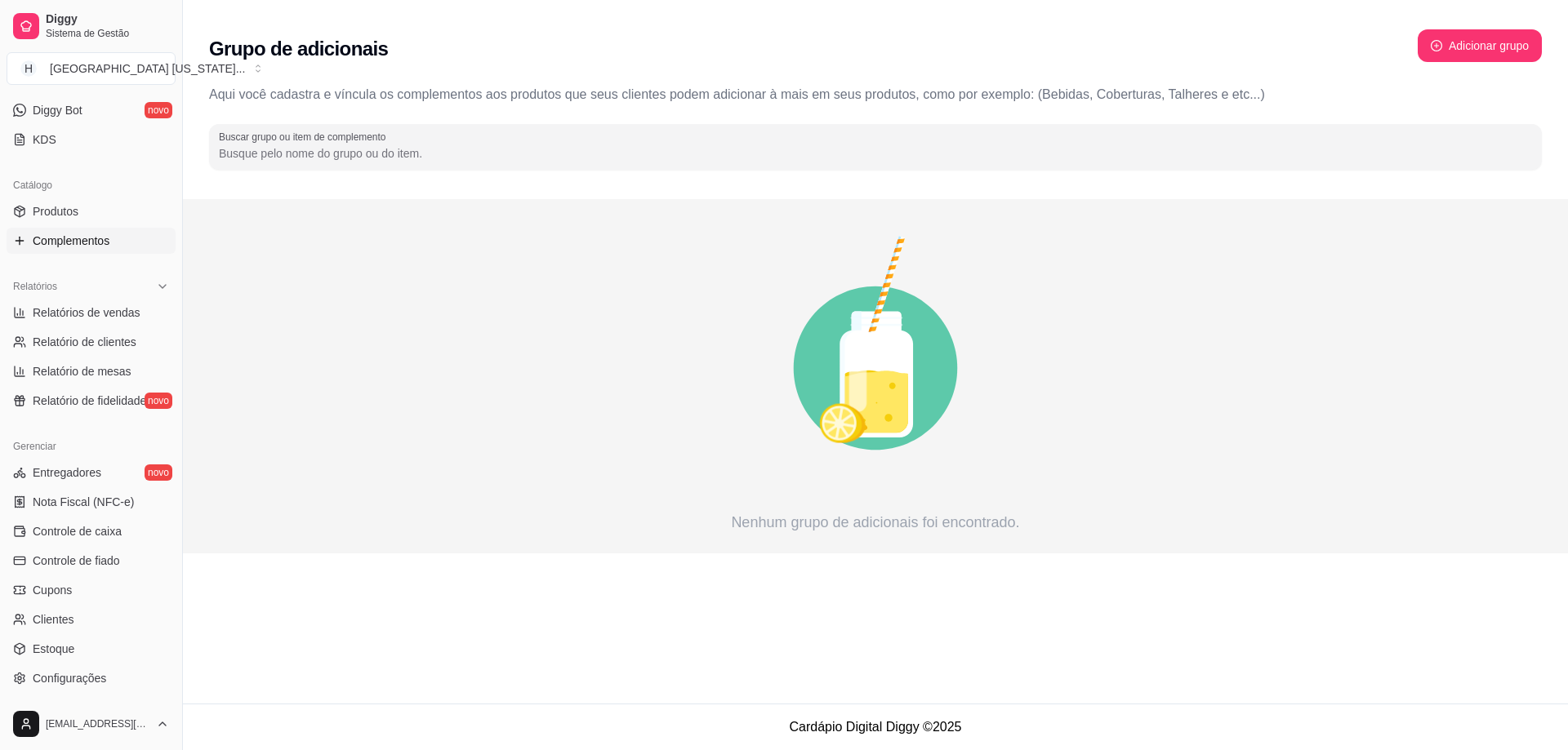
scroll to position [425, 0]
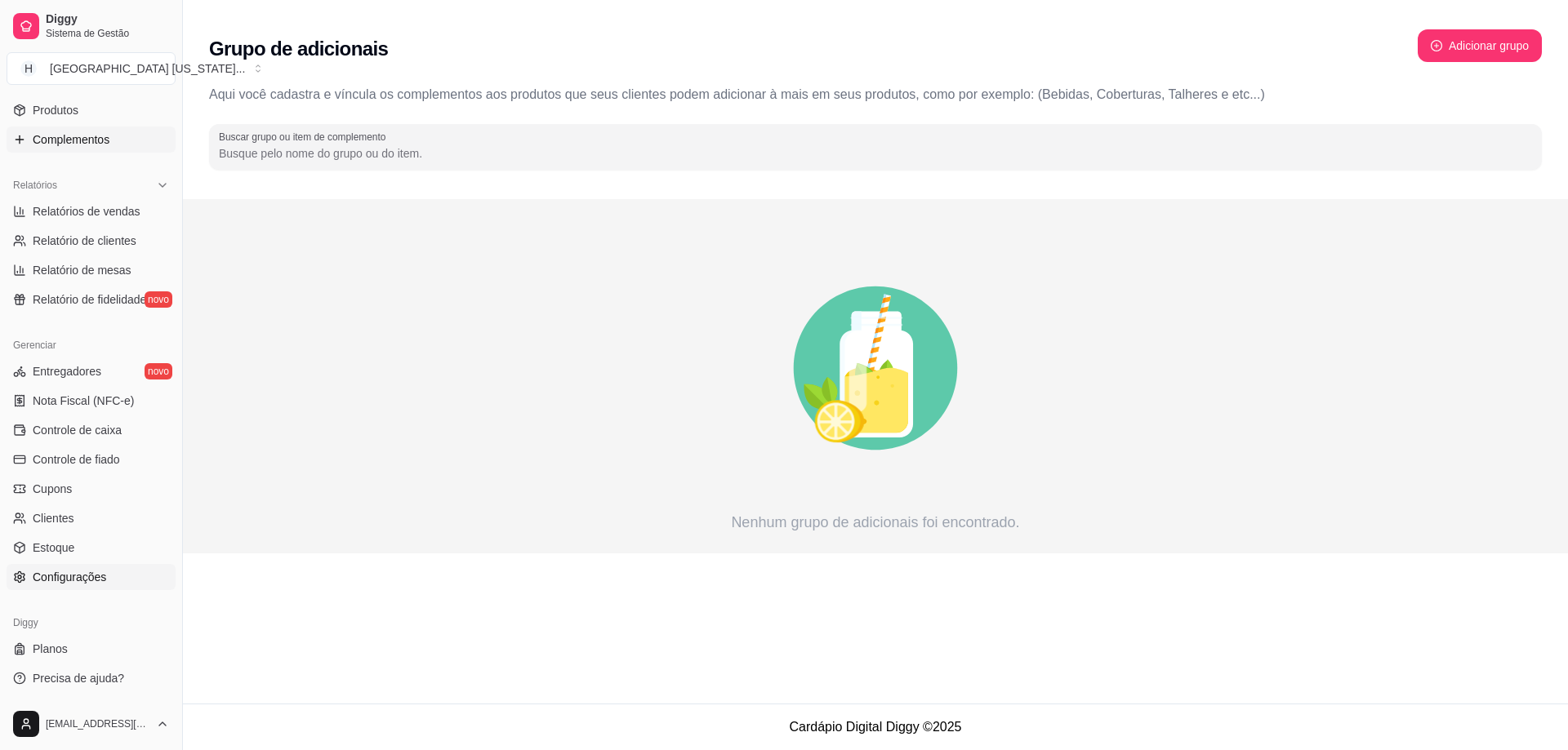
click at [79, 577] on span "Configurações" at bounding box center [69, 578] width 74 height 16
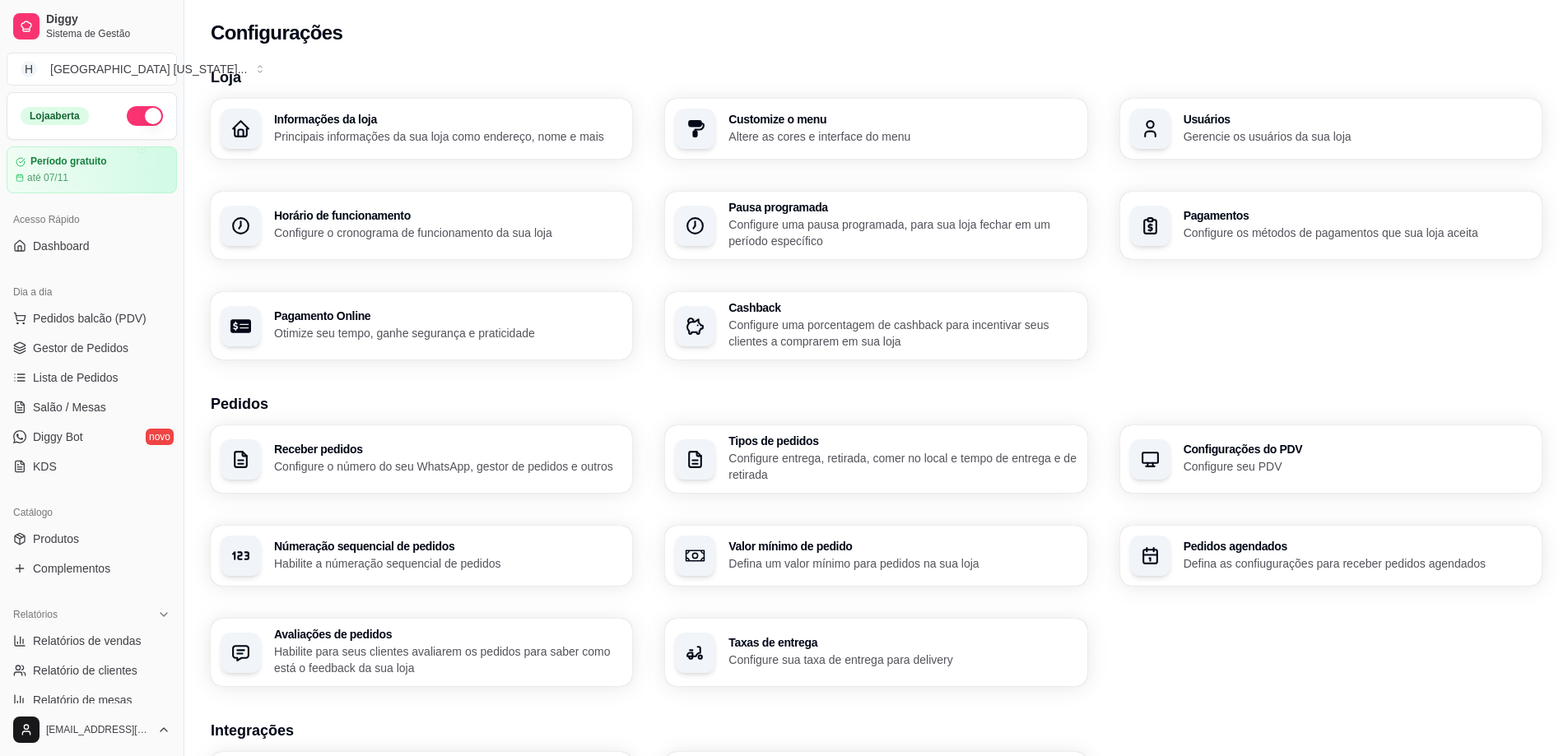
click at [1439, 207] on div "Pagamentos Configure os métodos de pagamentos que sua loja aceita" at bounding box center [1330, 225] width 421 height 68
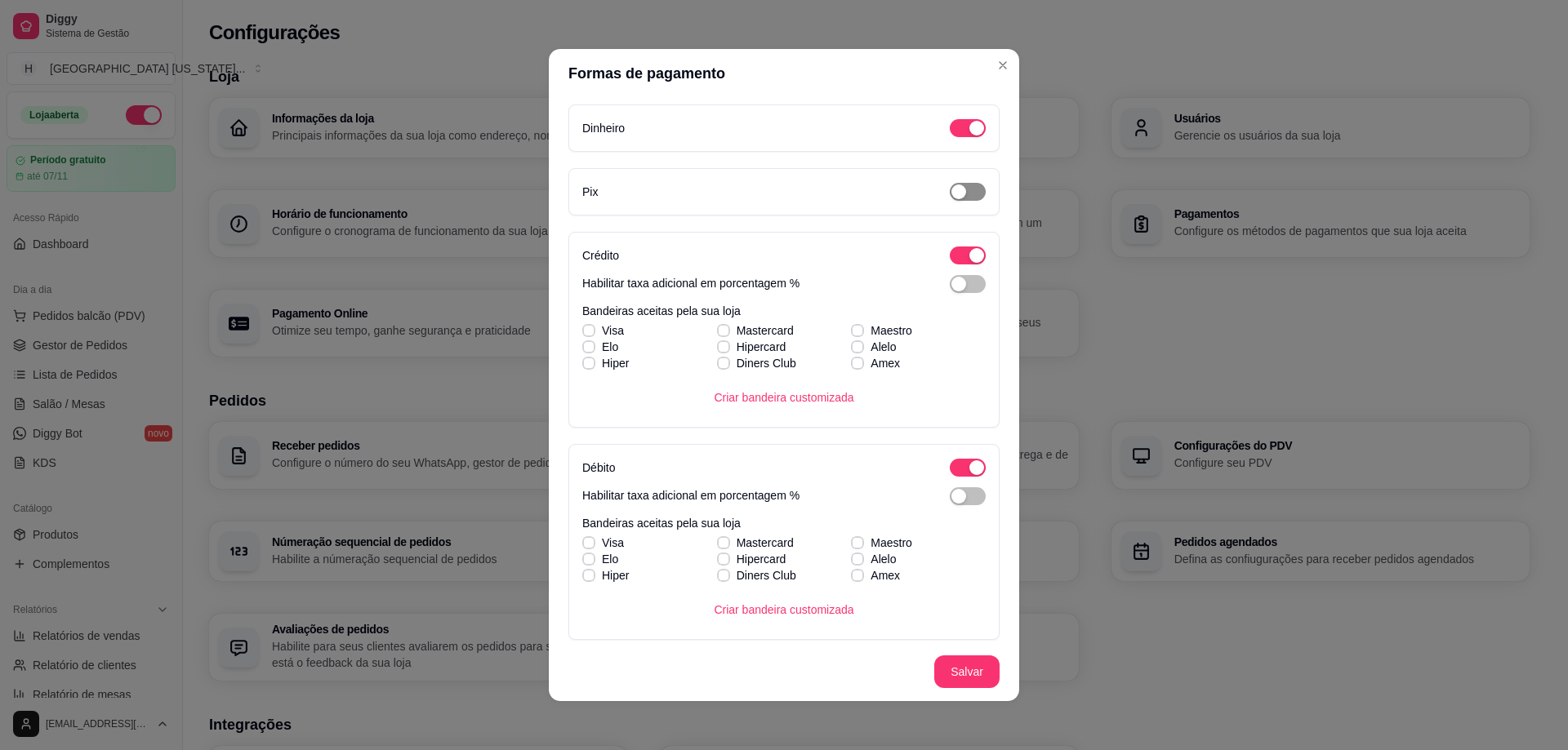
click at [954, 191] on span "button" at bounding box center [968, 192] width 36 height 18
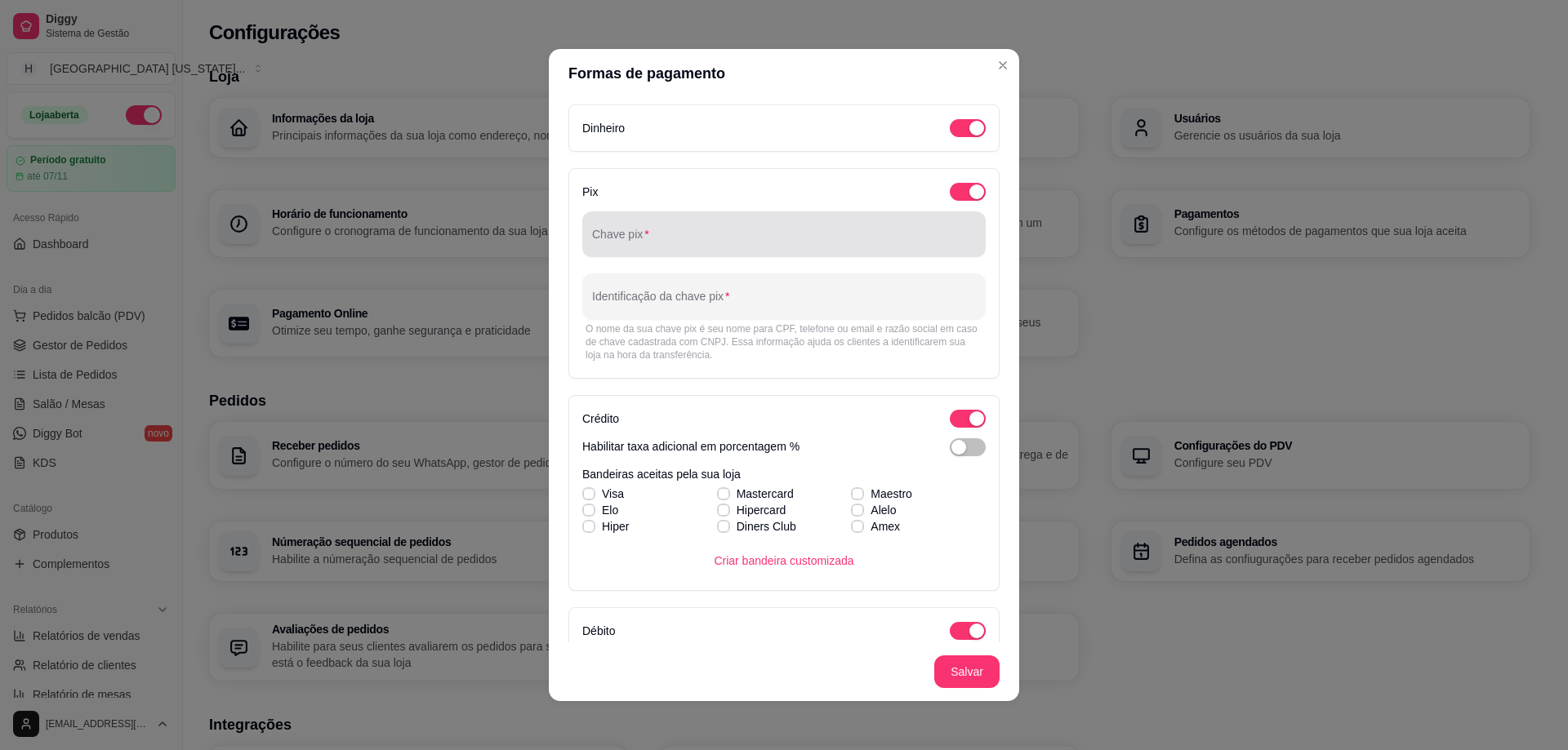
click at [678, 224] on div at bounding box center [784, 234] width 384 height 32
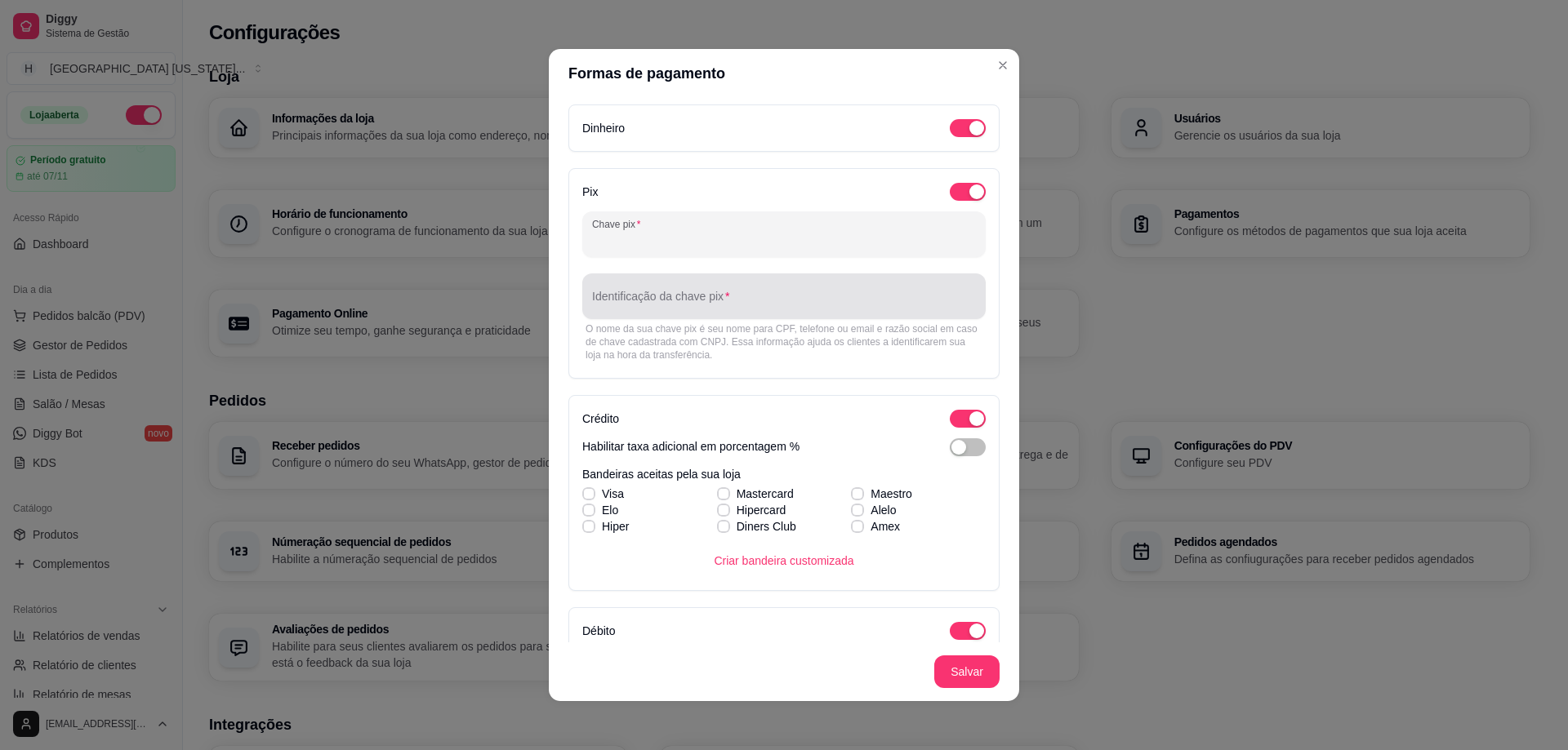
click at [772, 299] on input "Identificação da chave pix" at bounding box center [784, 303] width 384 height 16
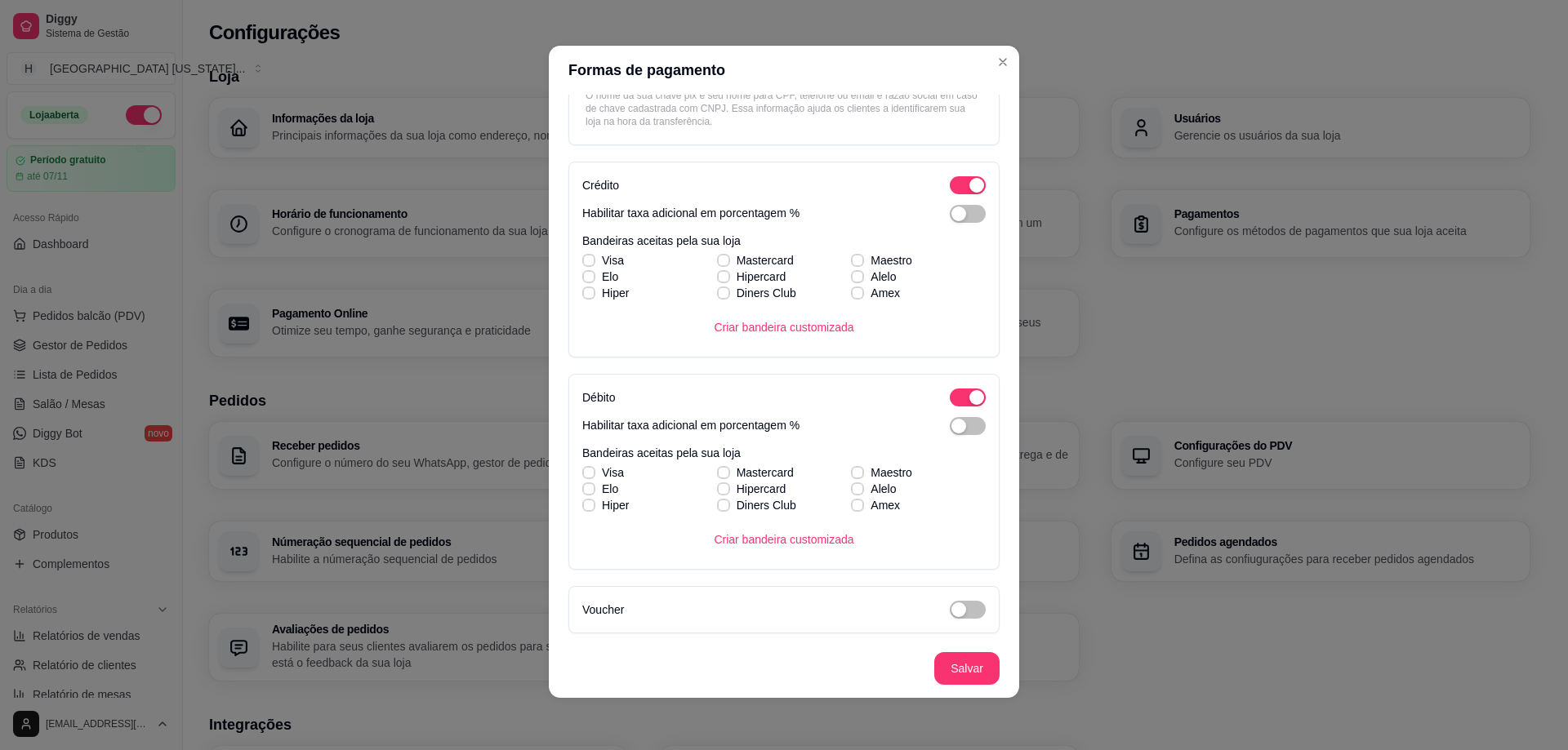
scroll to position [131, 0]
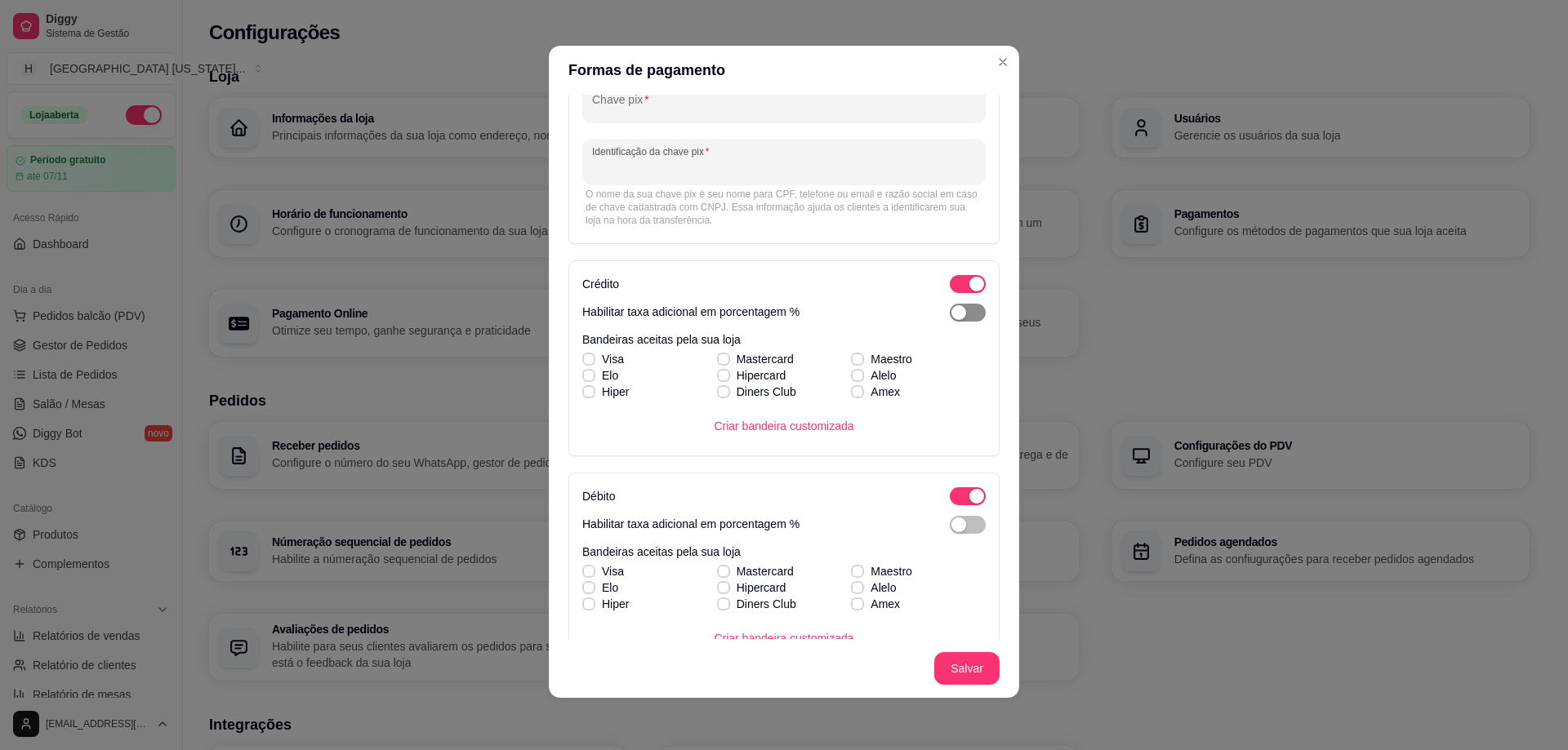
click at [950, 310] on span "button" at bounding box center [968, 313] width 36 height 18
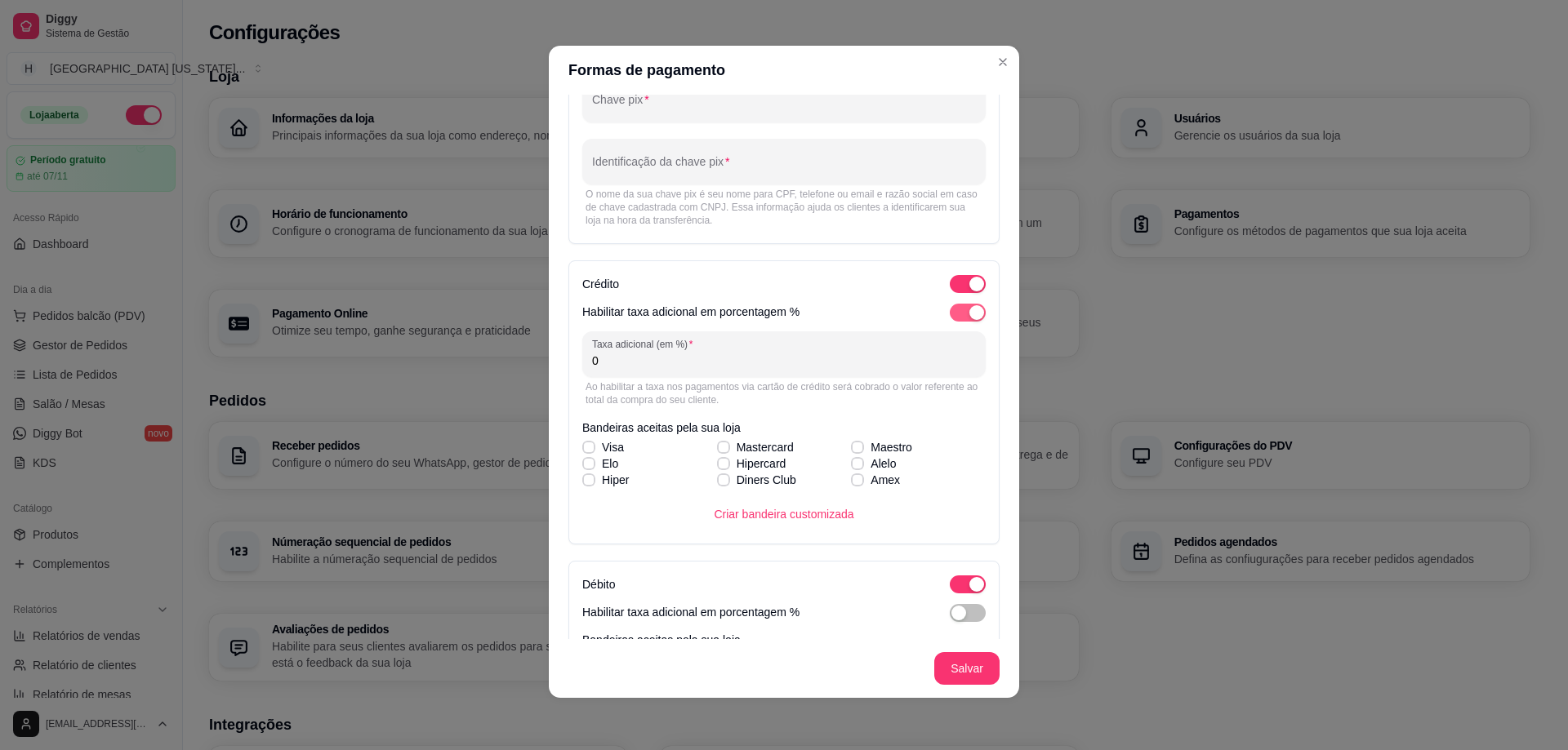
click at [970, 314] on div "button" at bounding box center [977, 313] width 14 height 14
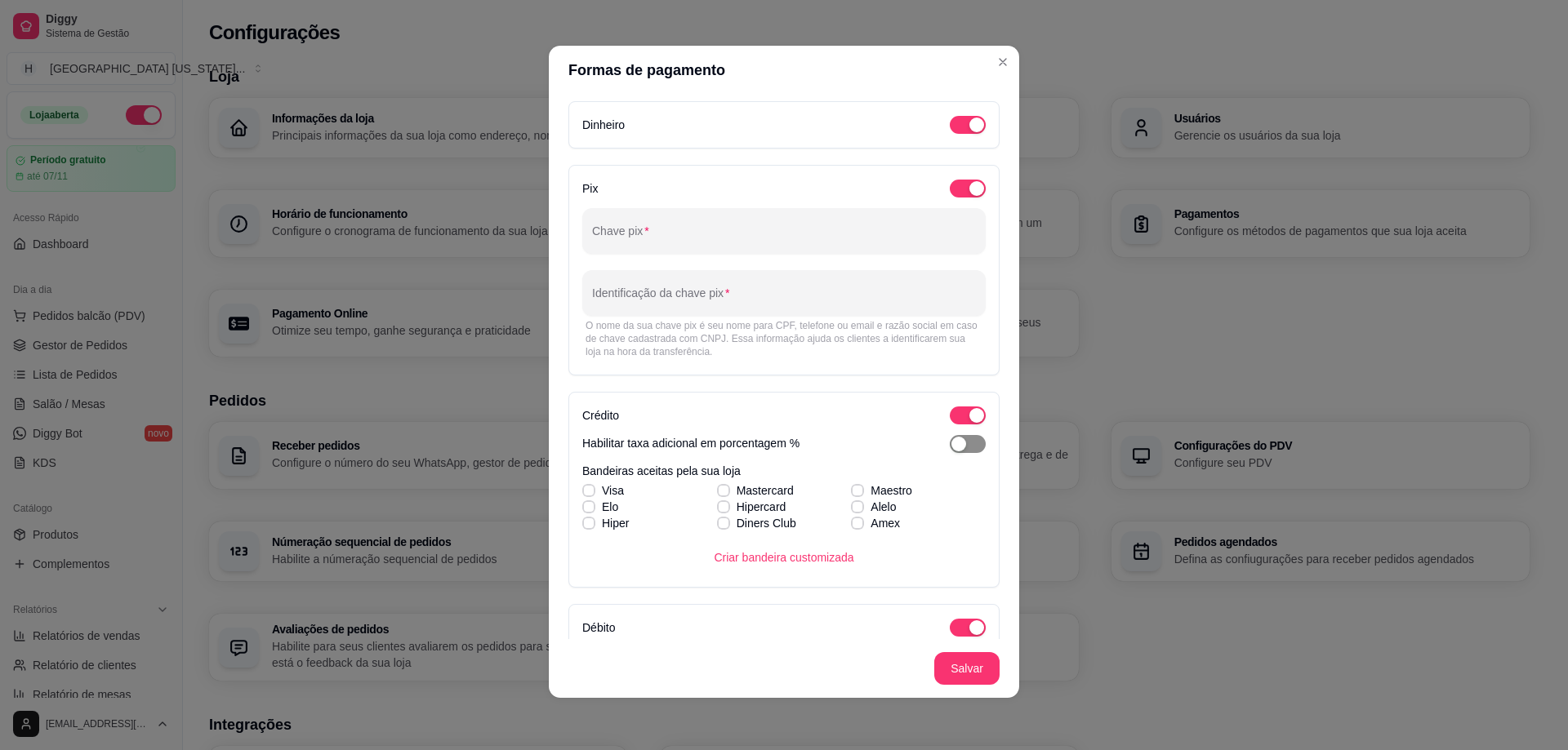
scroll to position [0, 0]
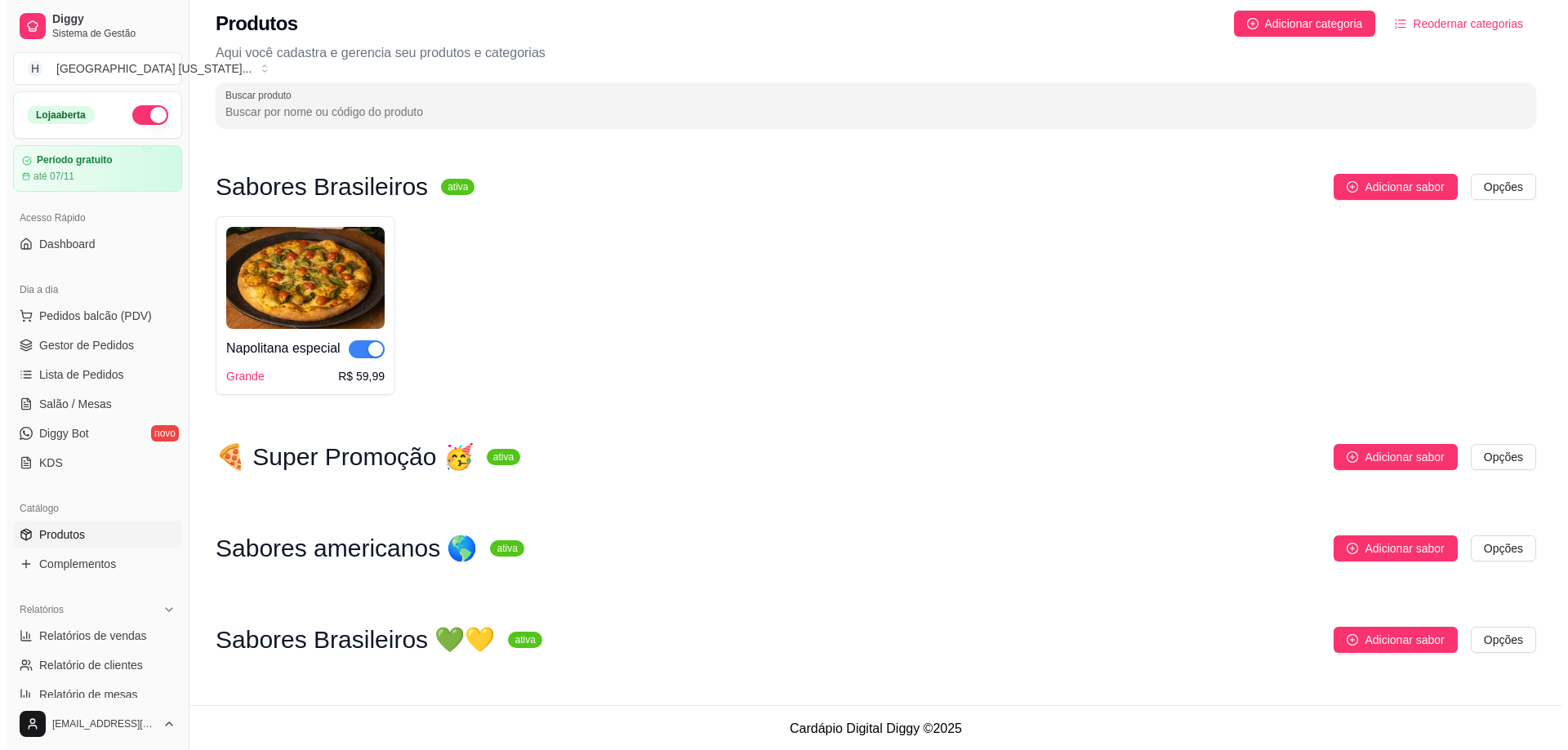
scroll to position [12, 0]
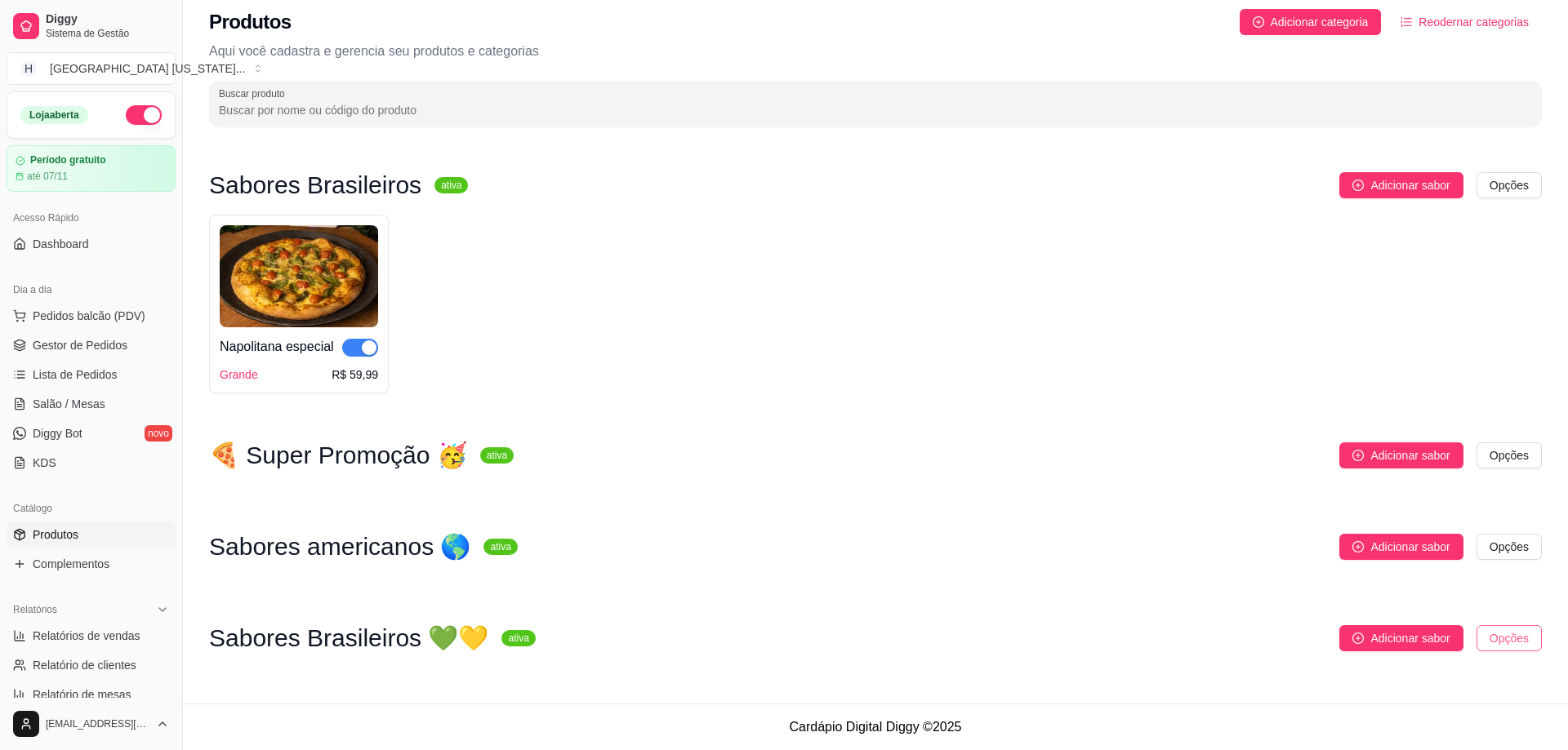
click at [1515, 634] on html "Diggy Sistema de Gestão H Houston Texas ... Loja aberta Período gratuito até 07…" at bounding box center [784, 364] width 1568 height 750
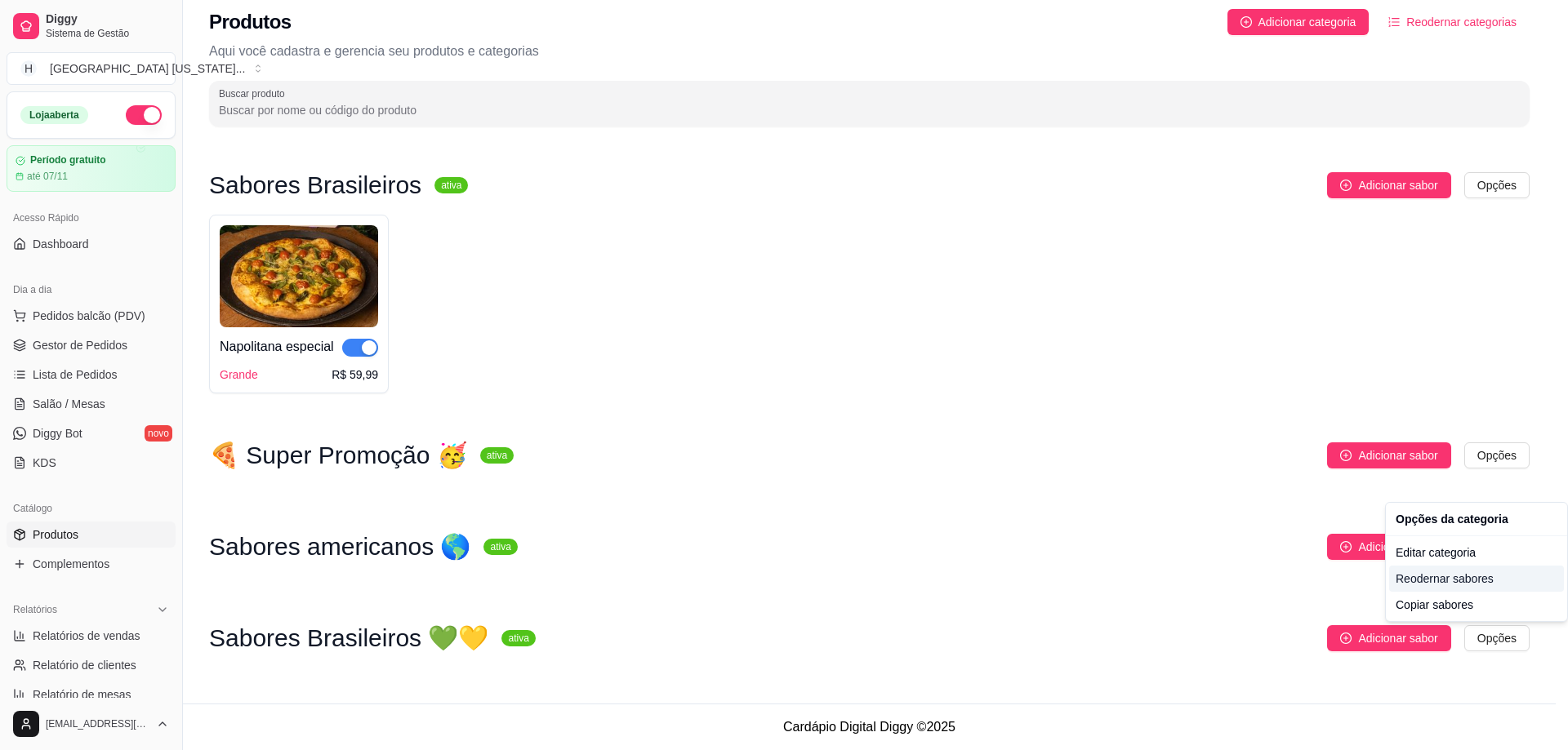
click at [1459, 578] on div "Reodernar sabores" at bounding box center [1476, 578] width 175 height 26
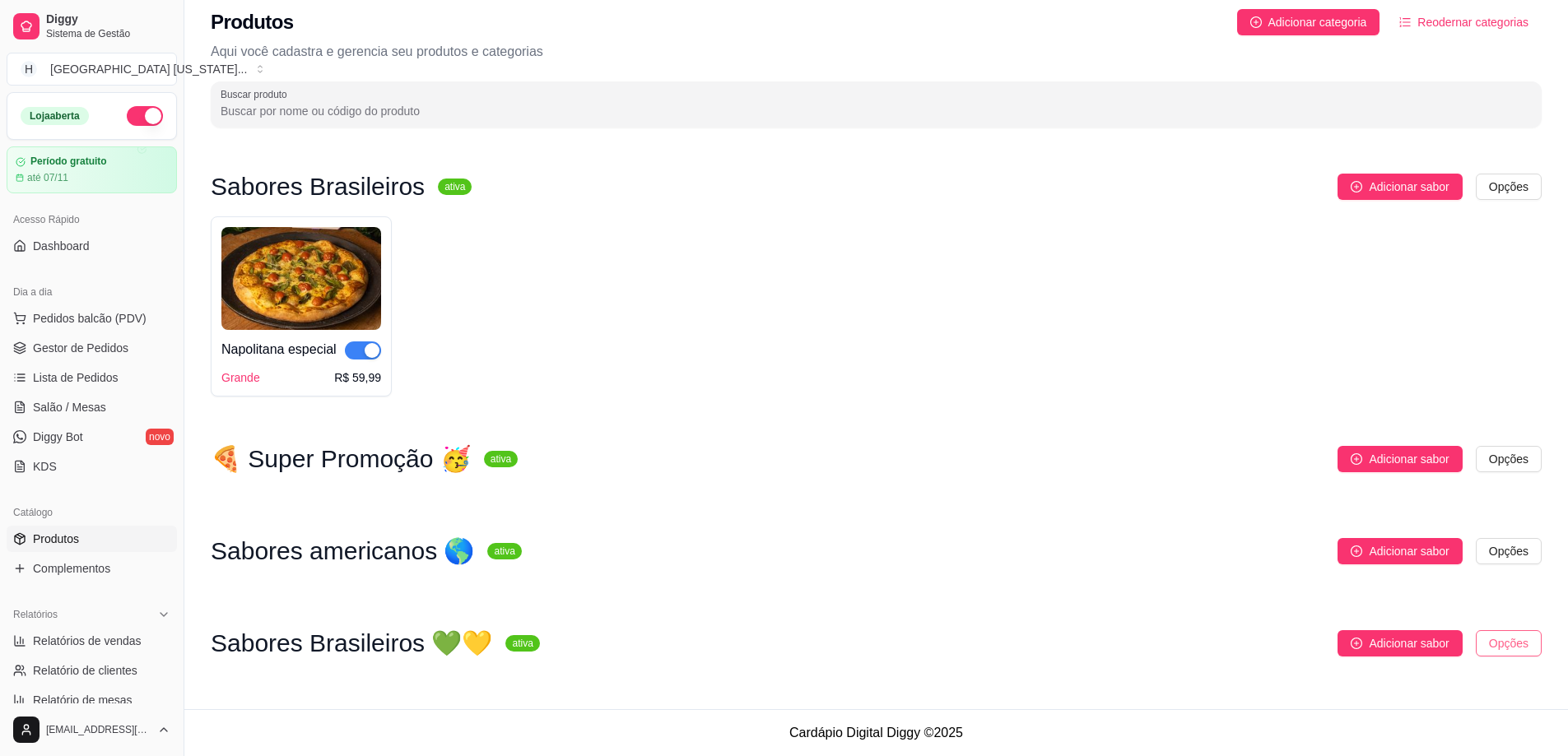
click at [1518, 646] on html "Diggy Sistema de Gestão H Houston [US_STATE] ... Loja aberta Período gratuito a…" at bounding box center [784, 367] width 1568 height 756
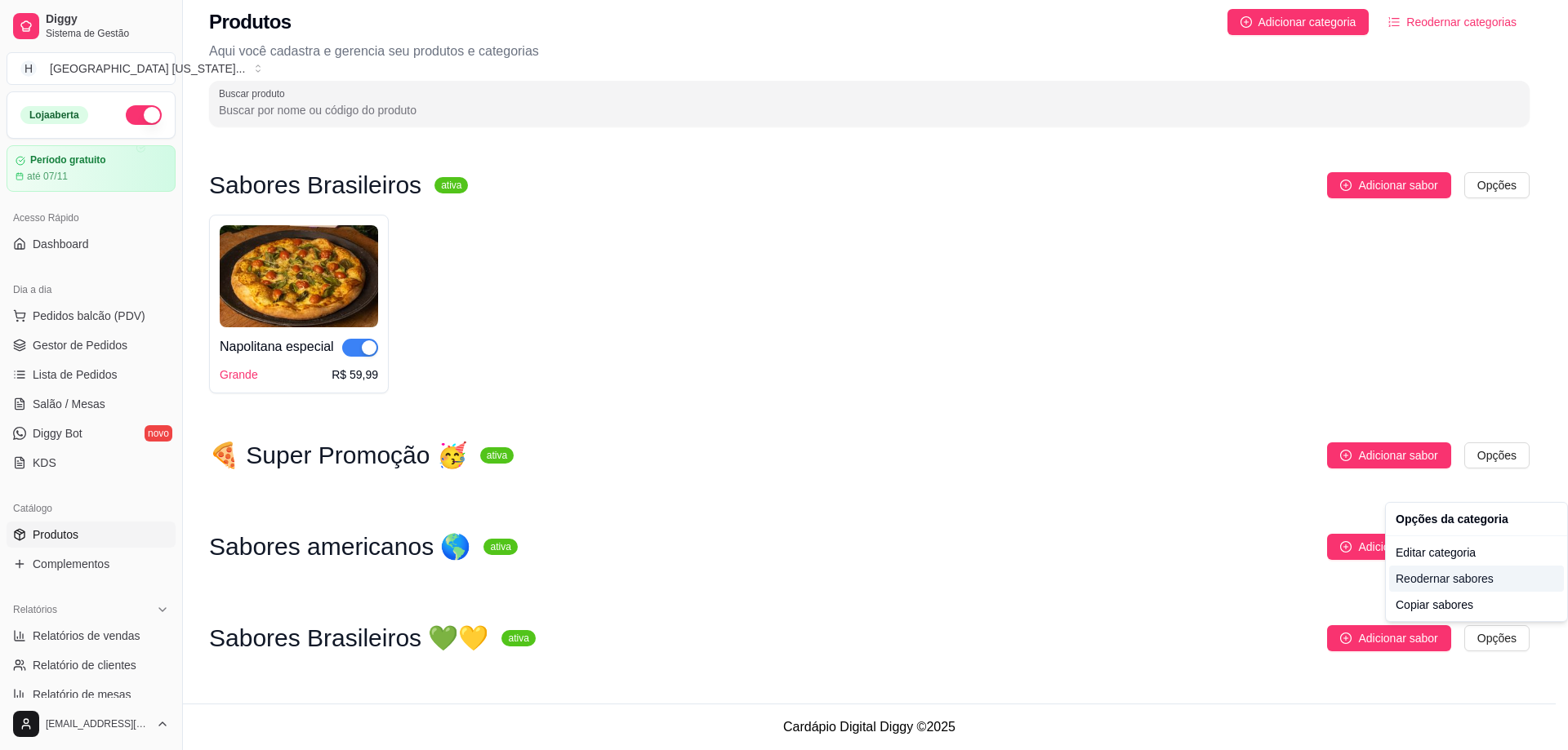
click at [1466, 576] on div "Reodernar sabores" at bounding box center [1476, 578] width 175 height 26
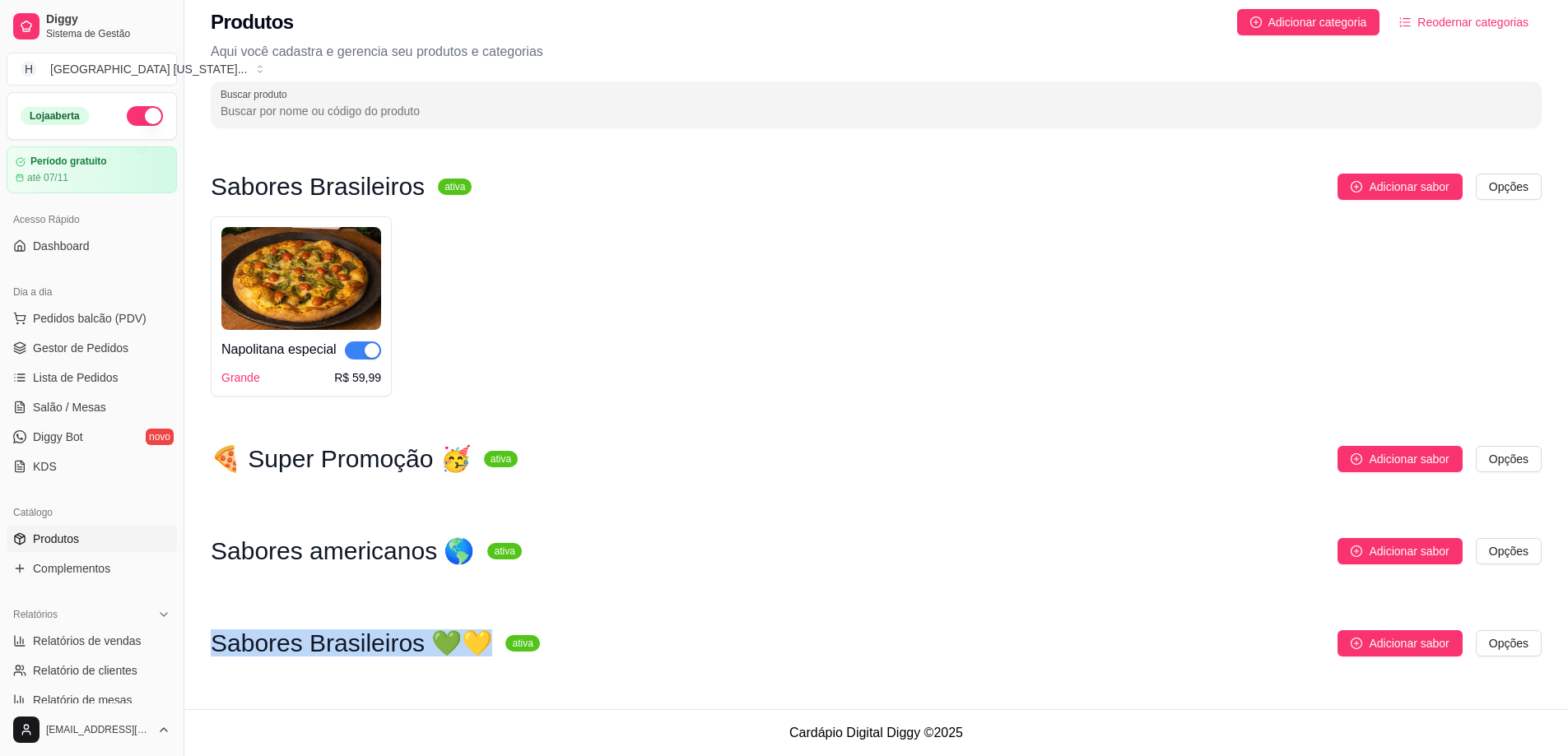
drag, startPoint x: 212, startPoint y: 650, endPoint x: 462, endPoint y: 650, distance: 250.0
click at [462, 650] on h3 "Sabores Brasileiros 💚💛" at bounding box center [351, 644] width 282 height 20
copy h3 "Sabores Brasileiros 💚💛"
click at [1497, 656] on div "Sabores Brasileiros 💚💛 ativa Adicionar sabor Opções" at bounding box center [876, 651] width 1331 height 43
click at [1507, 641] on html "Diggy Sistema de Gestão H Houston [US_STATE] ... Loja aberta Período gratuito a…" at bounding box center [784, 367] width 1568 height 756
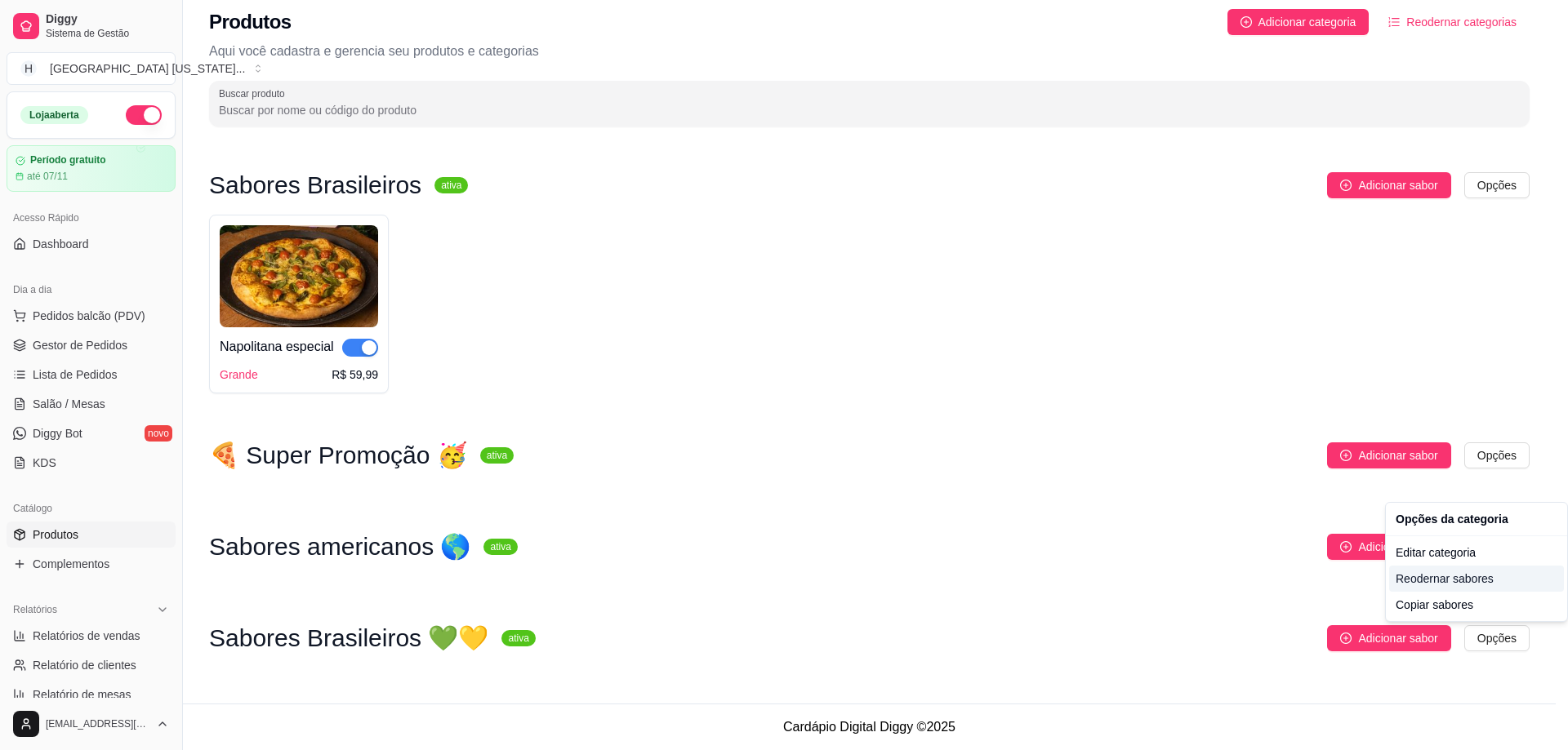
click at [1472, 580] on div "Reodernar sabores" at bounding box center [1476, 578] width 175 height 26
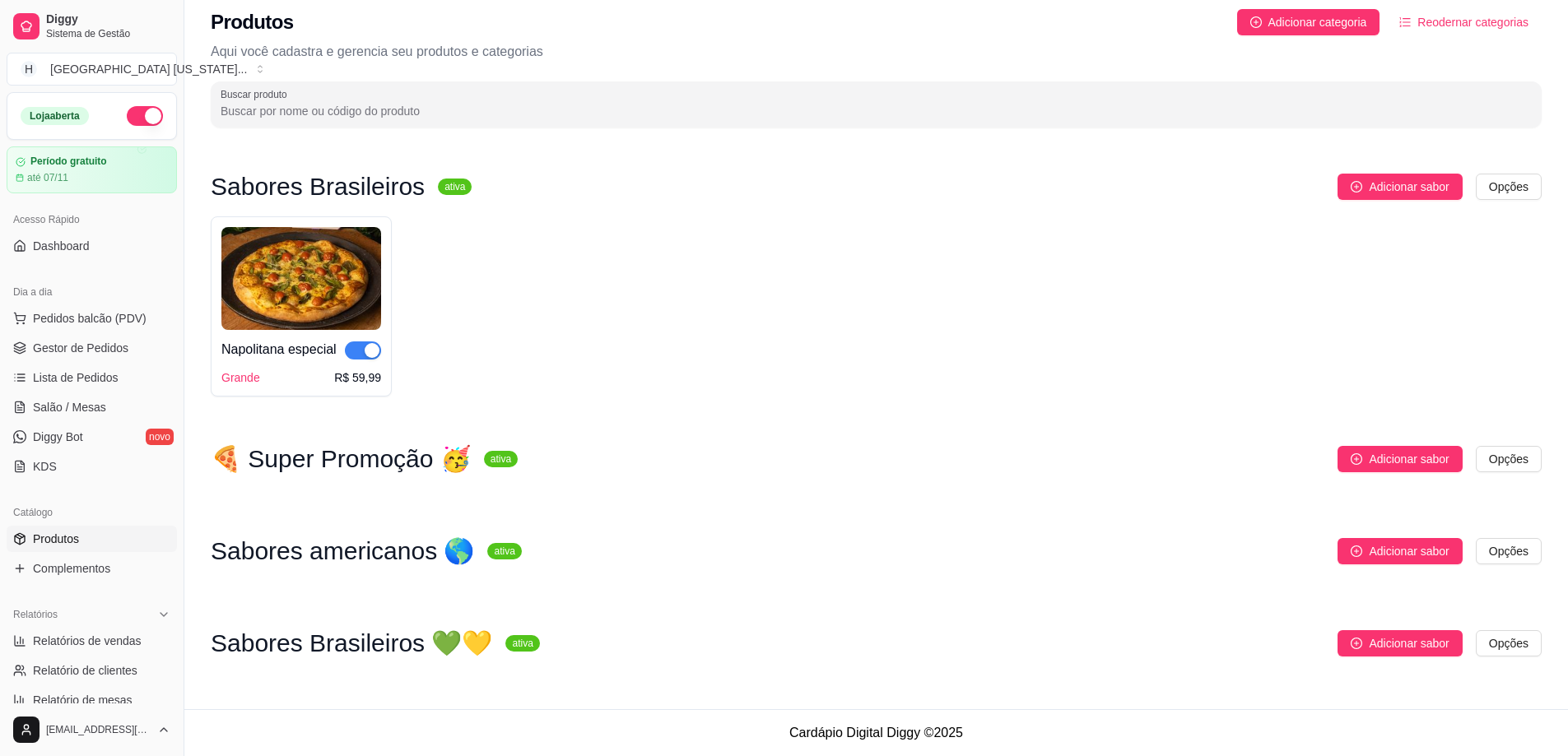
click at [1107, 574] on div "Sabores americanos 🌎 ativa Adicionar sabor Opções" at bounding box center [876, 559] width 1331 height 43
drag, startPoint x: 449, startPoint y: 554, endPoint x: 246, endPoint y: 579, distance: 204.5
click at [215, 573] on div "Sabores americanos 🌎 ativa Adicionar sabor Opções" at bounding box center [876, 559] width 1331 height 43
copy h3 "Sabores americanos 🌎"
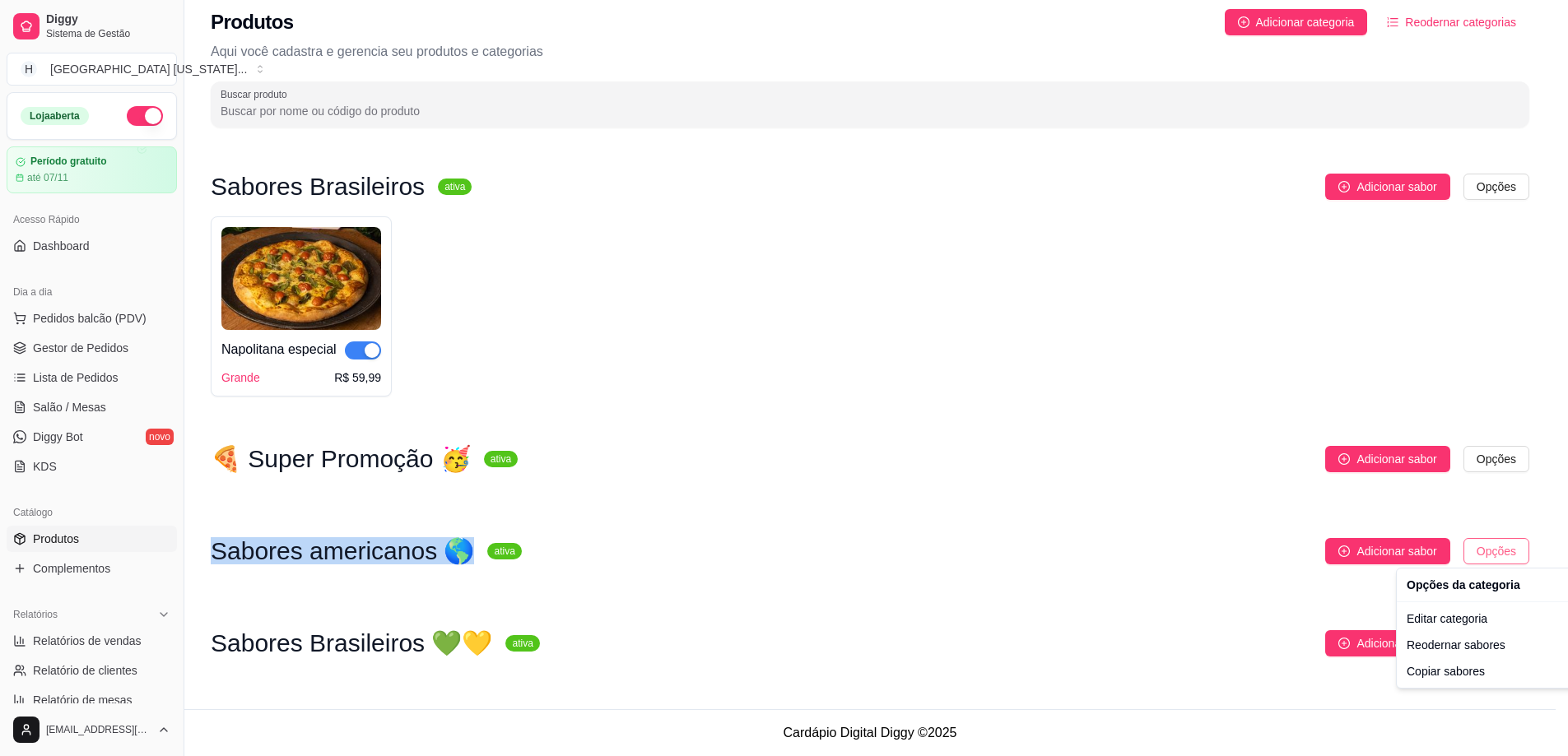
click at [1500, 553] on html "Diggy Sistema de Gestão H Houston [US_STATE] ... Loja aberta Período gratuito a…" at bounding box center [784, 367] width 1568 height 756
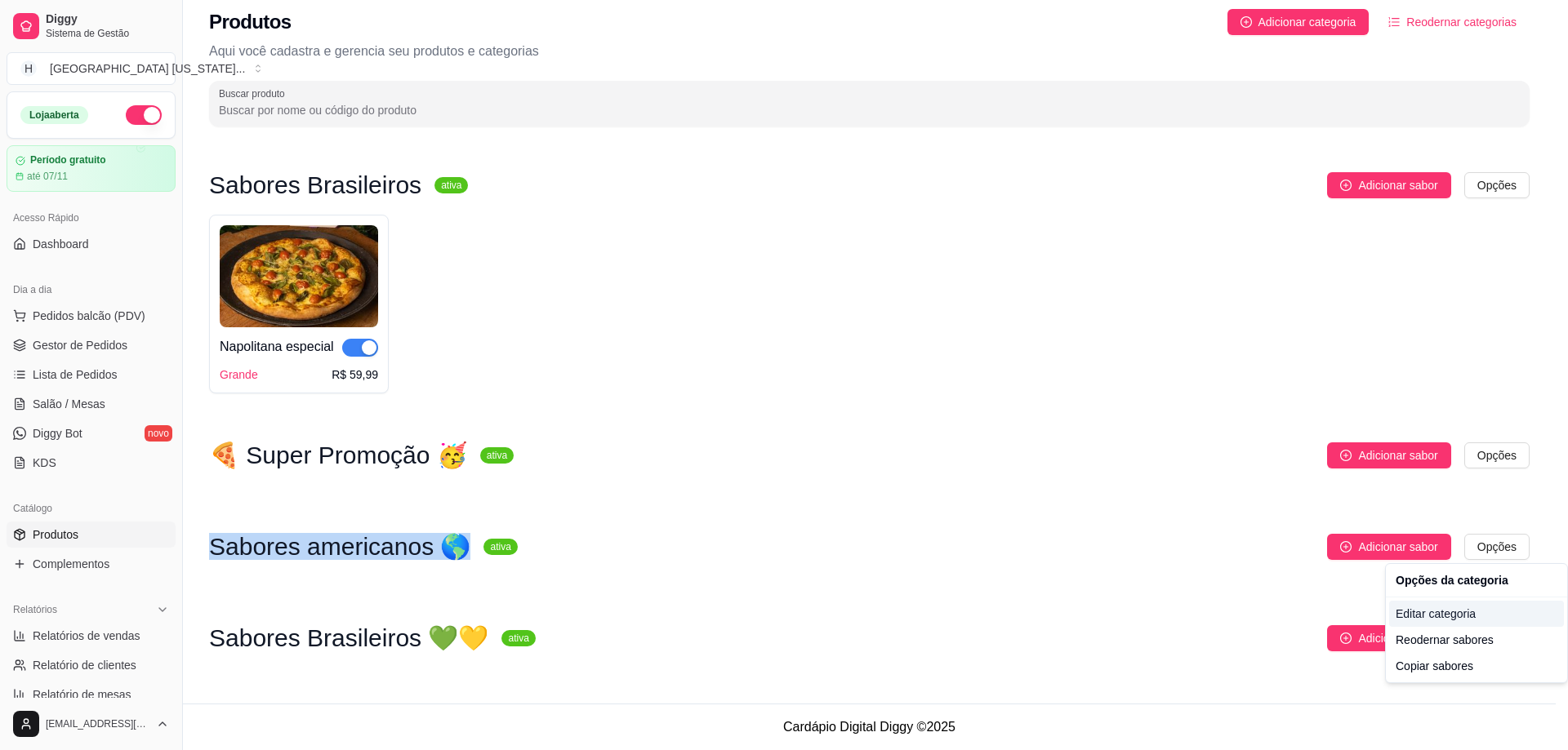
click at [1461, 608] on div "Editar categoria" at bounding box center [1476, 613] width 175 height 26
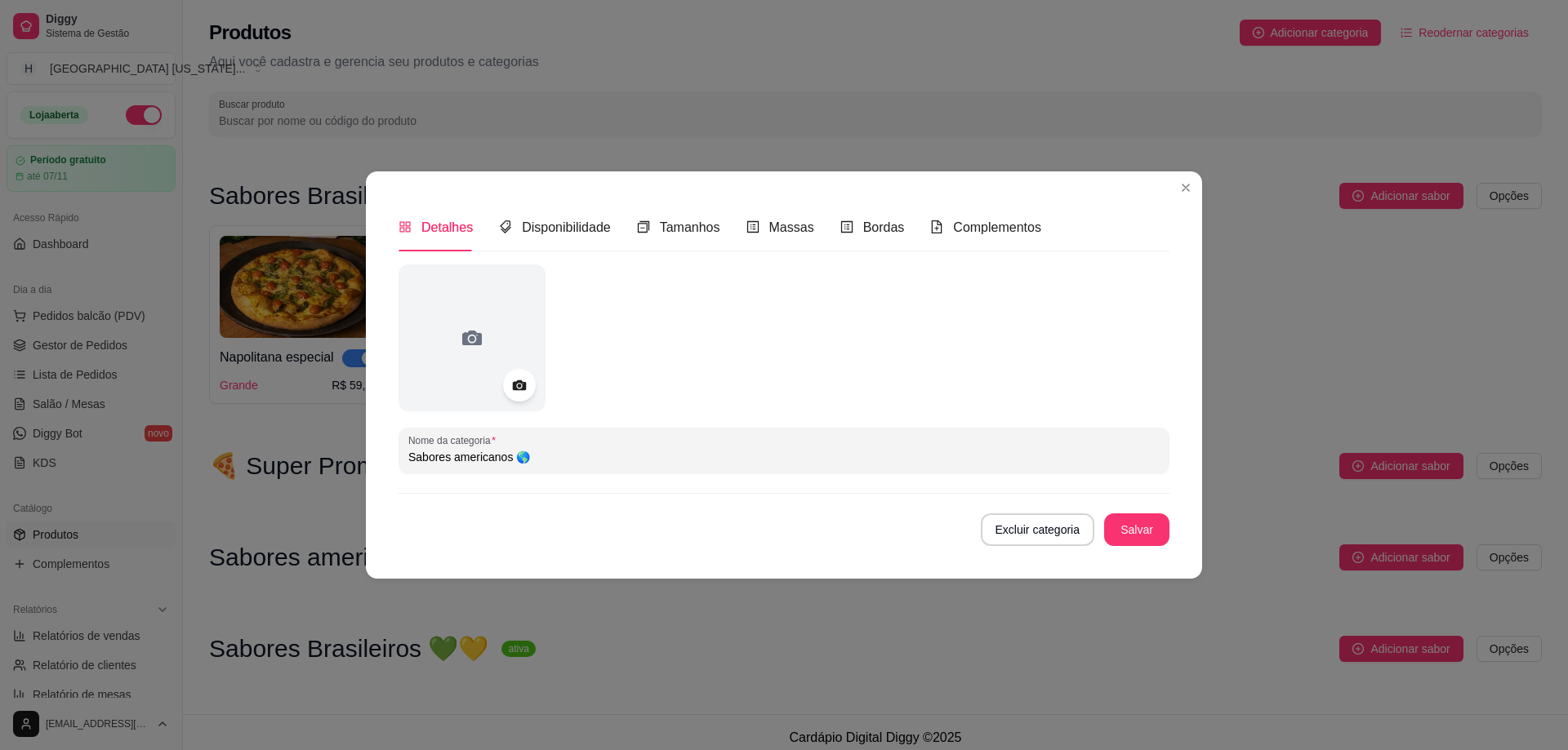
drag, startPoint x: 516, startPoint y: 460, endPoint x: 309, endPoint y: 469, distance: 207.2
click at [309, 469] on div "Detalhes Disponibilidade Tamanhos Massas Bordas Complementos Nome da categoria …" at bounding box center [784, 375] width 1568 height 750
drag, startPoint x: 1182, startPoint y: 348, endPoint x: 1171, endPoint y: 354, distance: 12.5
click at [1182, 348] on div "Detalhes Disponibilidade Tamanhos Massas Bordas Complementos Nome da categoria …" at bounding box center [784, 375] width 837 height 407
drag, startPoint x: 561, startPoint y: 455, endPoint x: 270, endPoint y: 462, distance: 291.1
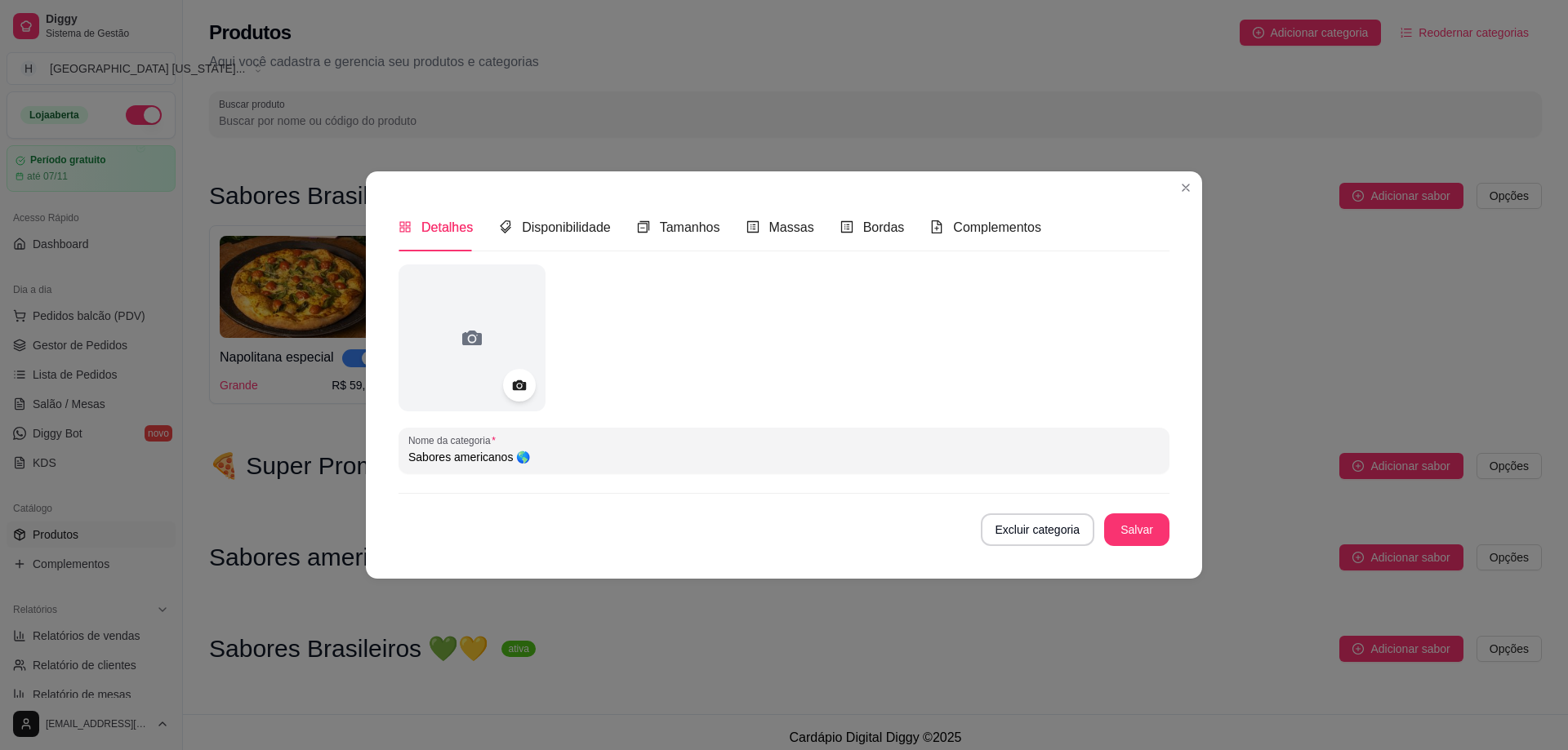
click at [270, 462] on div "Detalhes Disponibilidade Tamanhos Massas Bordas Complementos Nome da categoria …" at bounding box center [784, 375] width 1568 height 750
paste input "Brasileiros 💚💛"
type input "Sabores Brasileiros 💚💛"
click at [1134, 534] on button "Salvar" at bounding box center [1137, 530] width 66 height 32
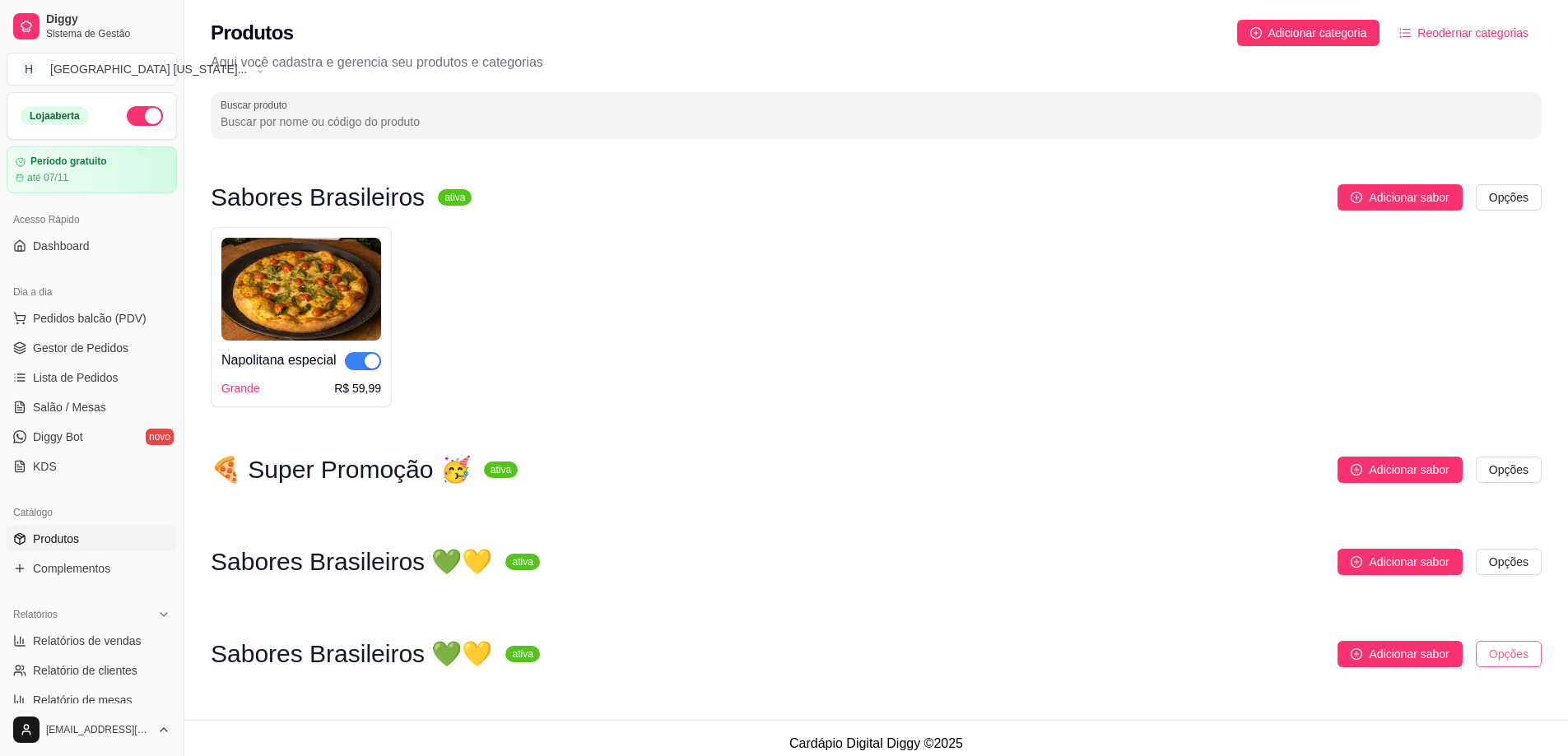
click at [1503, 655] on html "Diggy Sistema de Gestão H Houston Texas ... Loja aberta Período gratuito até 07…" at bounding box center [784, 378] width 1568 height 756
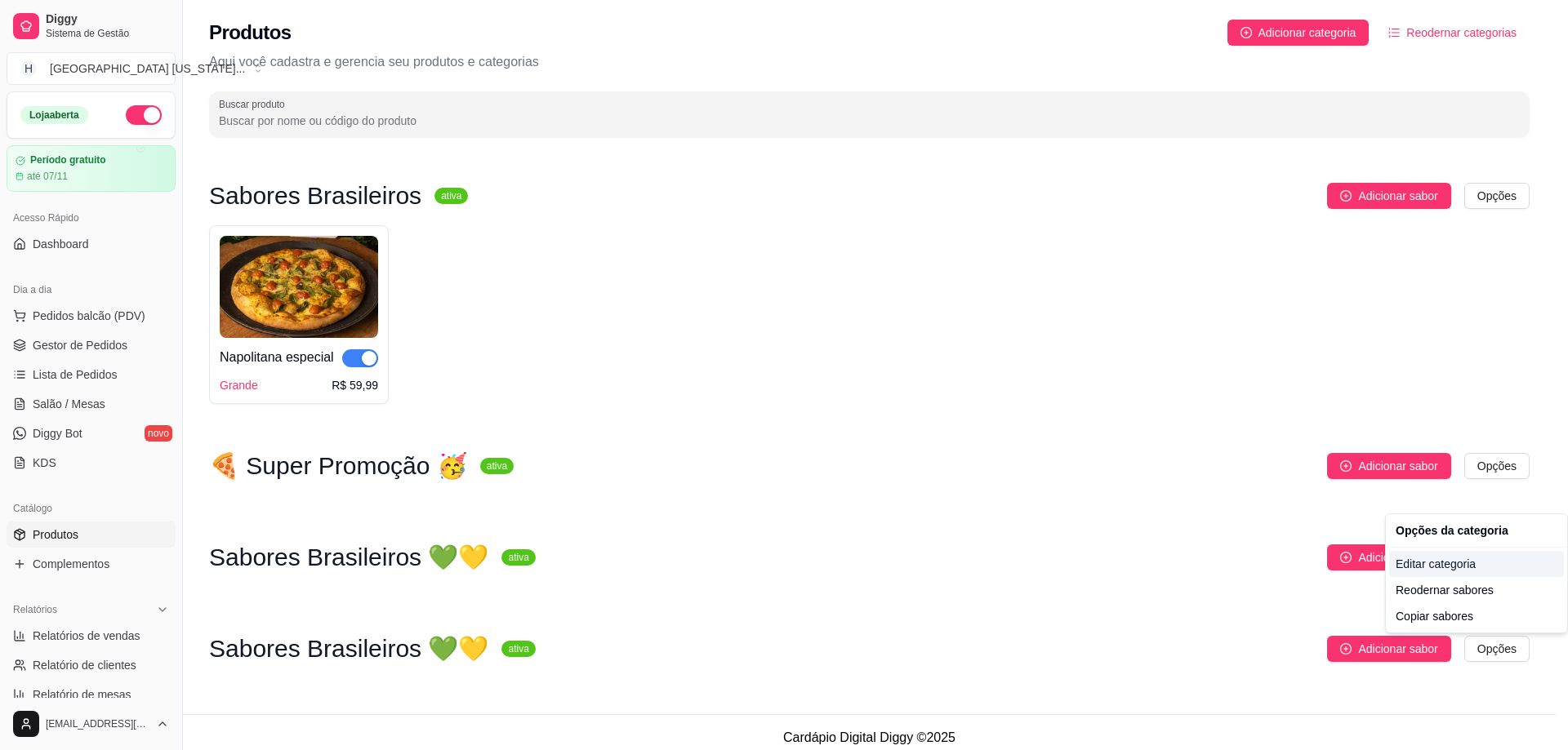
click at [1463, 560] on div "Editar categoria" at bounding box center [1476, 564] width 175 height 26
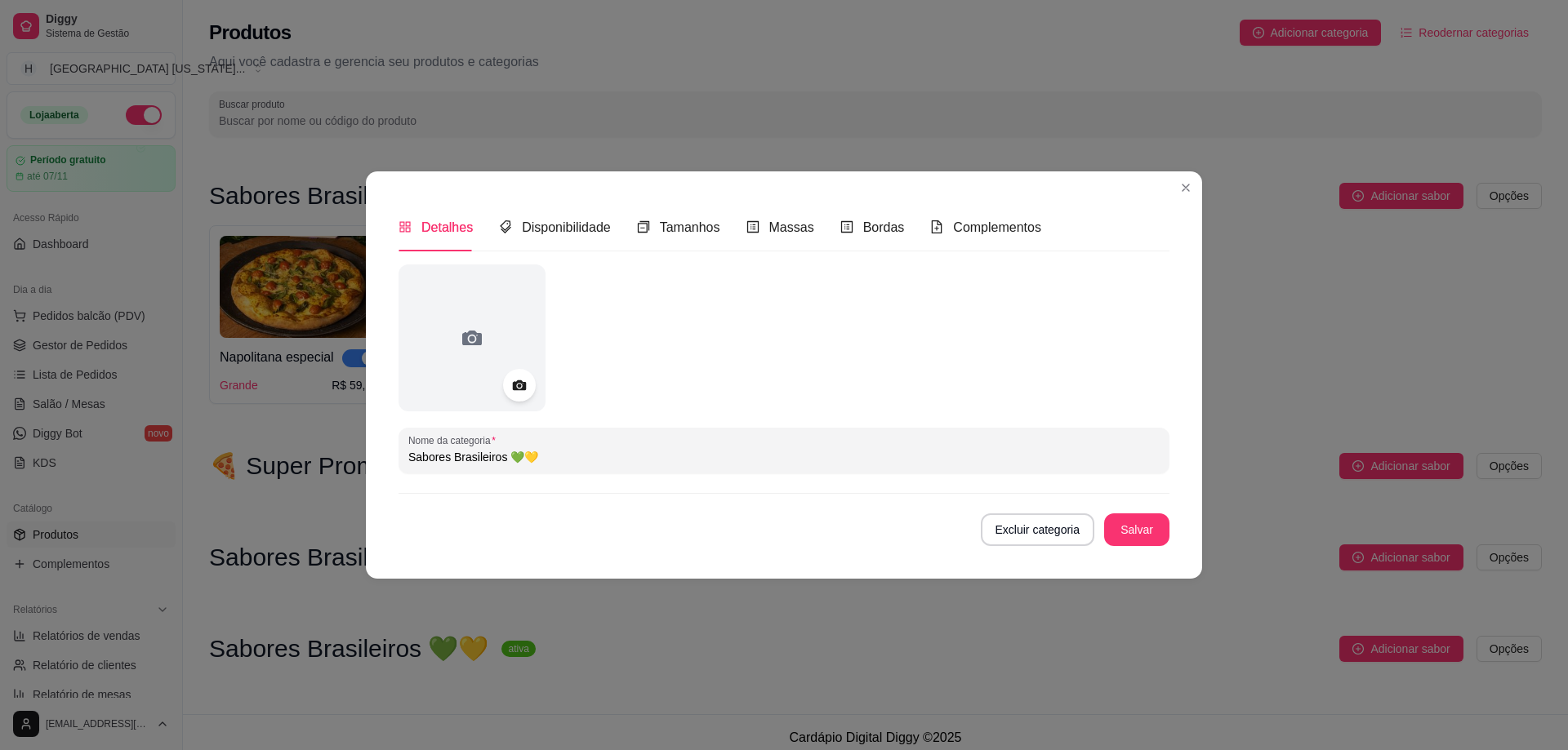
click at [1180, 416] on div "Detalhes Disponibilidade Tamanhos Massas Bordas Complementos Nome da categoria …" at bounding box center [784, 375] width 837 height 407
drag, startPoint x: 926, startPoint y: 469, endPoint x: 381, endPoint y: 466, distance: 545.0
click at [375, 459] on div "Detalhes Disponibilidade Tamanhos Massas Bordas Complementos Nome da categoria …" at bounding box center [784, 375] width 837 height 407
click at [570, 454] on input "Sabores Brasileiros 💚💛" at bounding box center [784, 457] width 751 height 16
drag, startPoint x: 655, startPoint y: 456, endPoint x: 306, endPoint y: 456, distance: 349.0
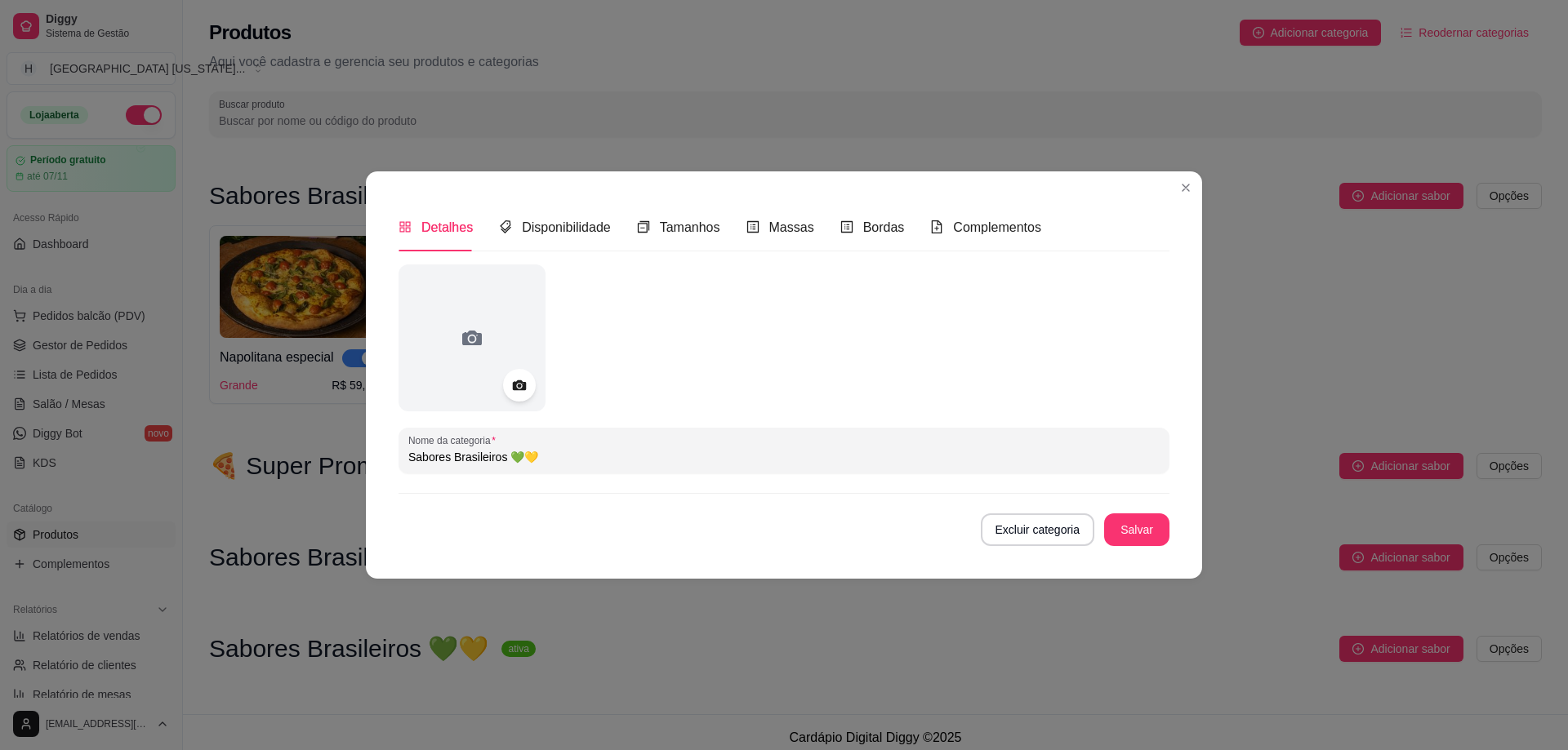
click at [305, 455] on div "Detalhes Disponibilidade Tamanhos Massas Bordas Complementos Nome da categoria …" at bounding box center [784, 375] width 1568 height 750
paste input "americanos 🌎"
type input "Sabores americanos 🌎"
click at [1169, 438] on div "Nome da categoria Sabores americanos 🌎" at bounding box center [784, 450] width 771 height 46
click at [1130, 520] on button "Salvar" at bounding box center [1137, 529] width 64 height 31
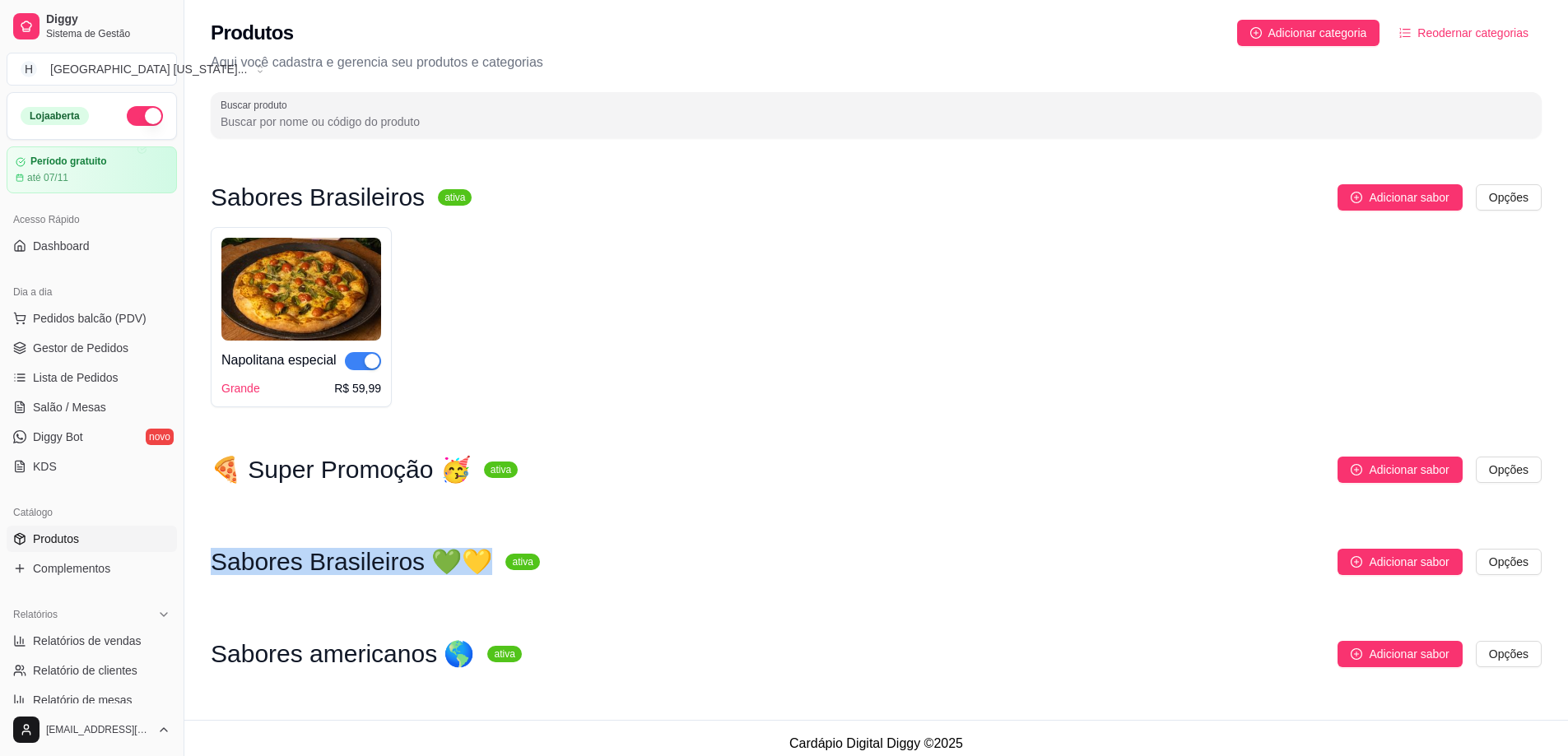
drag, startPoint x: 244, startPoint y: 572, endPoint x: 473, endPoint y: 570, distance: 229.0
click at [473, 570] on h3 "Sabores Brasileiros 💚💛" at bounding box center [351, 562] width 282 height 20
copy h3 "Sabores Brasileiros 💚💛"
click at [1510, 198] on html "Diggy Sistema de Gestão H Houston Texas ... Loja aberta Período gratuito até 07…" at bounding box center [784, 378] width 1568 height 756
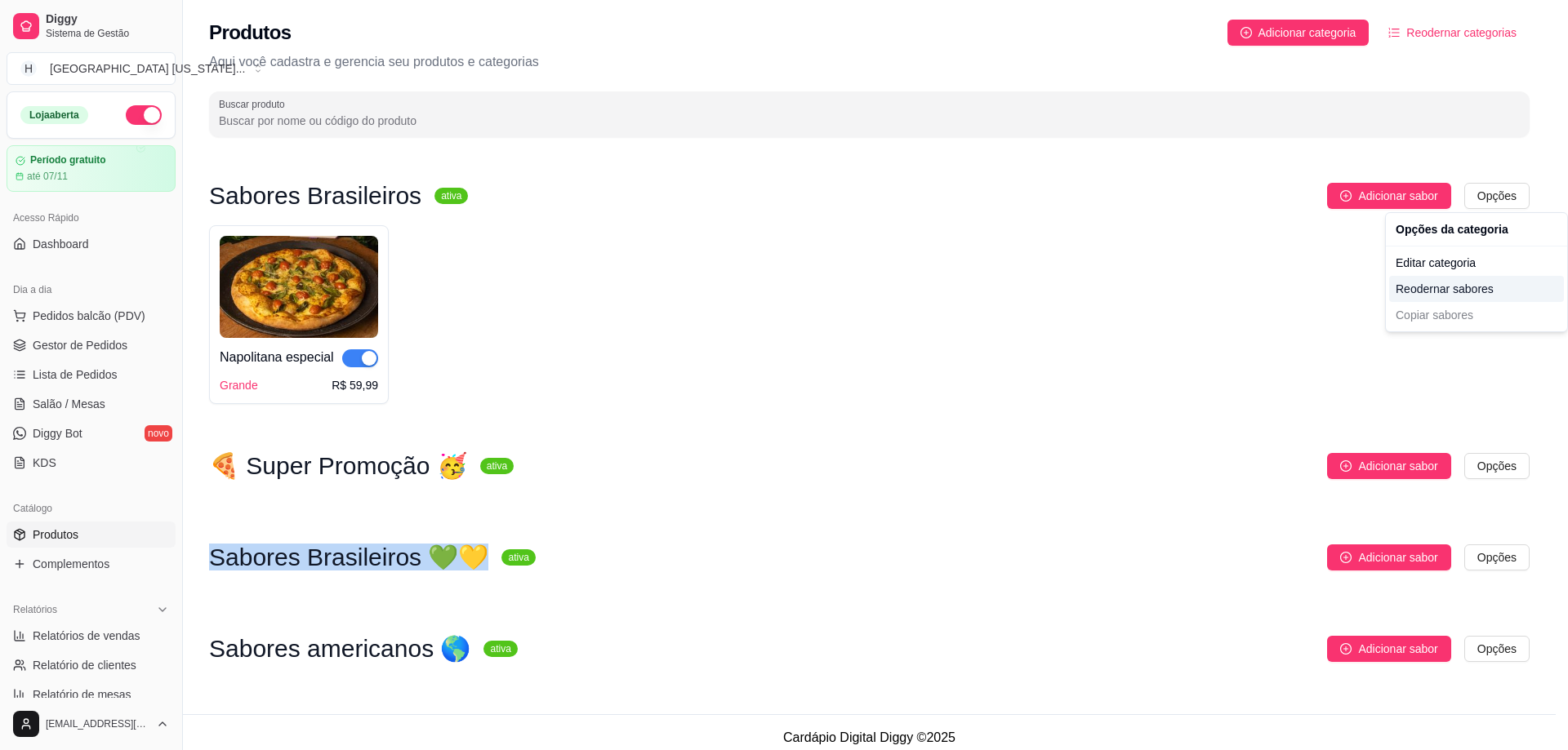
click at [1457, 293] on div "Reodernar sabores" at bounding box center [1476, 288] width 175 height 26
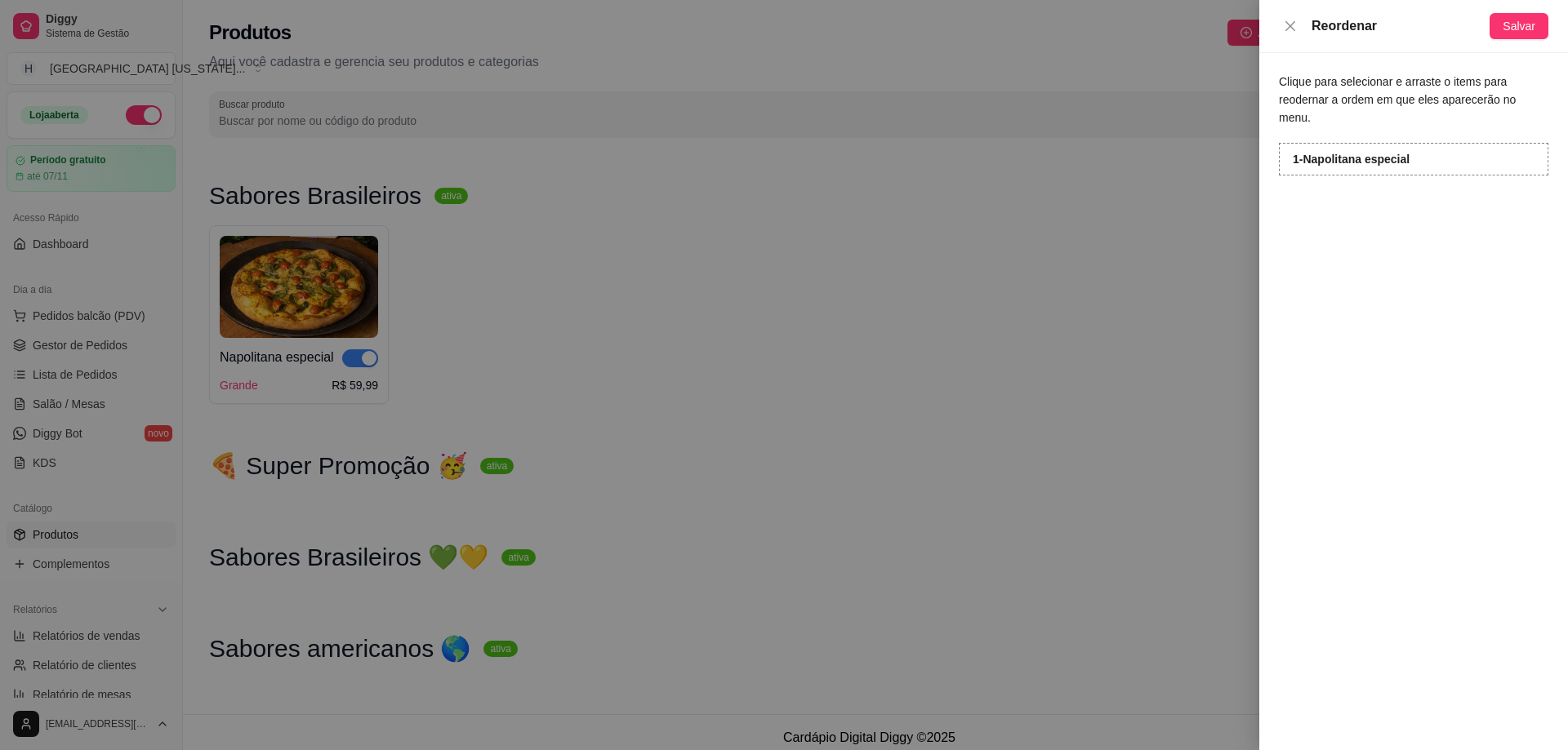
drag, startPoint x: 1118, startPoint y: 274, endPoint x: 1199, endPoint y: 311, distance: 89.1
click at [1118, 274] on div at bounding box center [784, 375] width 1568 height 750
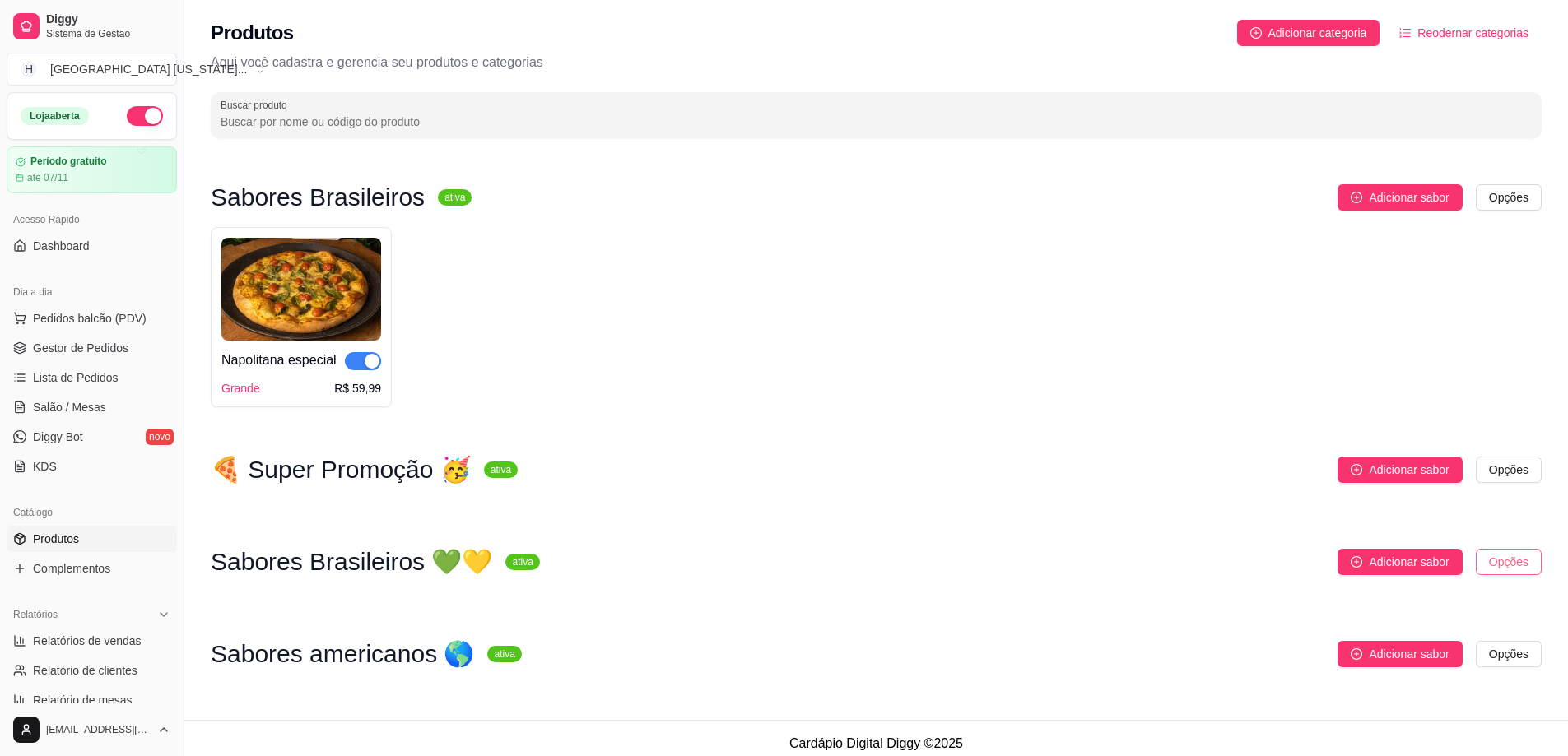
click at [1511, 555] on html "Diggy Sistema de Gestão H Houston Texas ... Loja aberta Período gratuito até 07…" at bounding box center [784, 378] width 1568 height 756
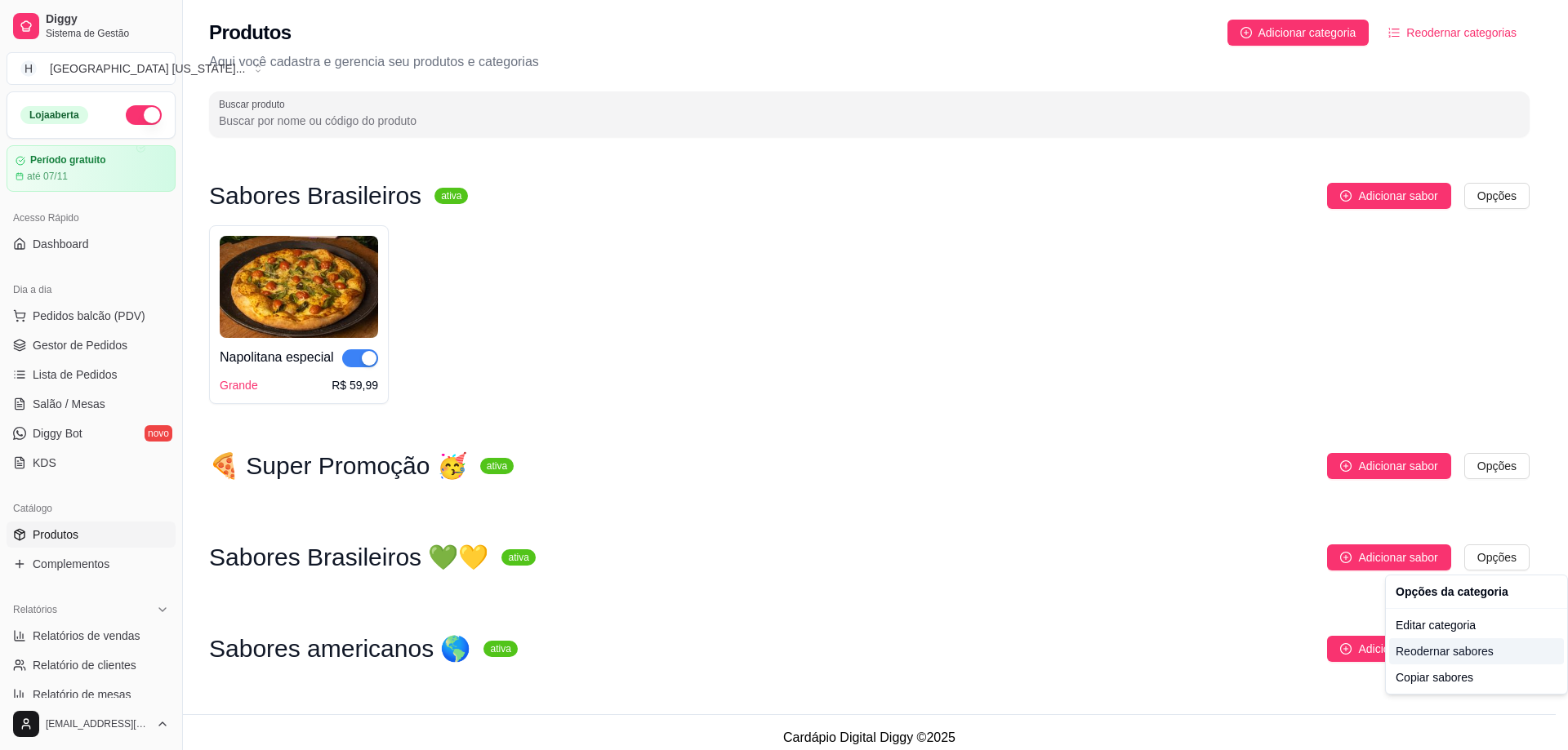
click at [1469, 652] on div "Reodernar sabores" at bounding box center [1476, 651] width 175 height 26
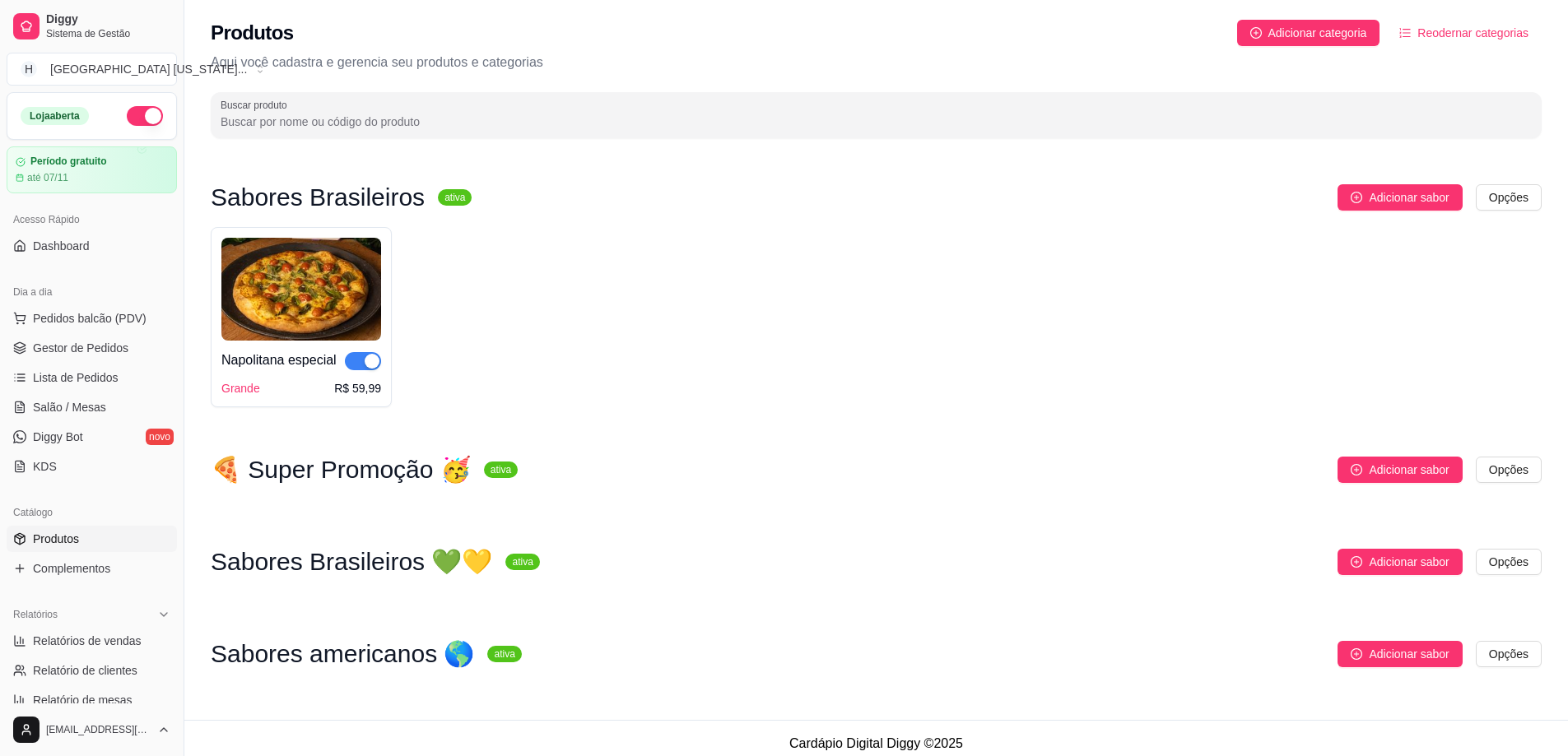
click at [1459, 314] on div "Napolitana especial Grande R$ 59,99" at bounding box center [876, 317] width 1331 height 180
click at [1498, 22] on button "Reodernar categorias" at bounding box center [1464, 33] width 156 height 26
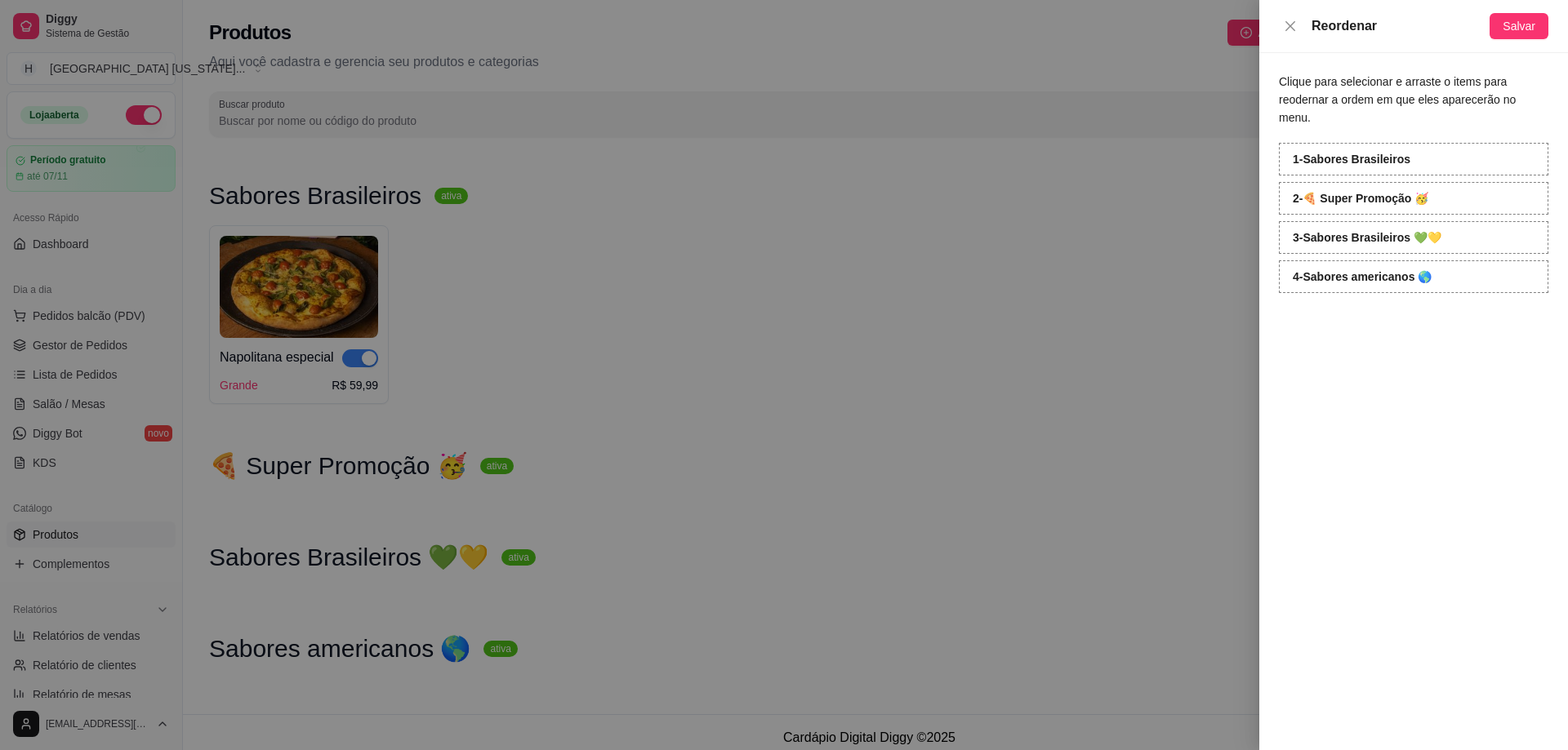
click at [1391, 231] on strong "3 - Sabores Brasileiros 💚💛" at bounding box center [1367, 237] width 148 height 13
click at [1009, 263] on div at bounding box center [784, 375] width 1568 height 750
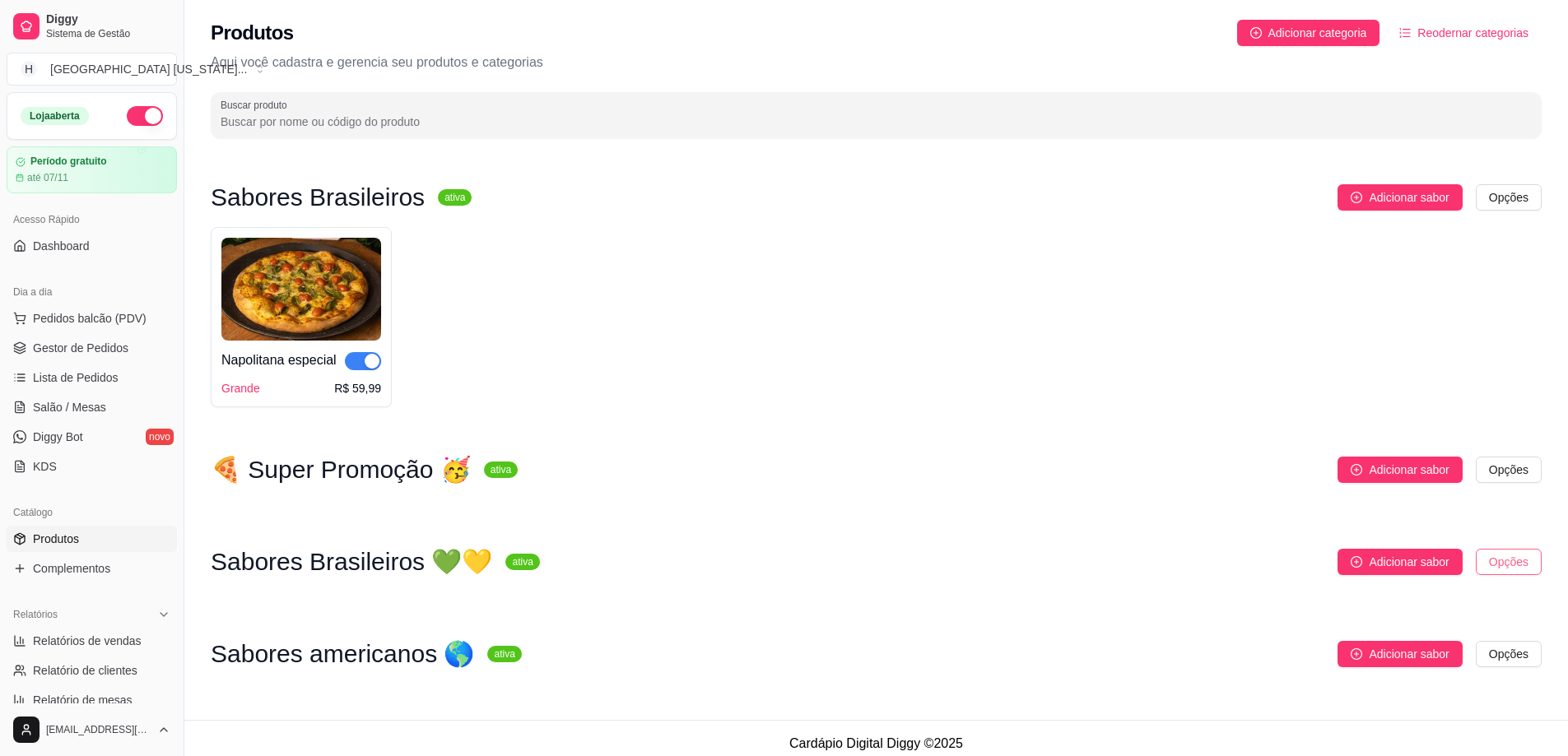
click at [1525, 562] on html "Diggy Sistema de Gestão H Houston Texas ... Loja aberta Período gratuito até 07…" at bounding box center [784, 378] width 1568 height 756
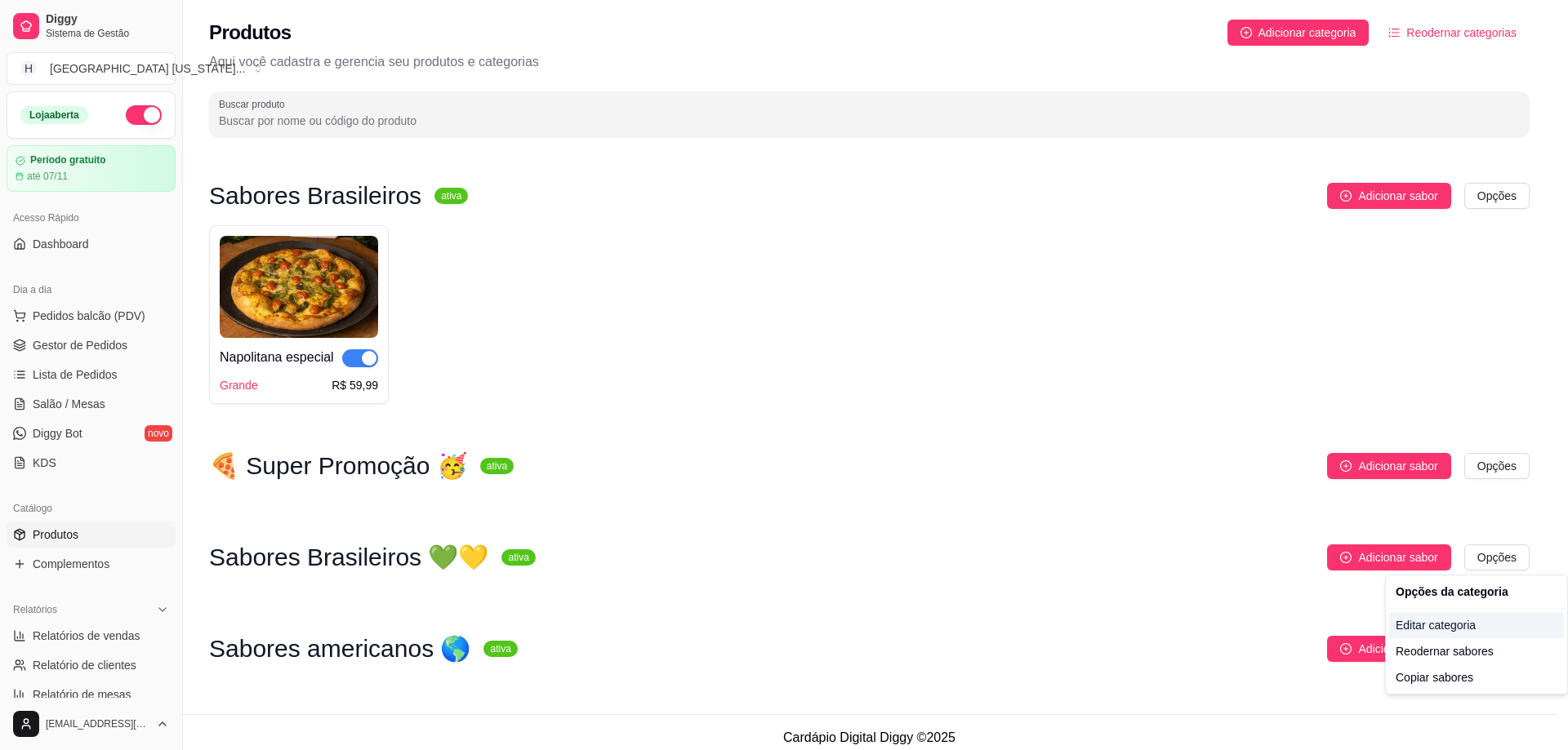
click at [1477, 632] on div "Editar categoria" at bounding box center [1476, 625] width 175 height 26
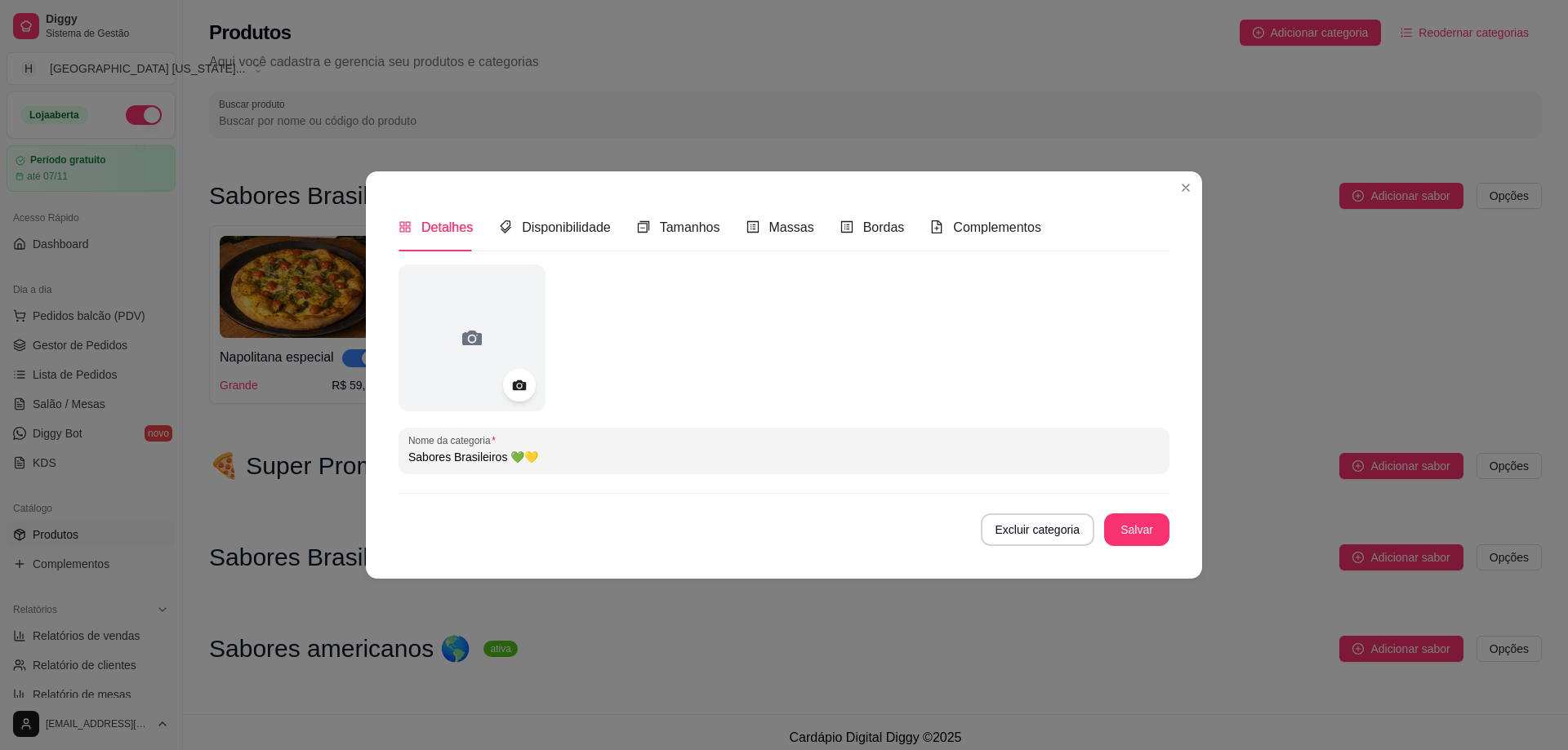
drag, startPoint x: 554, startPoint y: 456, endPoint x: 358, endPoint y: 472, distance: 196.7
click at [358, 472] on div "Detalhes Disponibilidade Tamanhos Massas Bordas Complementos Nome da categoria …" at bounding box center [784, 375] width 1568 height 750
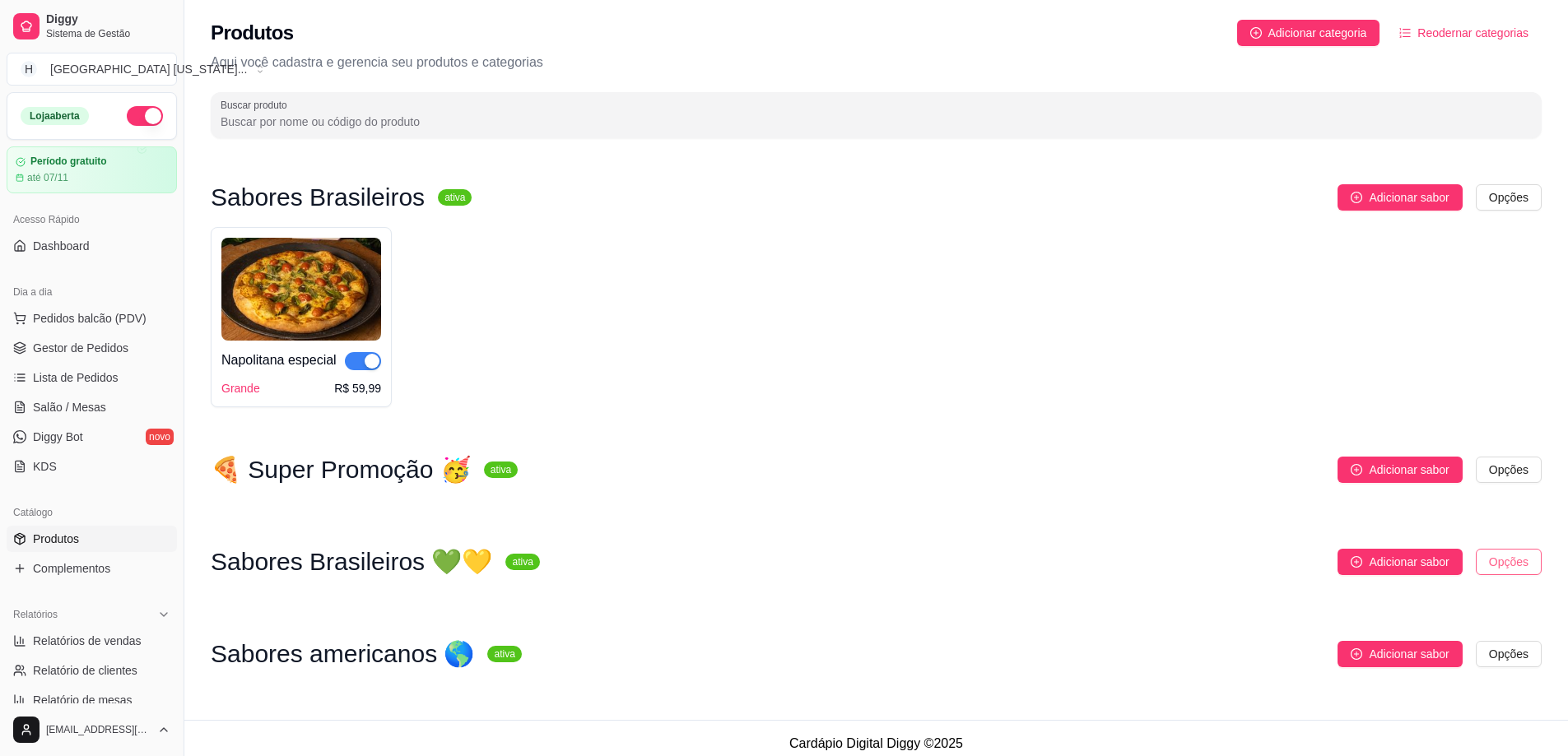
click at [1531, 551] on html "Diggy Sistema de Gestão H Houston Texas ... Loja aberta Período gratuito até 07…" at bounding box center [784, 378] width 1568 height 756
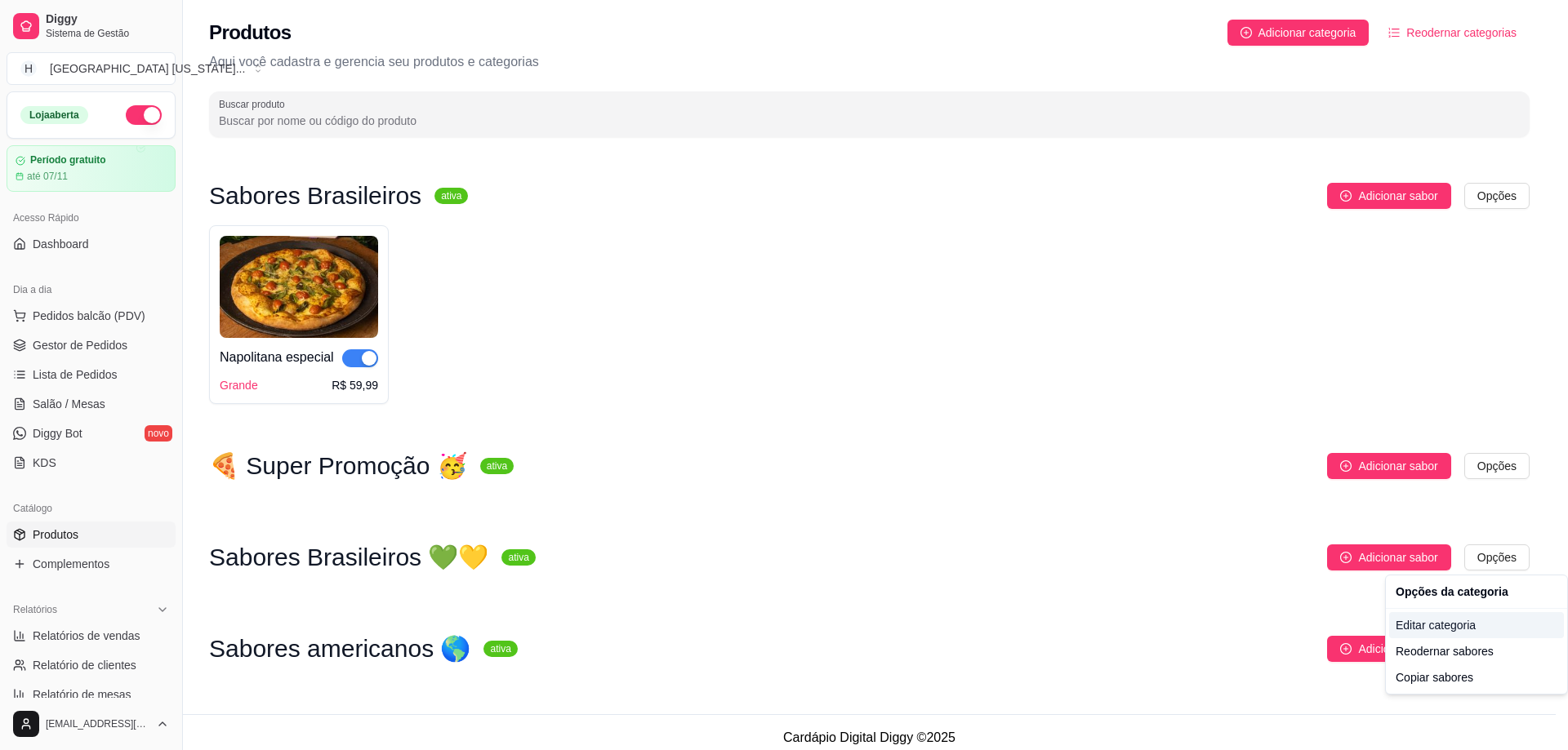
click at [1445, 627] on div "Editar categoria" at bounding box center [1476, 625] width 175 height 26
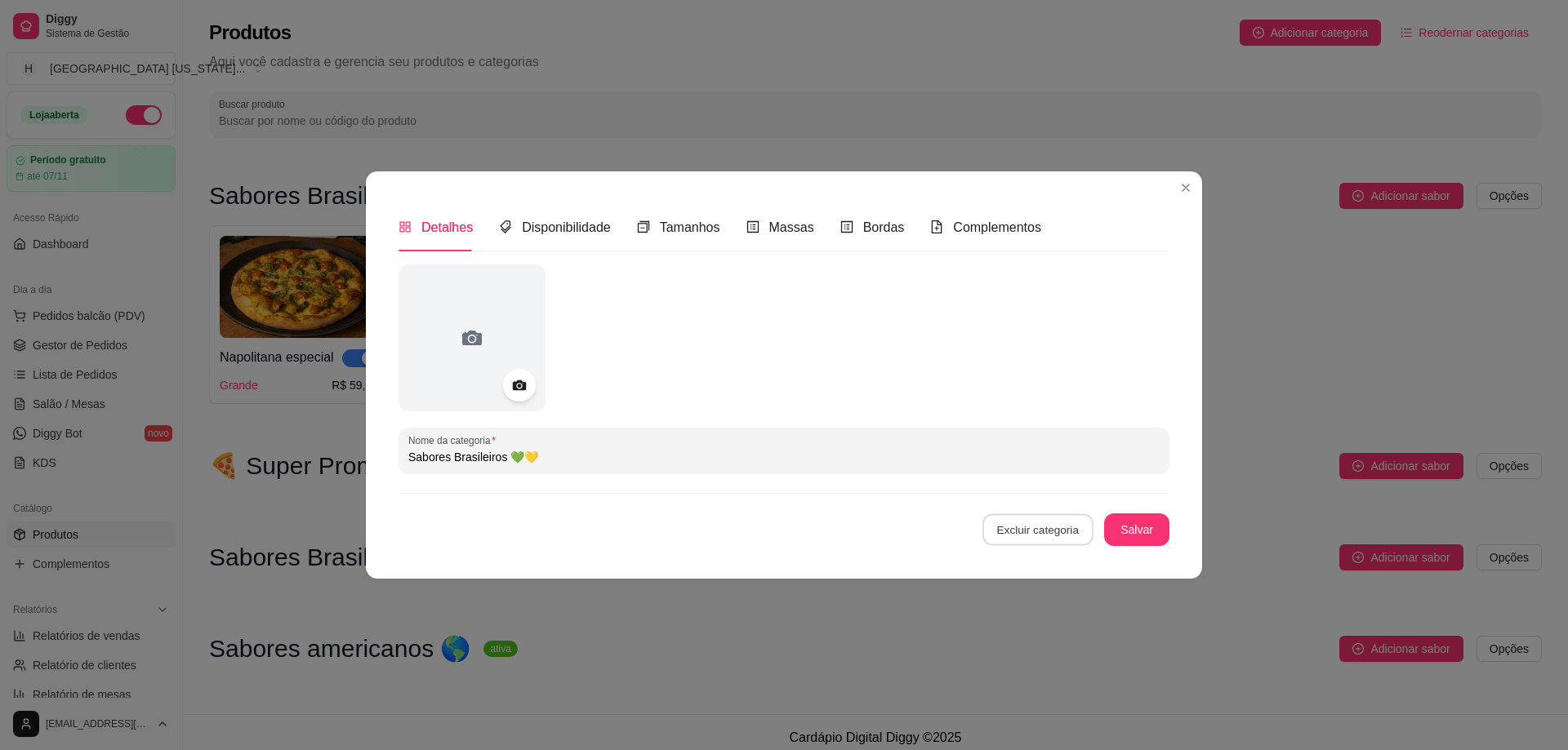
click at [1061, 524] on button "Excluir categoria" at bounding box center [1037, 529] width 111 height 31
click at [1047, 657] on button "Confirmar" at bounding box center [1050, 649] width 60 height 25
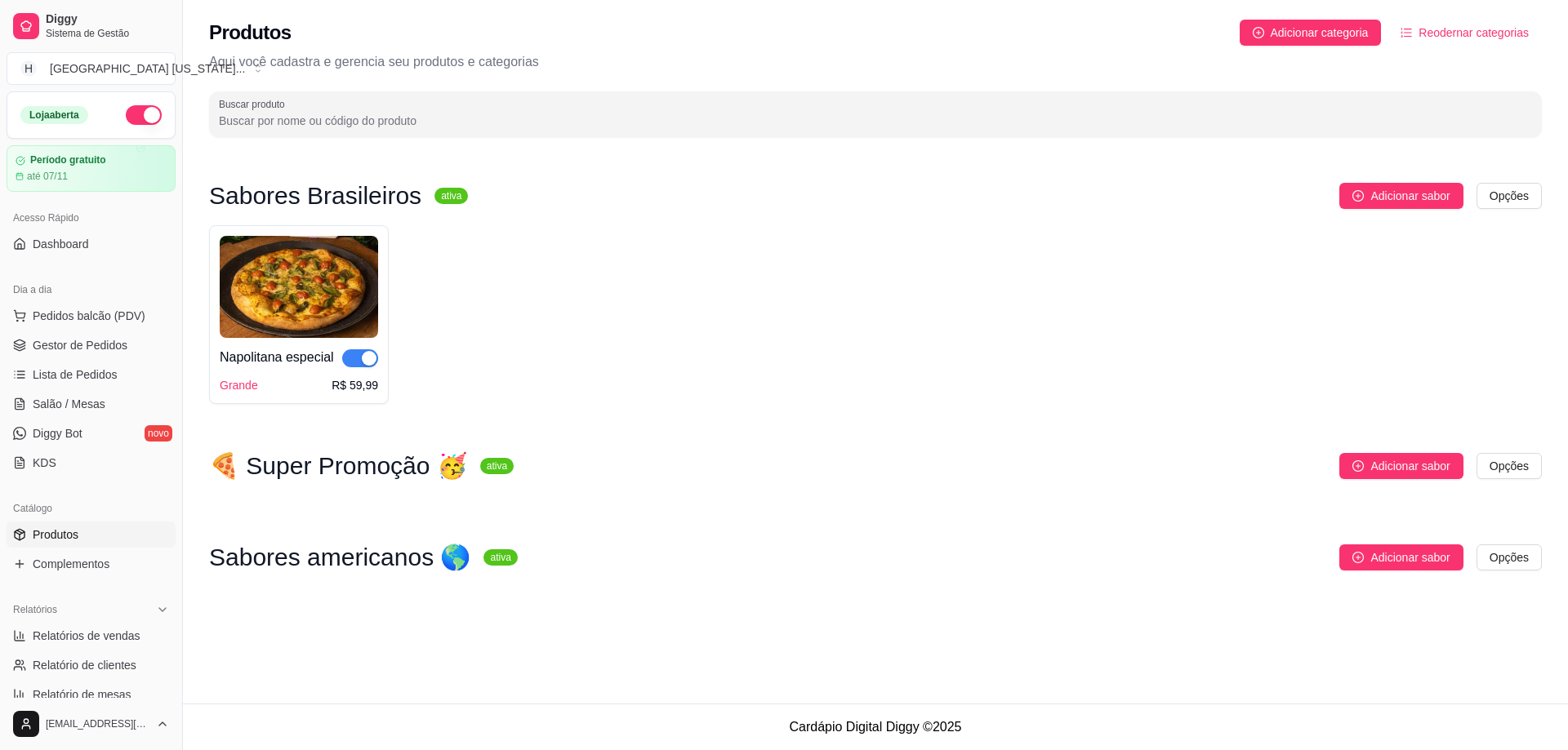
click at [1325, 413] on div "Sabores Brasileiros ativa Adicionar sabor Opções Napolitana especial Grande R$ …" at bounding box center [875, 302] width 1333 height 238
drag, startPoint x: 220, startPoint y: 472, endPoint x: 530, endPoint y: 481, distance: 310.1
click at [530, 481] on div "🍕 Super Promoção 🥳 ativa Adicionar sabor Opções" at bounding box center [875, 473] width 1333 height 42
click at [1529, 195] on html "Diggy Sistema de Gestão H Houston [US_STATE] ... Loja aberta Período gratuito a…" at bounding box center [784, 375] width 1568 height 750
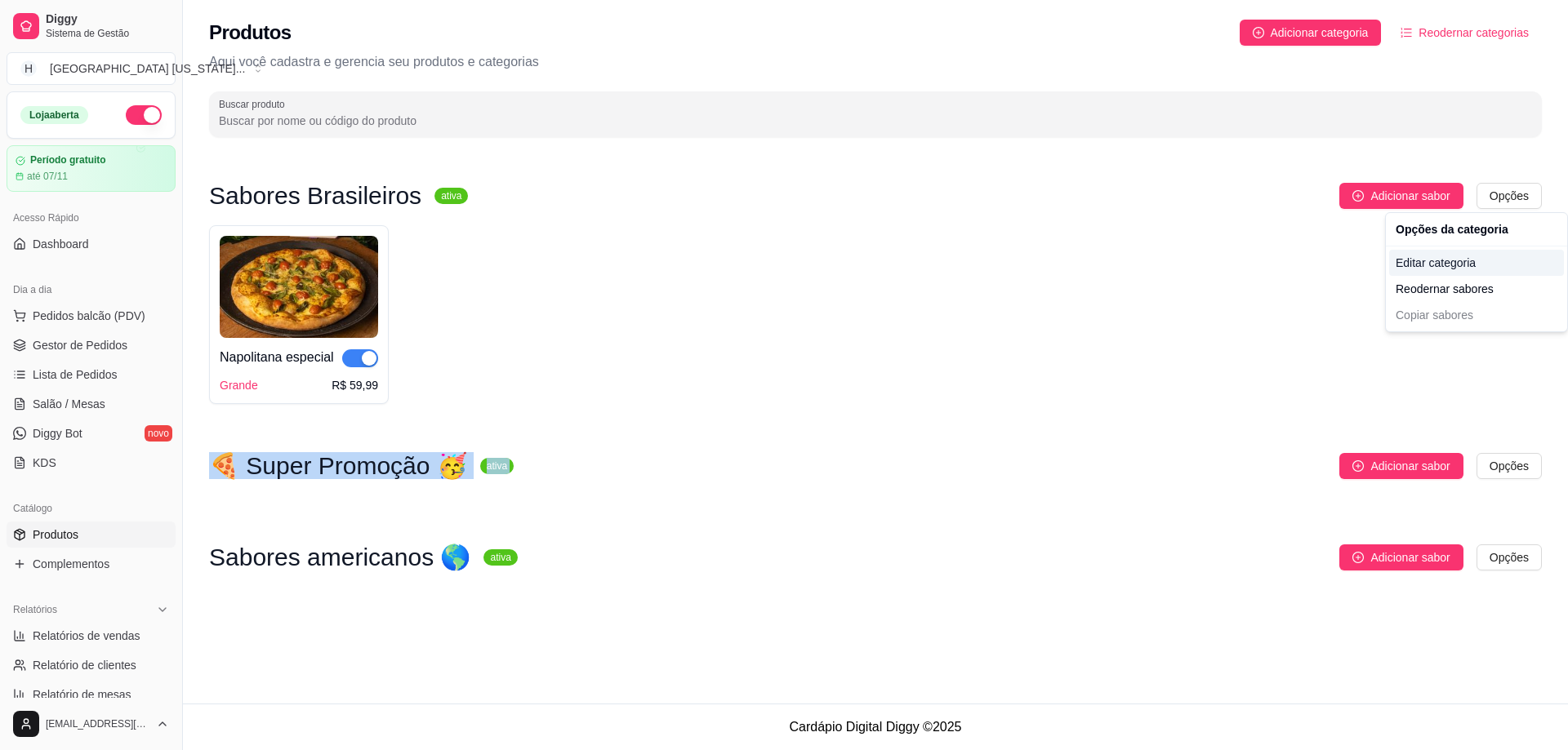
click at [1470, 256] on div "Editar categoria" at bounding box center [1476, 262] width 175 height 26
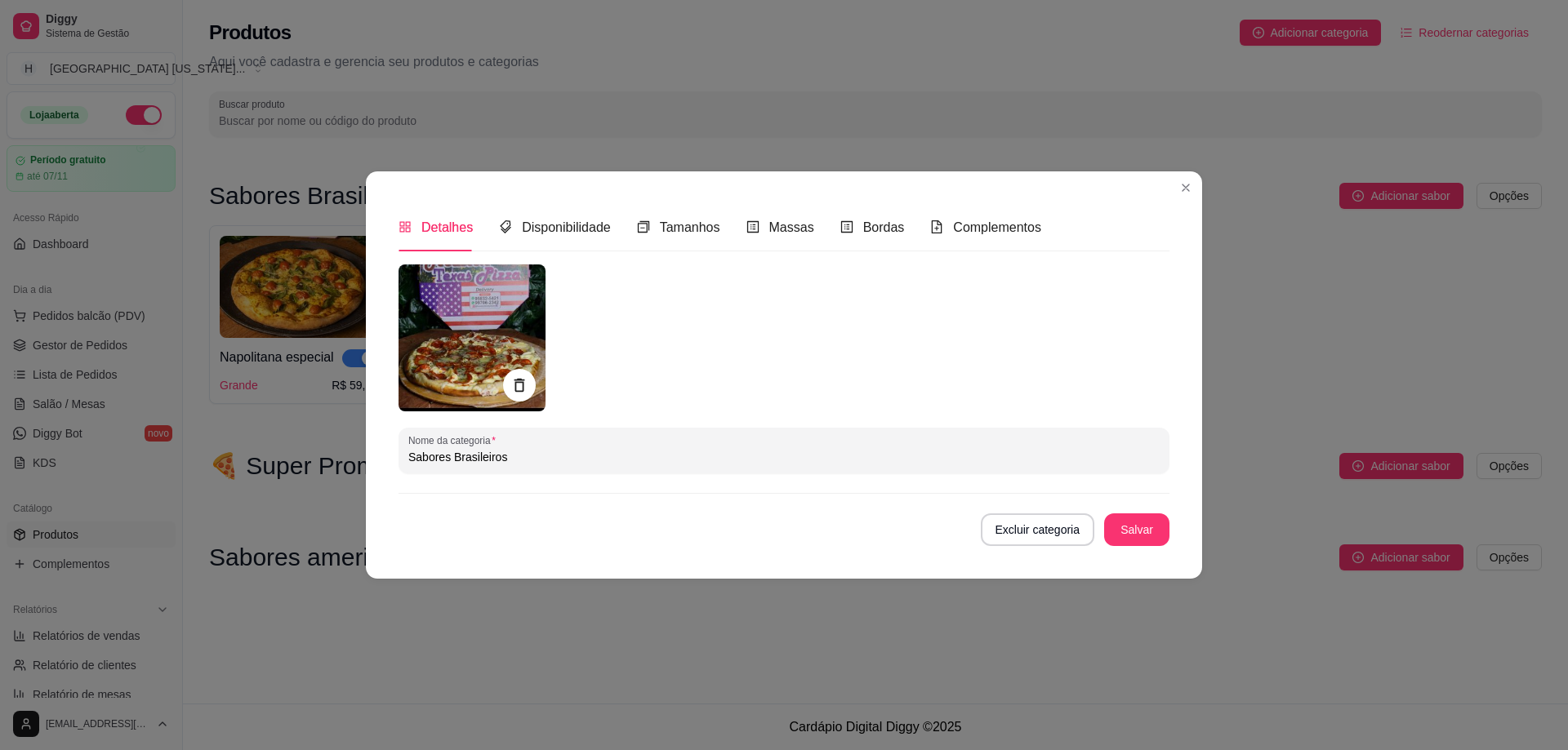
drag, startPoint x: 491, startPoint y: 460, endPoint x: 409, endPoint y: 474, distance: 83.2
click at [368, 463] on div "Detalhes Disponibilidade Tamanhos Massas Bordas Complementos Nome da categoria …" at bounding box center [784, 375] width 837 height 407
paste input "💚💛"
type input "Sabores Brasileiros 💚💛"
click at [1143, 251] on div "Detalhes Disponibilidade Tamanhos Massas Bordas Complementos Nome da categoria …" at bounding box center [784, 375] width 771 height 341
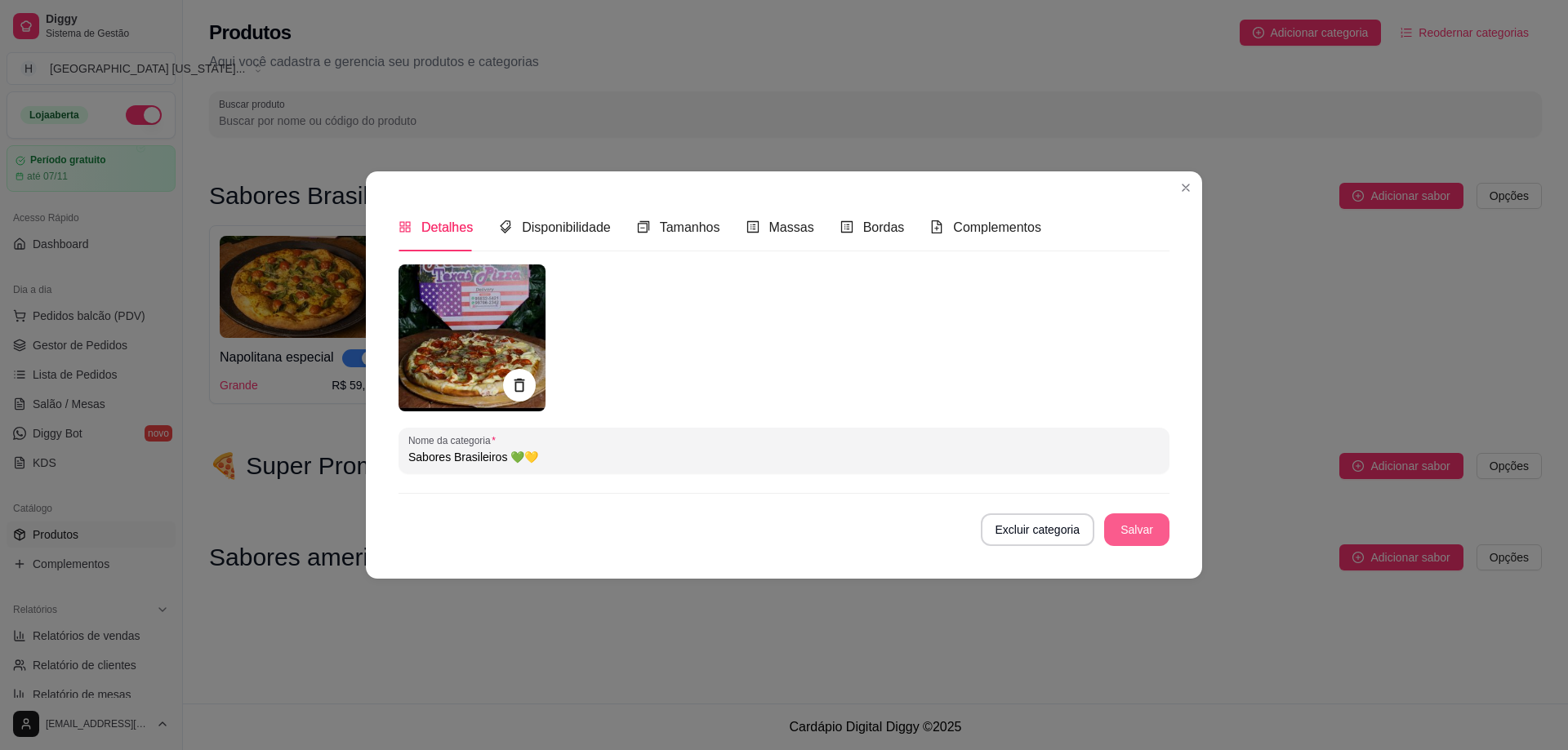
click at [1137, 530] on button "Salvar" at bounding box center [1137, 530] width 66 height 32
click at [1142, 517] on button "Salvar" at bounding box center [1137, 529] width 64 height 31
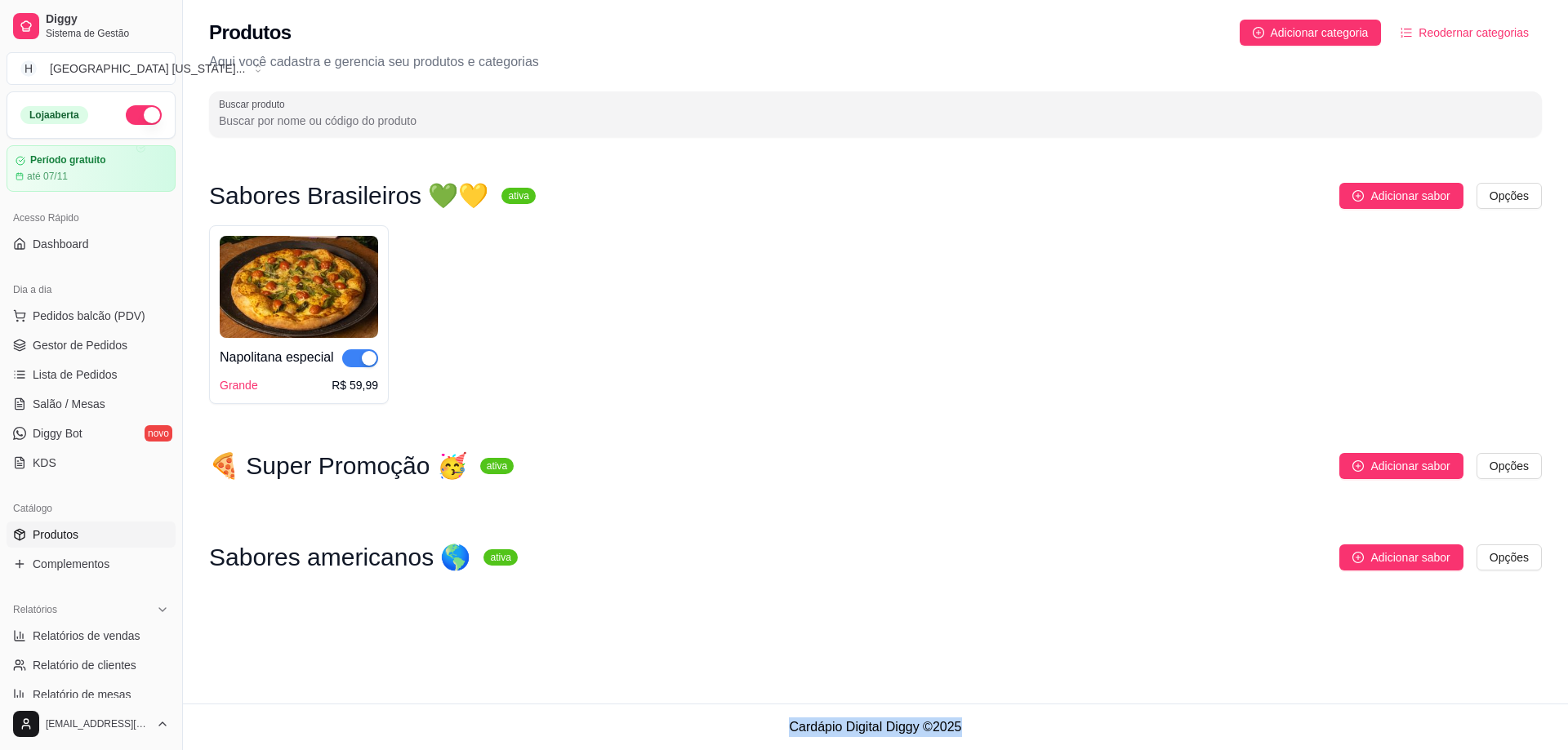
drag, startPoint x: 785, startPoint y: 731, endPoint x: 1045, endPoint y: 732, distance: 260.0
click at [1045, 732] on footer "Cardápio Digital Diggy © 2025" at bounding box center [876, 728] width 1386 height 47
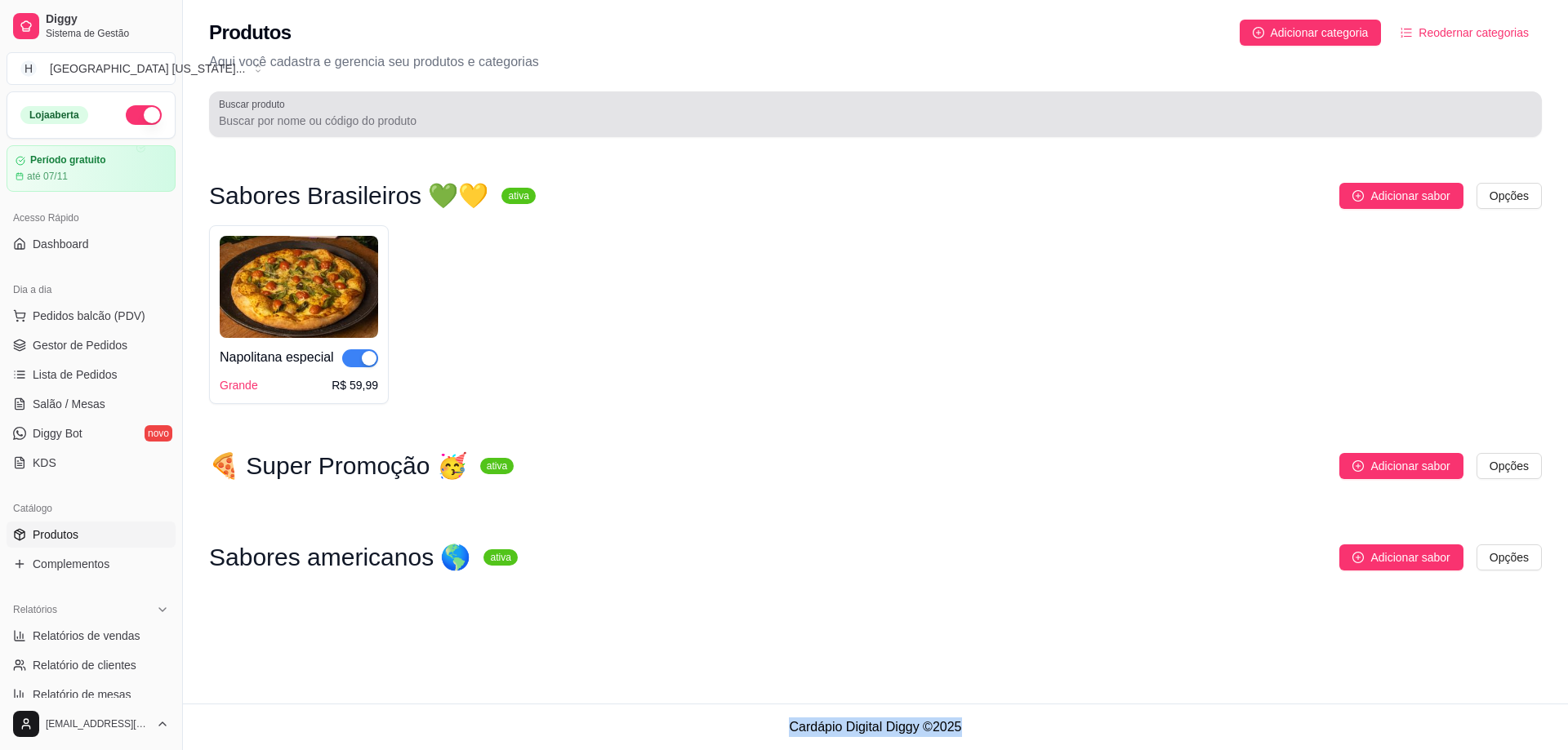
click at [1149, 78] on div "Produtos Adicionar categoria Reodernar categorias Aqui você cadastra e gerencia…" at bounding box center [876, 74] width 1386 height 147
